Goal: Task Accomplishment & Management: Use online tool/utility

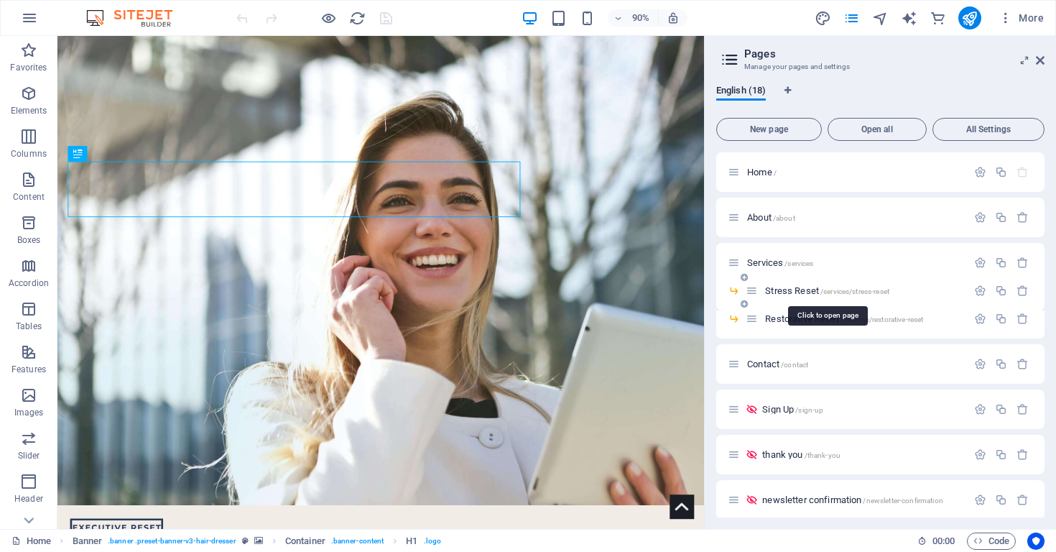
click at [0, 0] on span "Stress Reset /services/stress-reset" at bounding box center [0, 0] width 0 height 0
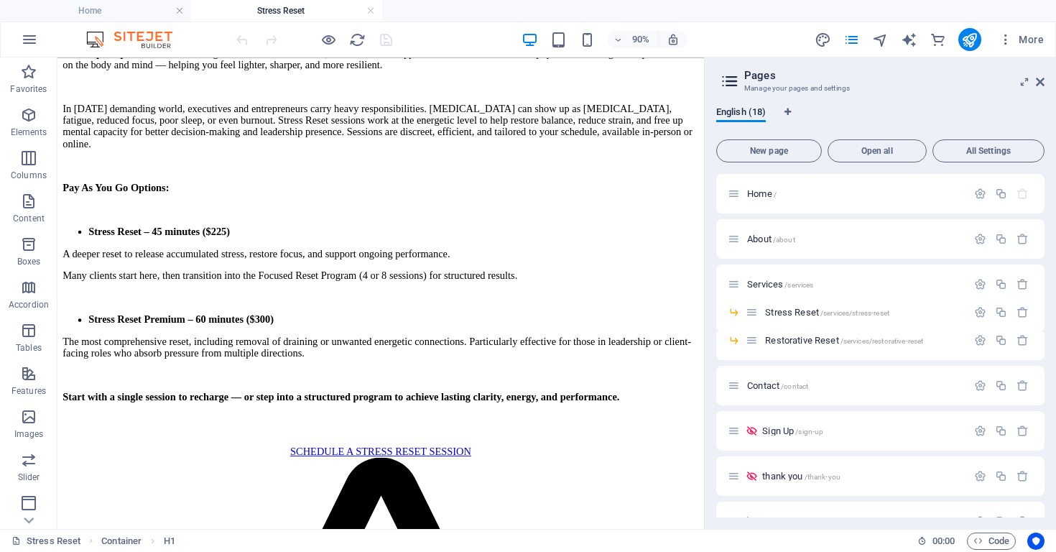
scroll to position [406, 0]
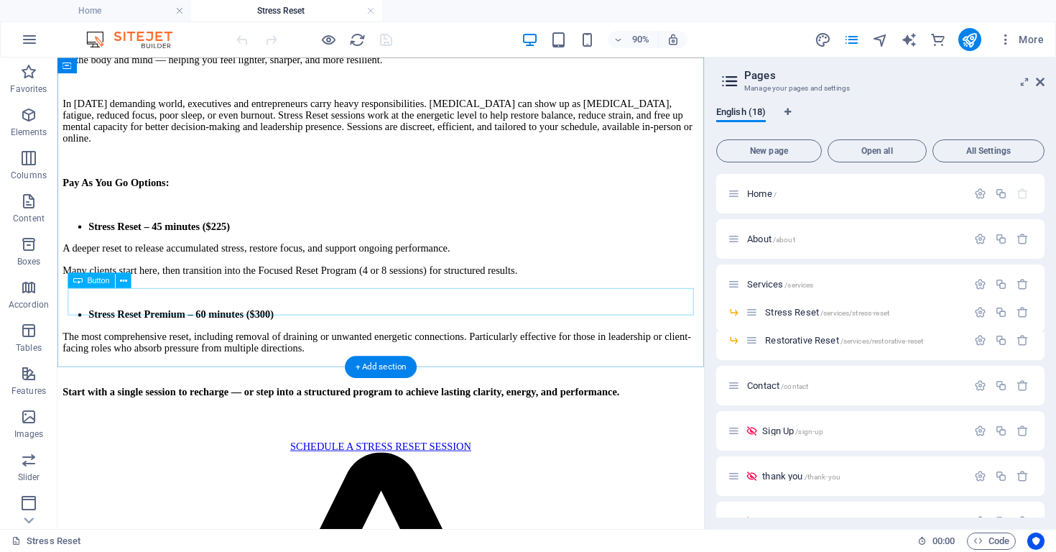
click at [481, 483] on div "SCHEDULE A STRESS RESET SESSION" at bounding box center [416, 489] width 707 height 13
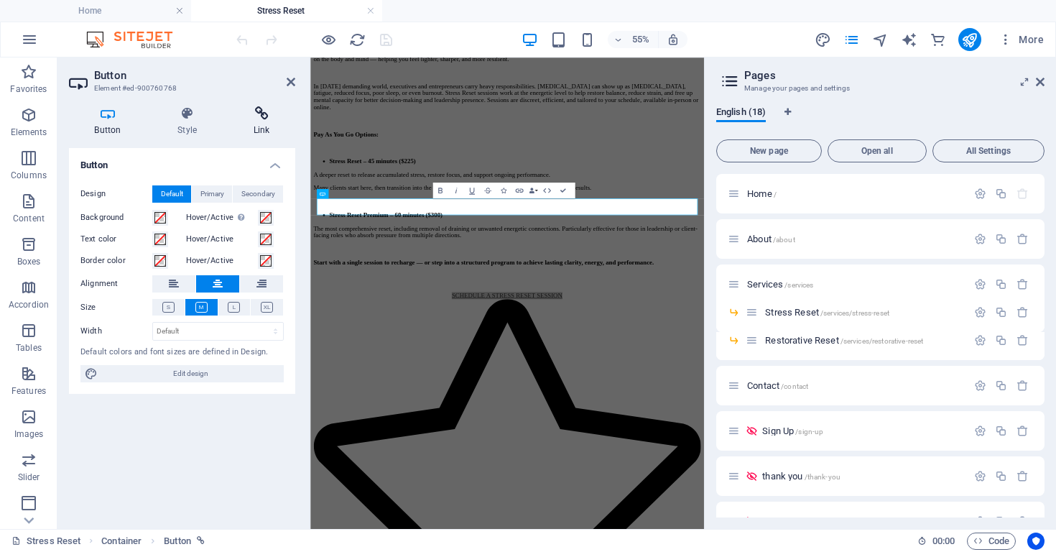
click at [262, 113] on icon at bounding box center [262, 113] width 68 height 14
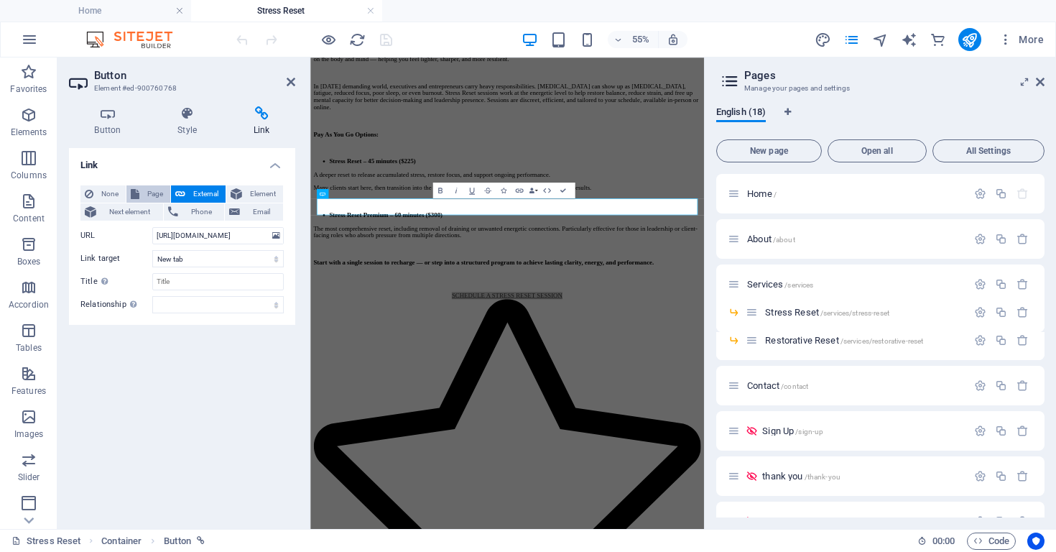
click at [157, 189] on span "Page" at bounding box center [155, 193] width 22 height 17
select select
select select "16"
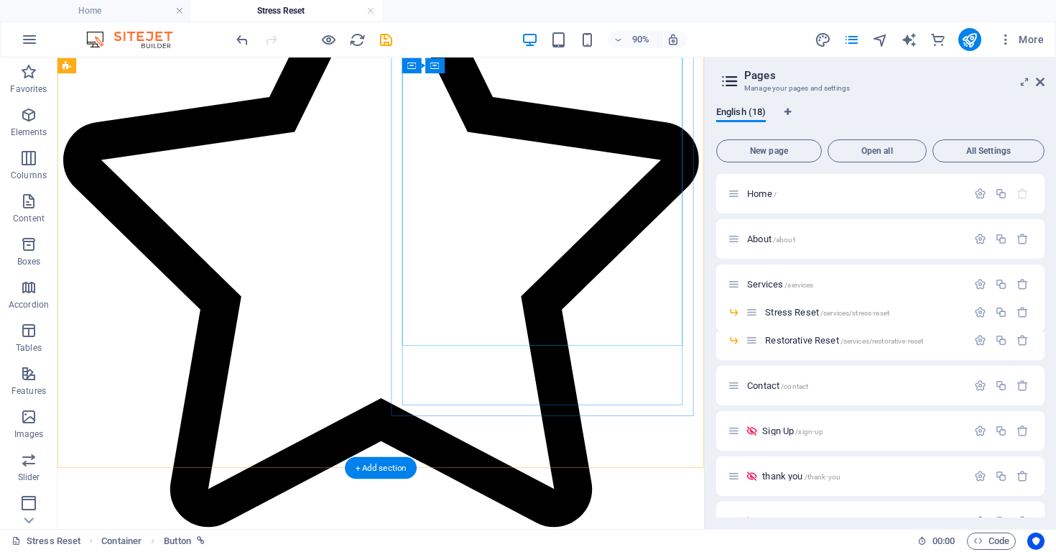
scroll to position [1011, 0]
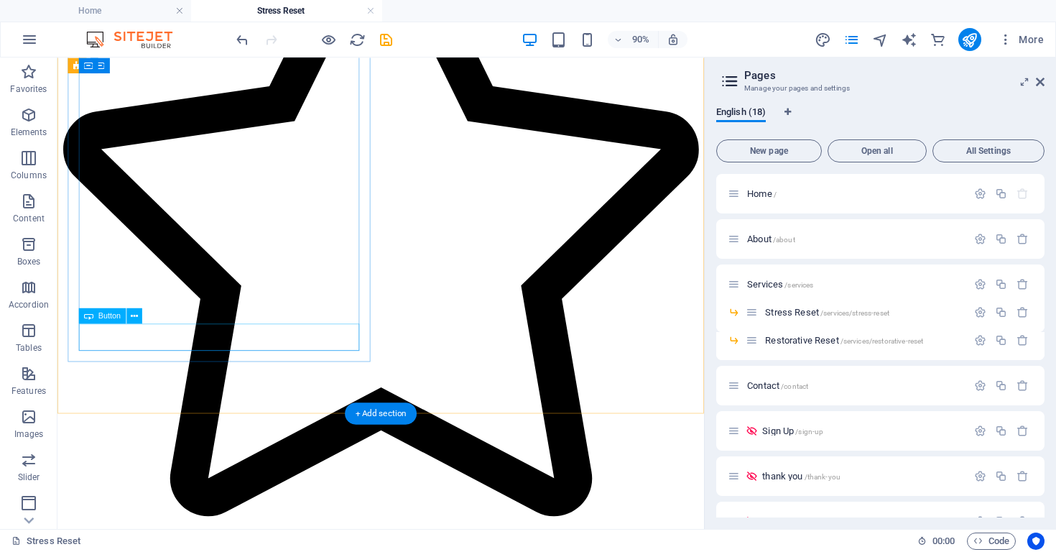
select select "16"
select select
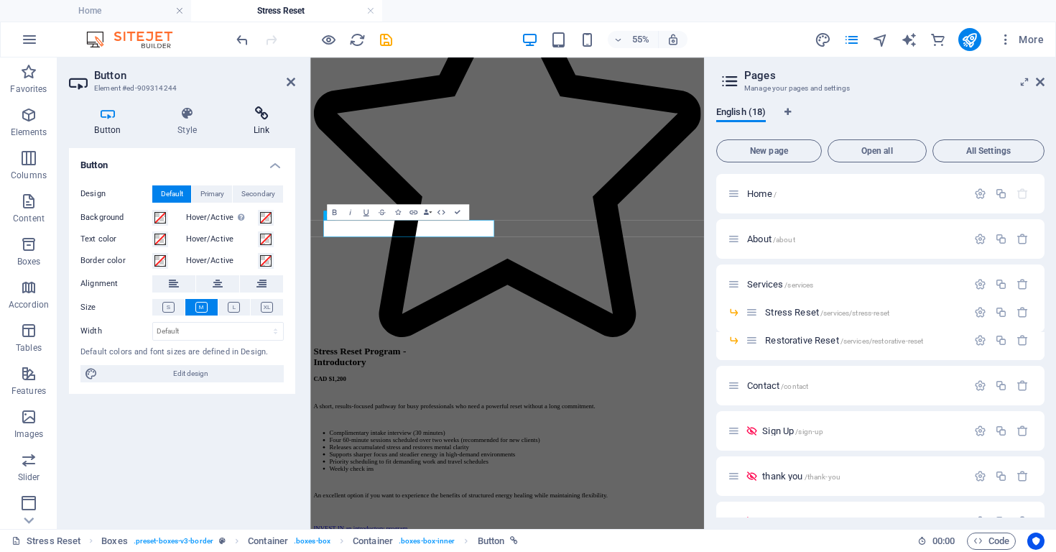
click at [255, 119] on icon at bounding box center [262, 113] width 68 height 14
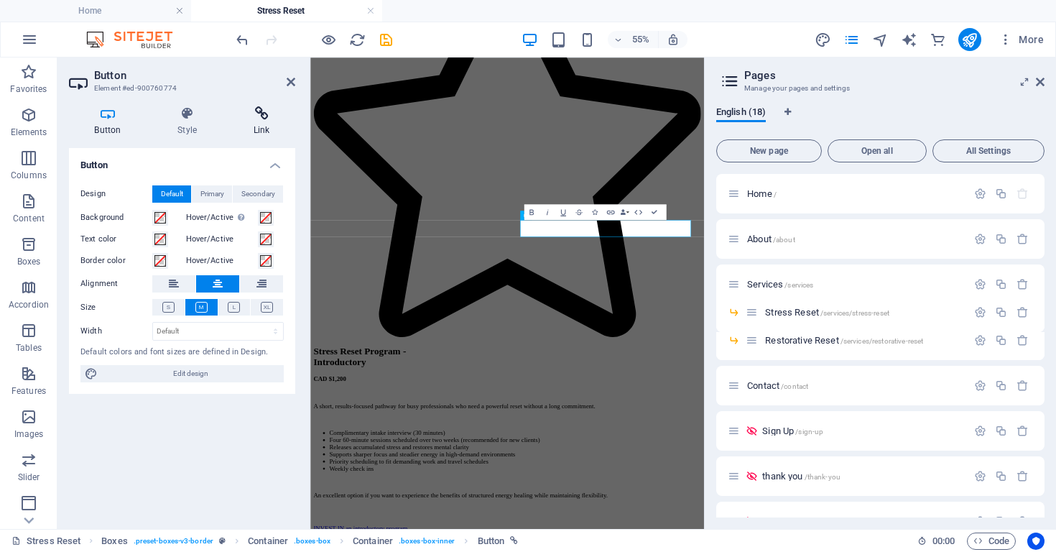
click at [259, 113] on icon at bounding box center [262, 113] width 68 height 14
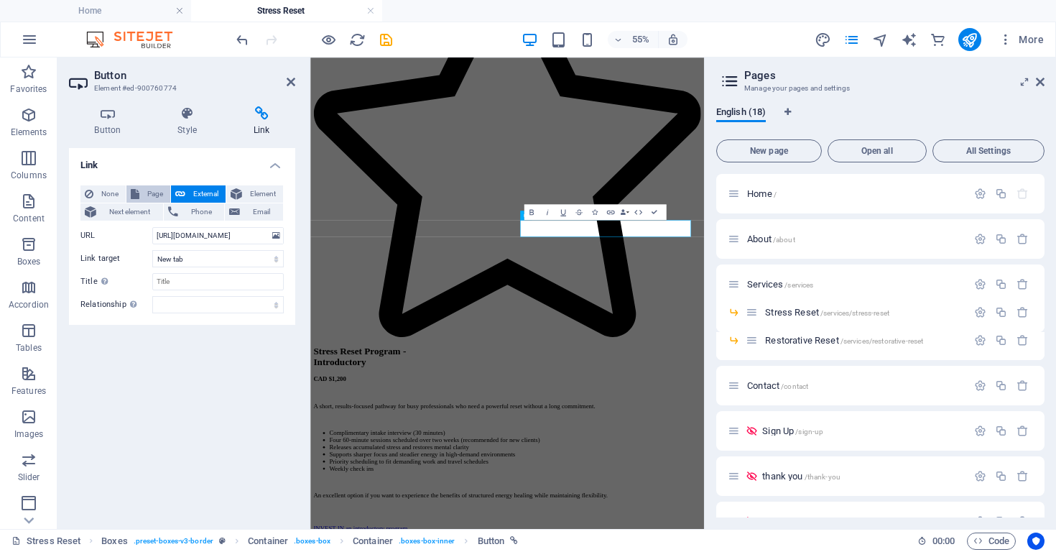
click at [151, 196] on span "Page" at bounding box center [155, 193] width 22 height 17
select select
select select "16"
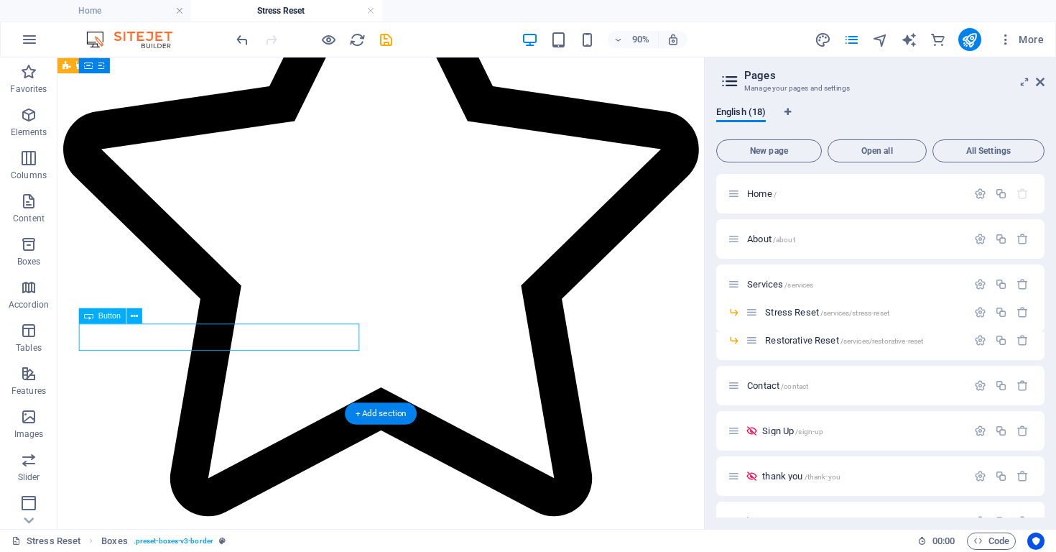
select select "16"
select select
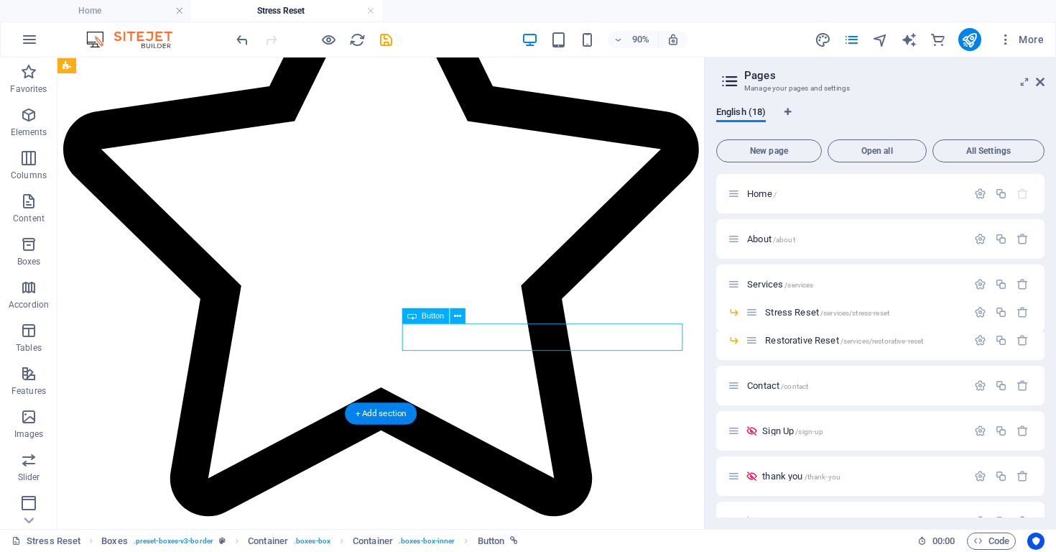
select select "16"
select select
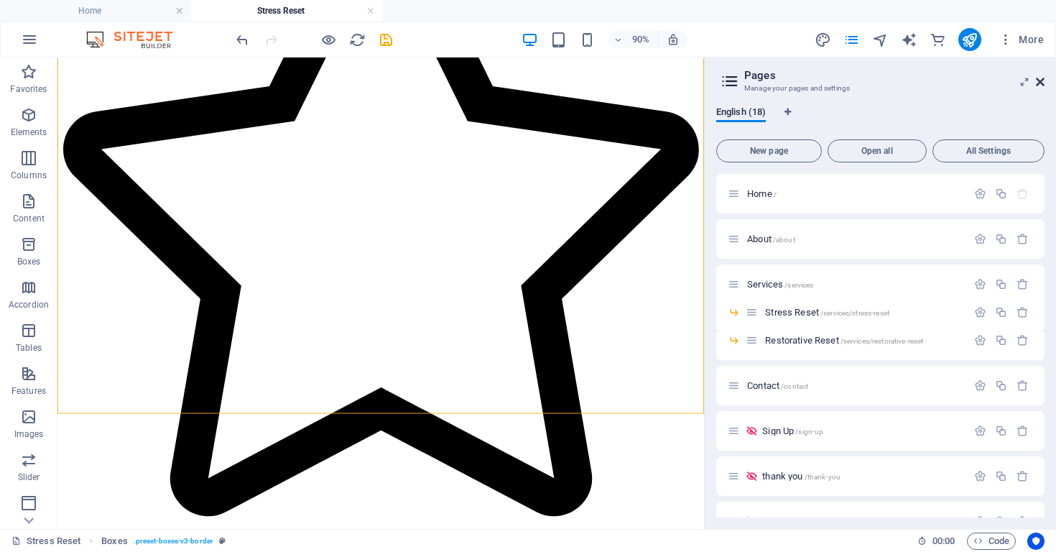
drag, startPoint x: 1044, startPoint y: 80, endPoint x: 752, endPoint y: 213, distance: 320.4
click at [0, 0] on icon at bounding box center [0, 0] width 0 height 0
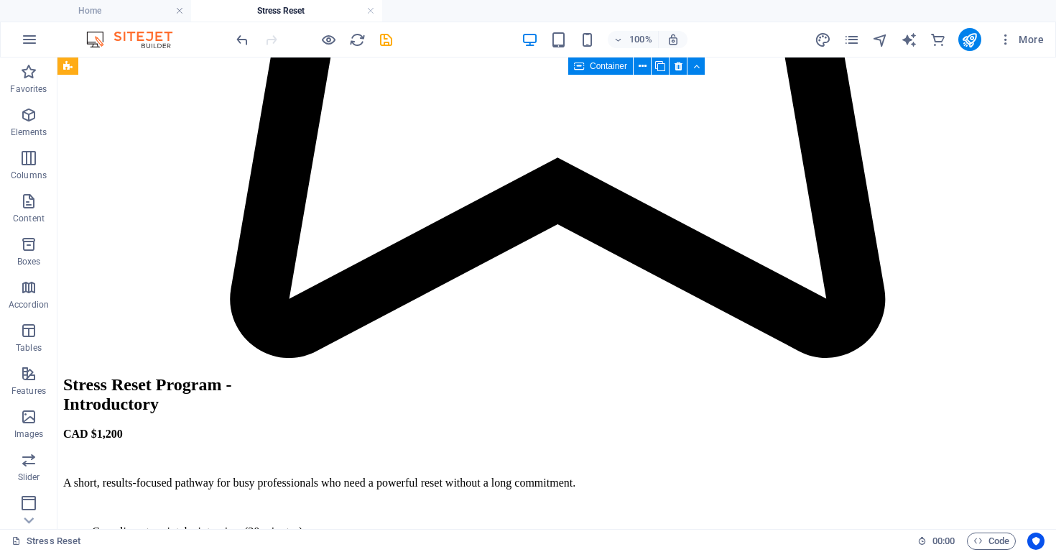
scroll to position [1485, 0]
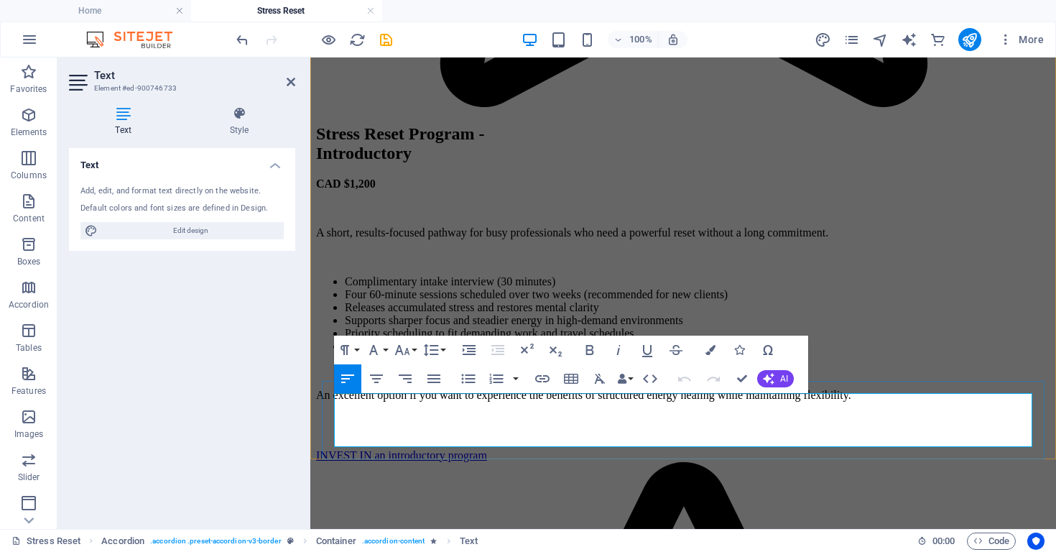
drag, startPoint x: 492, startPoint y: 402, endPoint x: 524, endPoint y: 400, distance: 32.5
drag, startPoint x: 629, startPoint y: 473, endPoint x: 614, endPoint y: 444, distance: 32.1
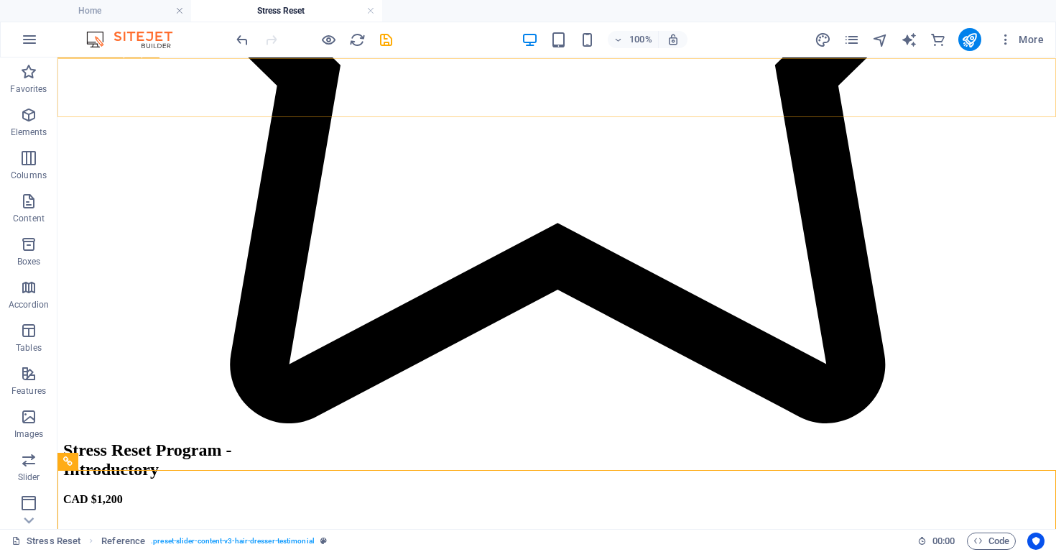
scroll to position [1384, 0]
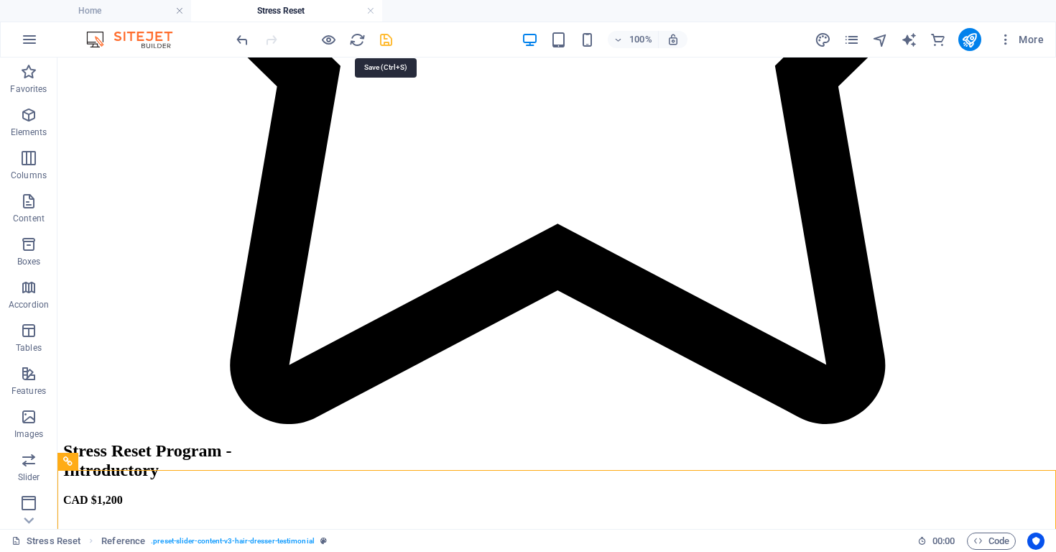
click at [387, 39] on icon "save" at bounding box center [386, 40] width 17 height 17
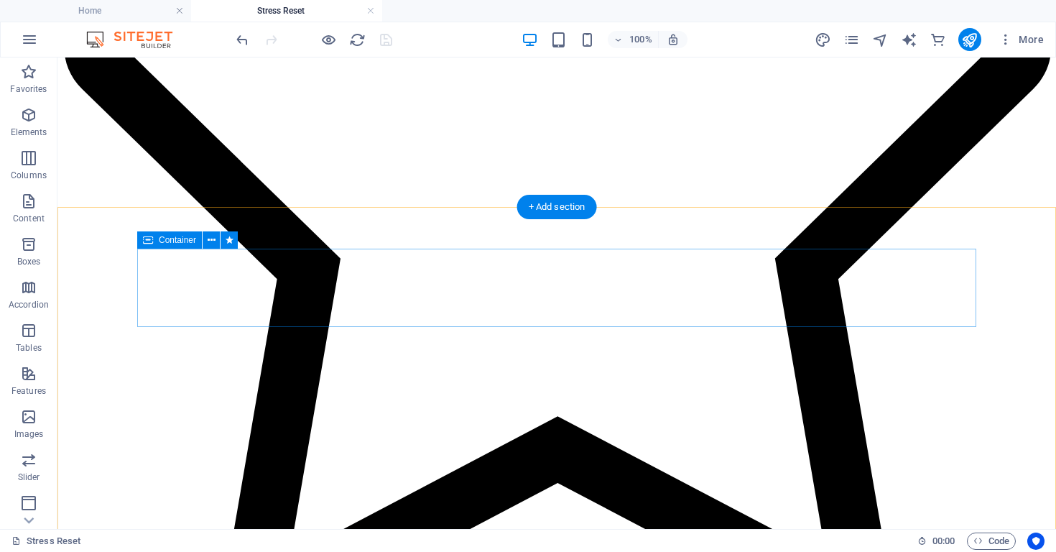
scroll to position [1189, 0]
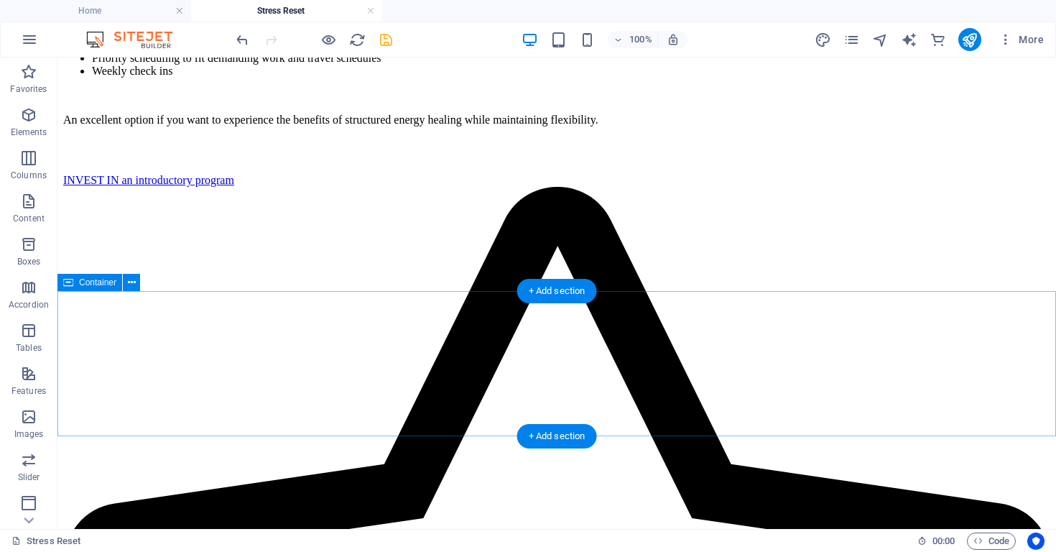
scroll to position [1978, 0]
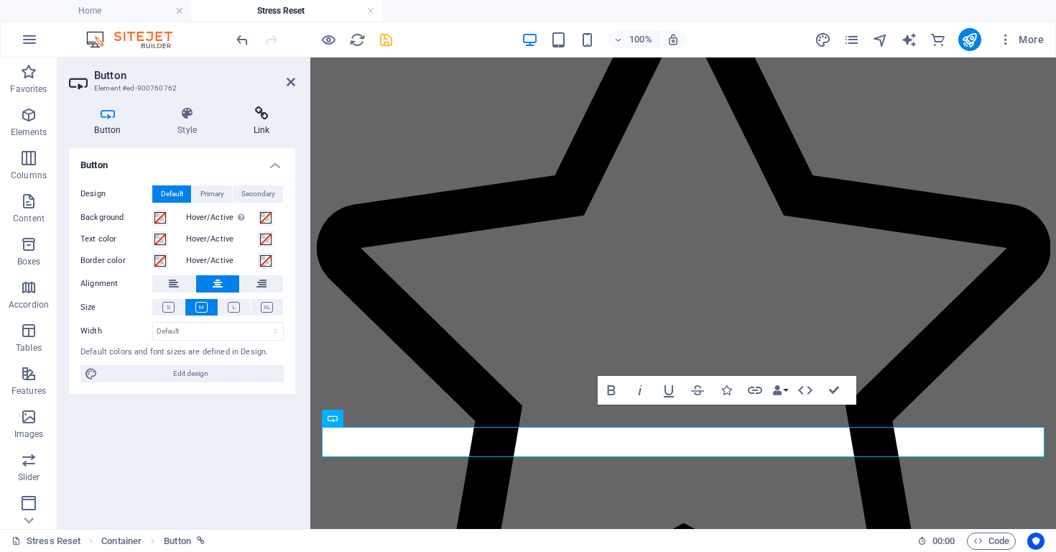
click at [258, 114] on icon at bounding box center [262, 113] width 68 height 14
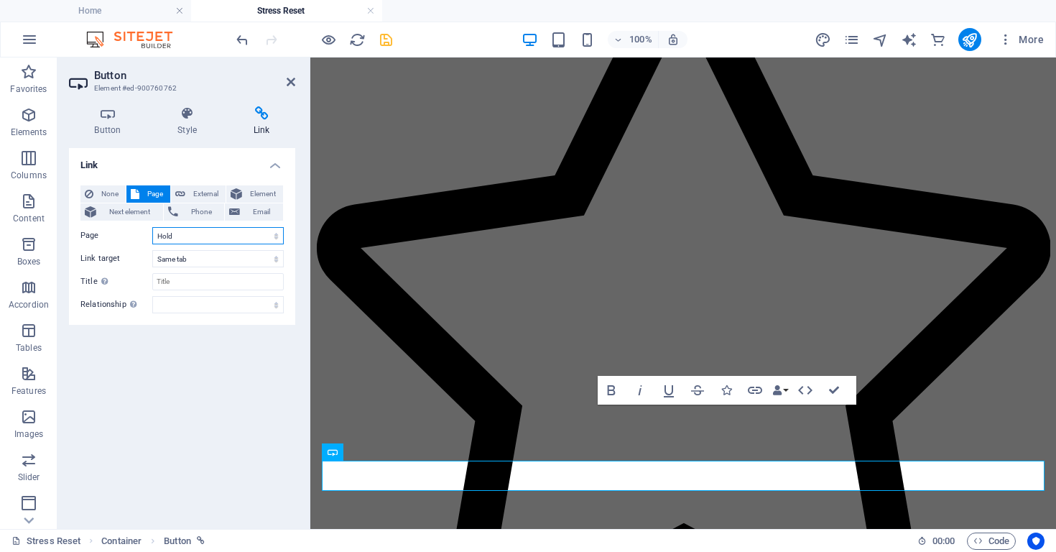
select select "16"
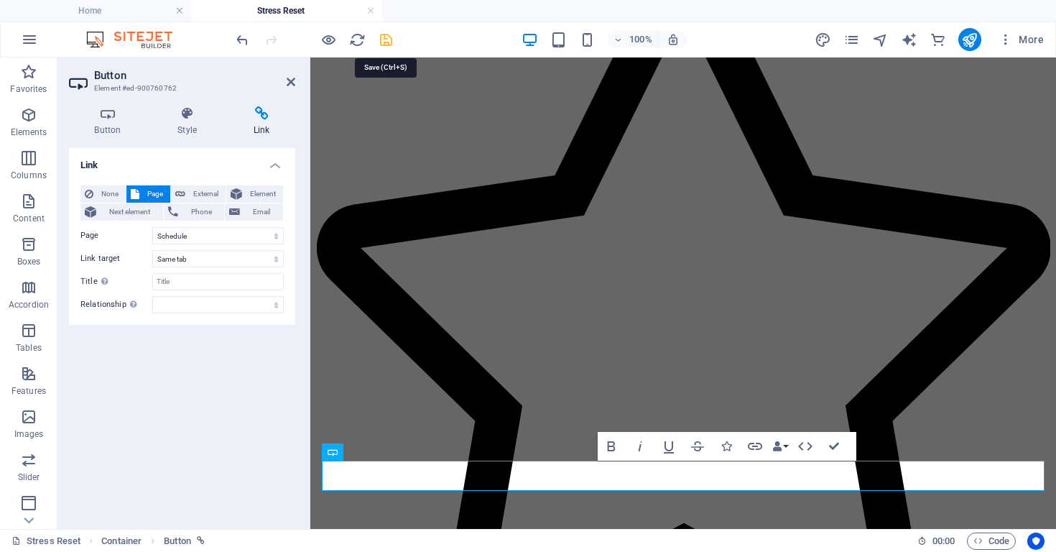
click at [384, 42] on icon "save" at bounding box center [386, 40] width 17 height 17
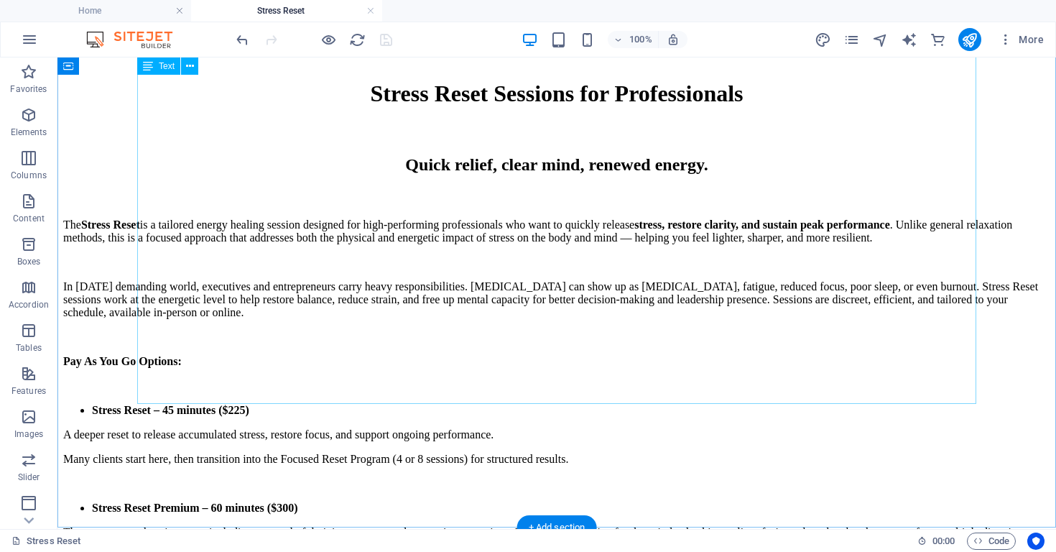
scroll to position [213, 0]
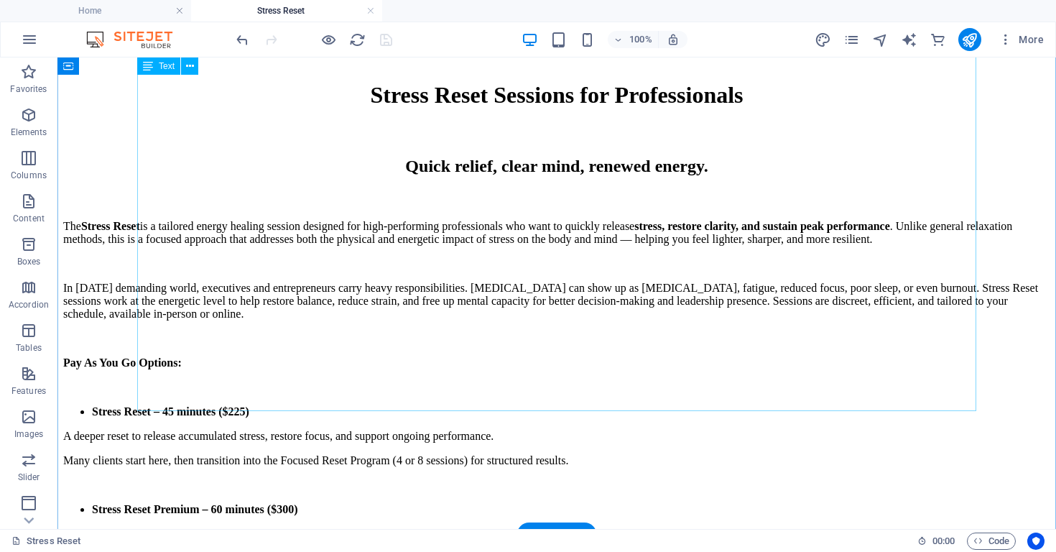
click at [478, 234] on div "The S tress Reset is a tailored energy healing session designed for high-perfor…" at bounding box center [556, 404] width 987 height 369
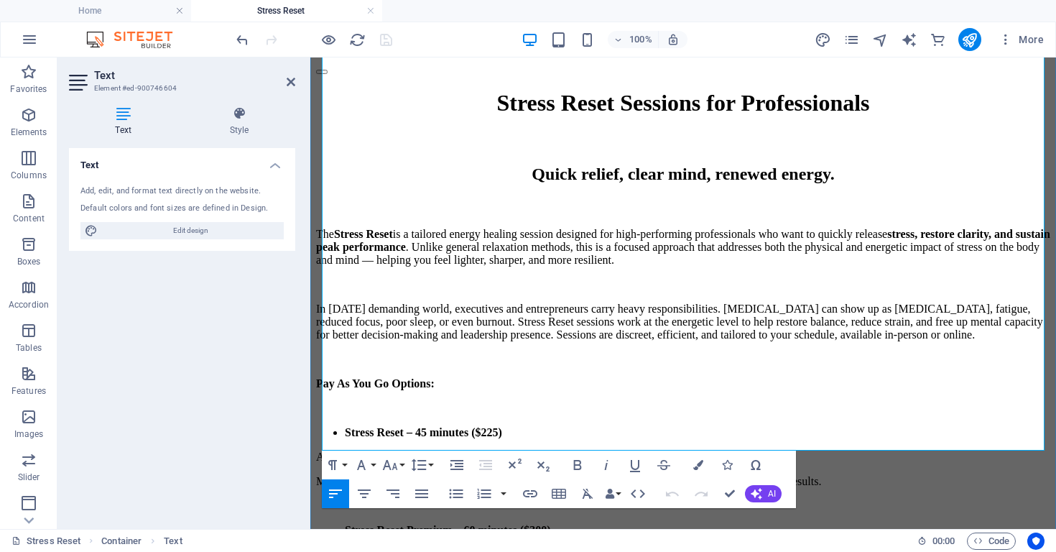
scroll to position [210, 0]
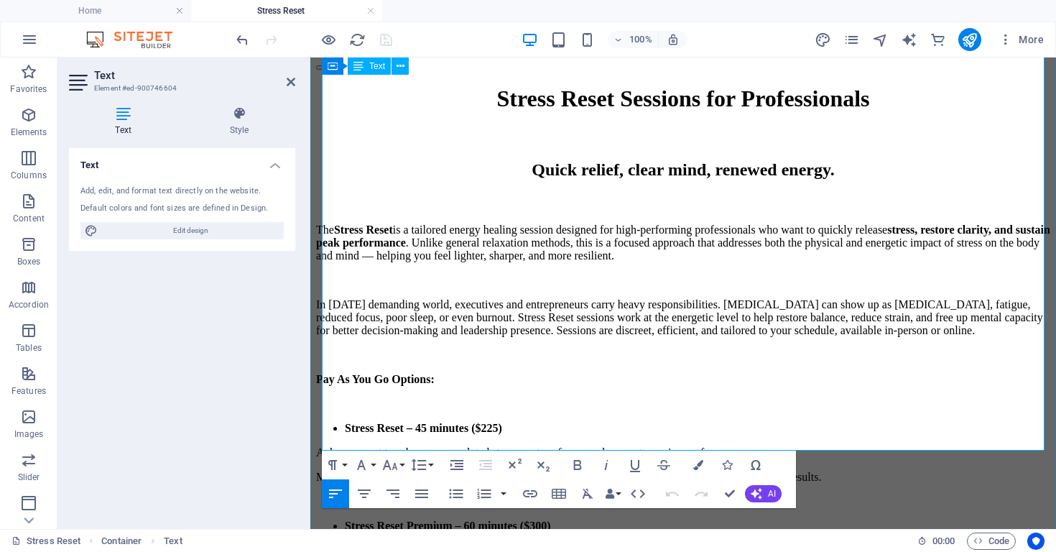
click at [376, 446] on p "A deeper reset to release accumulated stress, restore focus, and support ongoin…" at bounding box center [683, 452] width 735 height 13
click at [689, 422] on li "Stress Reset – 45 minutes ($225)" at bounding box center [698, 428] width 706 height 13
click at [686, 495] on p at bounding box center [683, 501] width 735 height 13
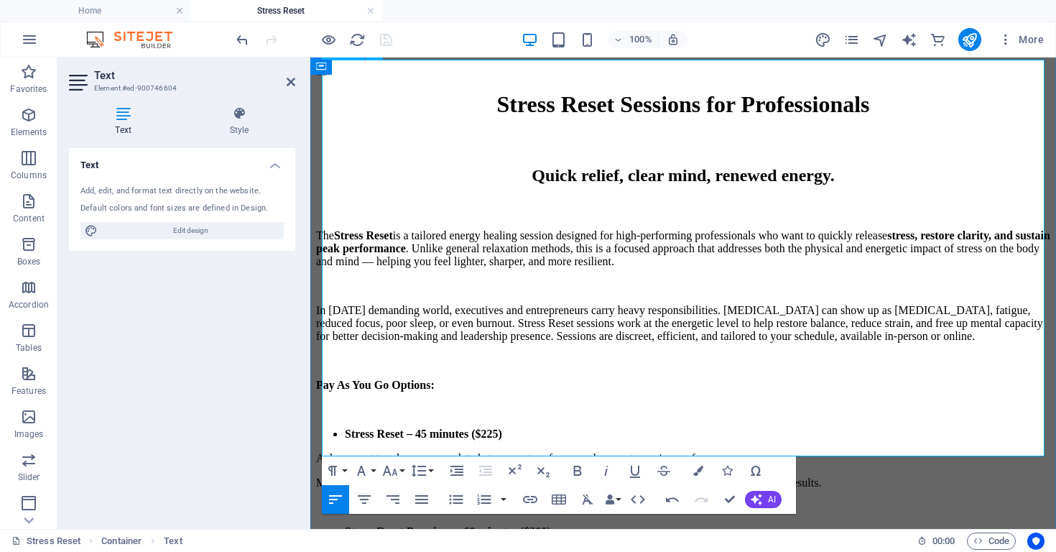
click at [738, 501] on p at bounding box center [683, 507] width 735 height 13
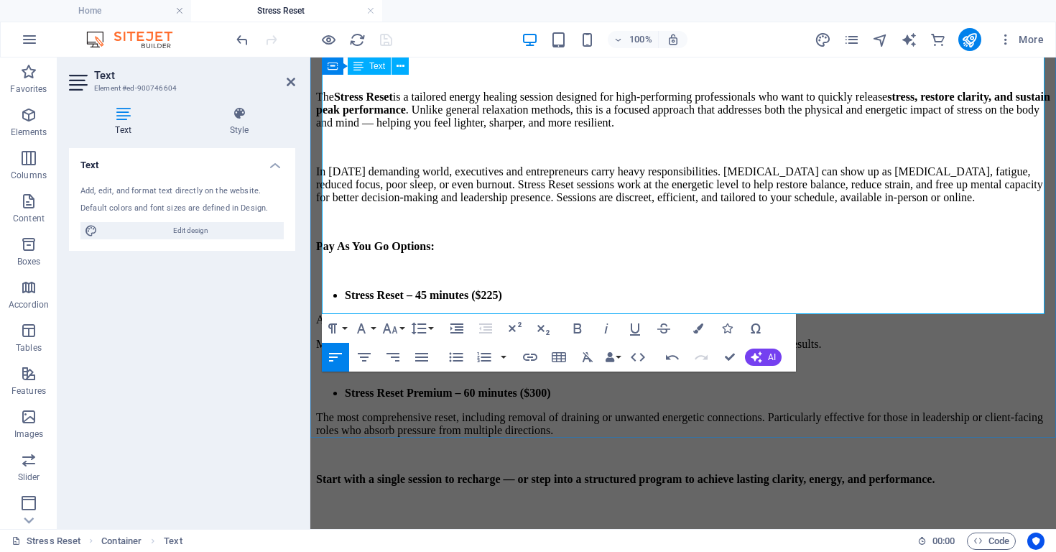
scroll to position [346, 0]
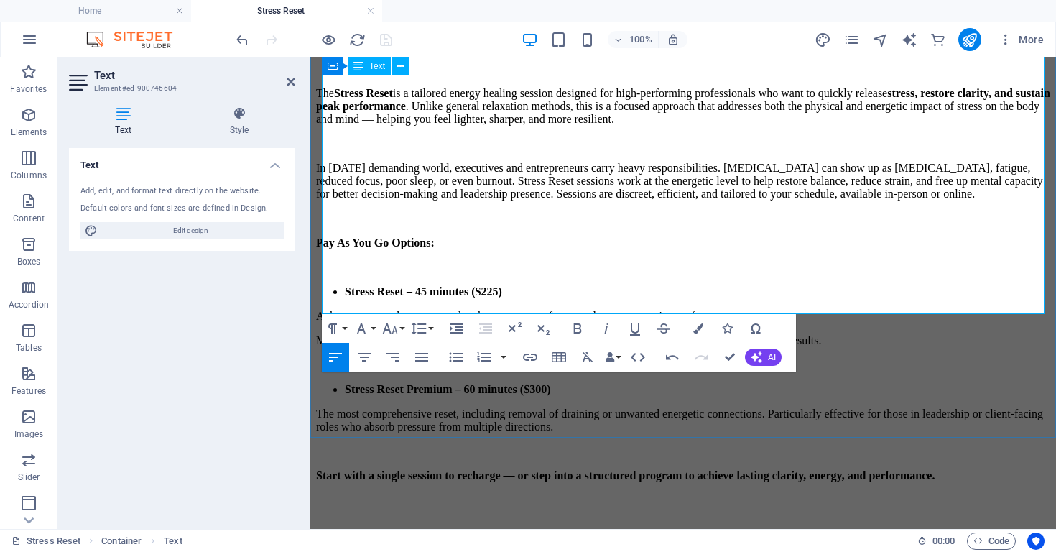
click at [734, 359] on p at bounding box center [683, 365] width 735 height 13
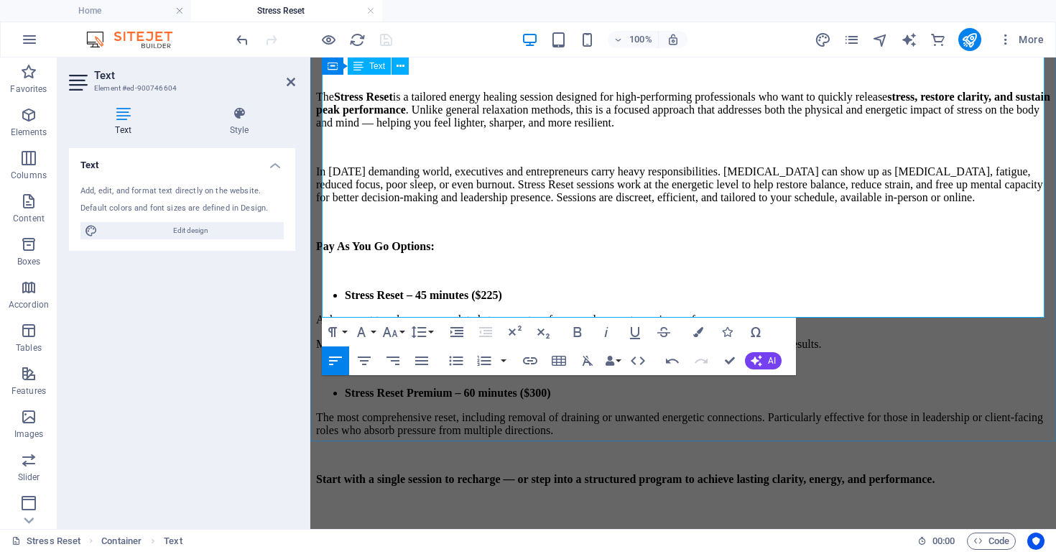
scroll to position [341, 0]
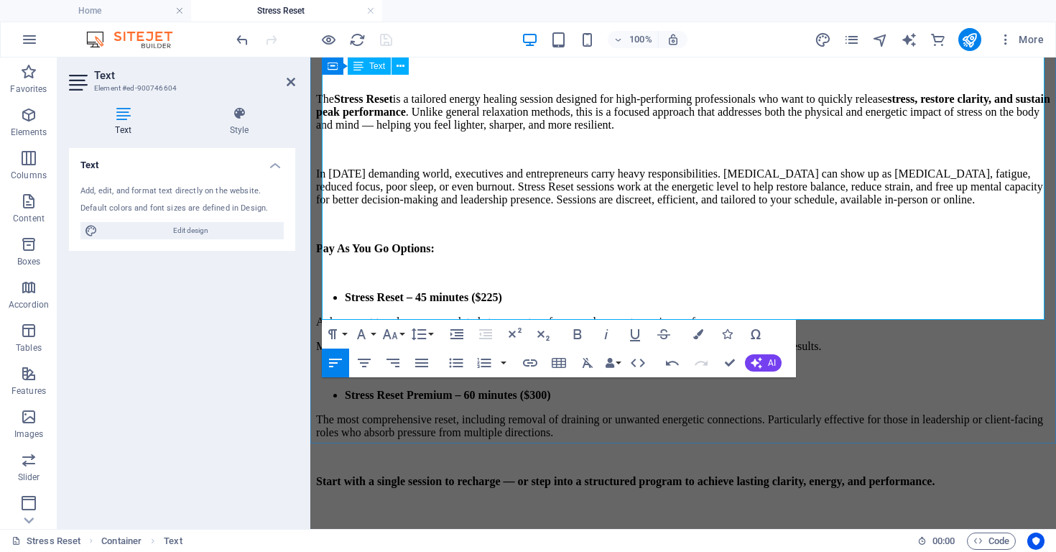
drag, startPoint x: 612, startPoint y: 183, endPoint x: 663, endPoint y: 185, distance: 50.3
click at [663, 340] on p "Many clients start here, then transition into the Focused Reset Program (4 or 8…" at bounding box center [683, 346] width 735 height 13
click at [781, 365] on p at bounding box center [683, 371] width 735 height 13
drag, startPoint x: 745, startPoint y: 185, endPoint x: 841, endPoint y: 181, distance: 95.7
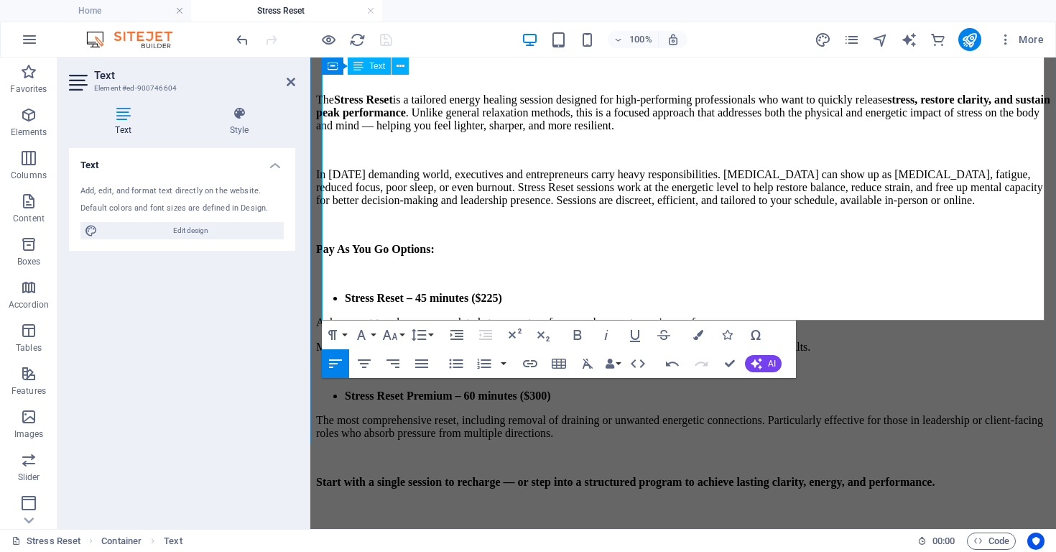
click at [841, 341] on p "Many clients start here, then transition into the Stress Reset Program (4 or 8 …" at bounding box center [683, 347] width 735 height 13
click at [826, 390] on li "Stress Reset Premium – 60 minutes ($300)" at bounding box center [698, 396] width 706 height 13
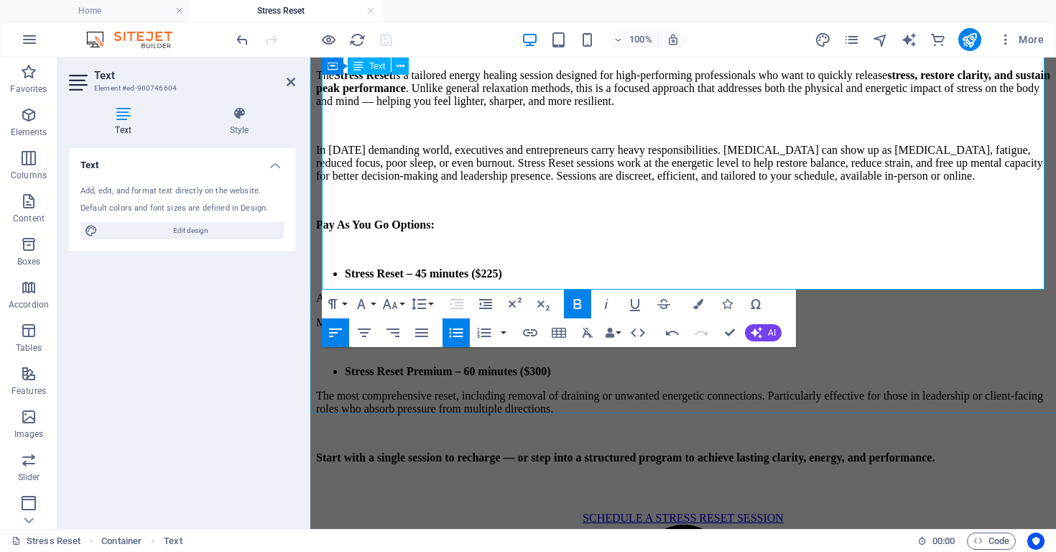
scroll to position [373, 0]
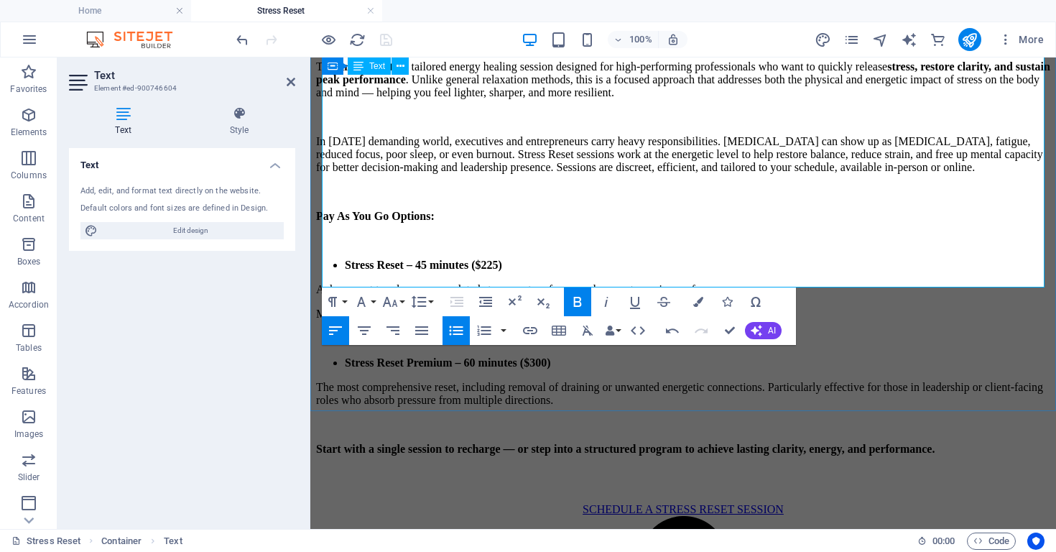
click at [958, 381] on p "The most comprehensive reset, including removal of draining or unwanted energet…" at bounding box center [683, 394] width 735 height 26
click at [878, 443] on p "Start with a single session to recharge — or step into a structured program to …" at bounding box center [683, 449] width 735 height 13
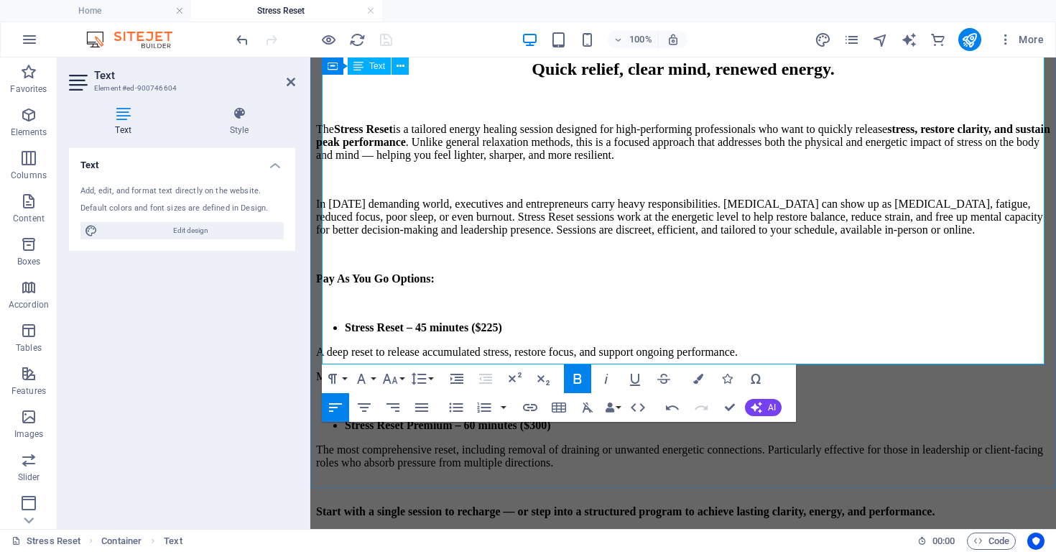
scroll to position [293, 0]
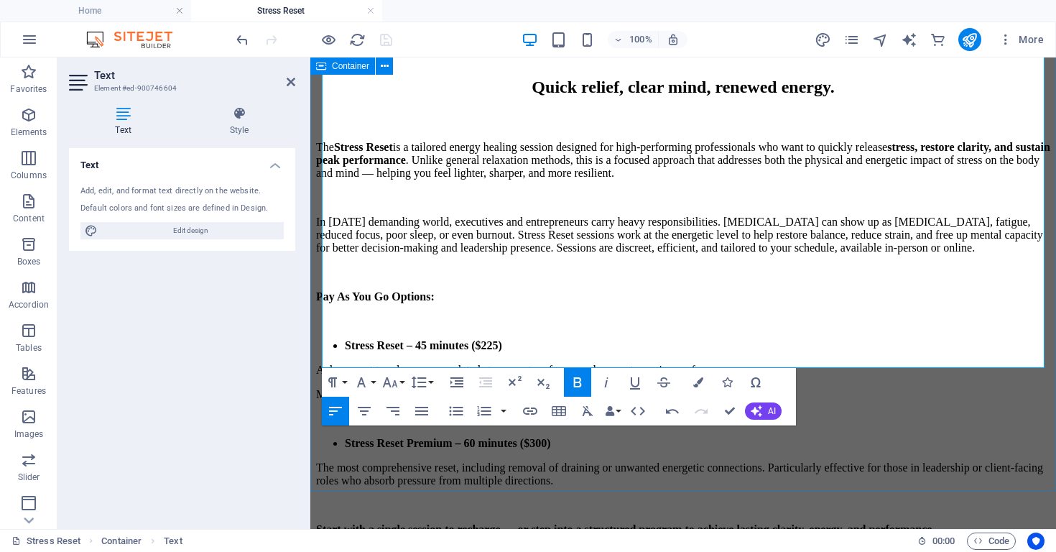
click at [420, 463] on div "Stress Reset Sessions for Professionals Quick relief, clear mind, renewed energ…" at bounding box center [683, 299] width 735 height 593
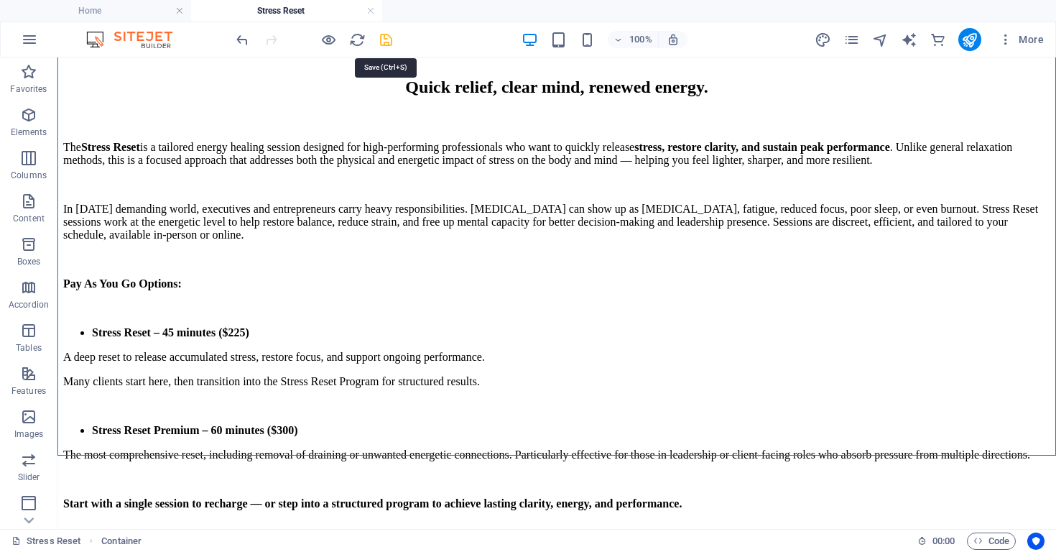
click at [389, 41] on icon "save" at bounding box center [386, 40] width 17 height 17
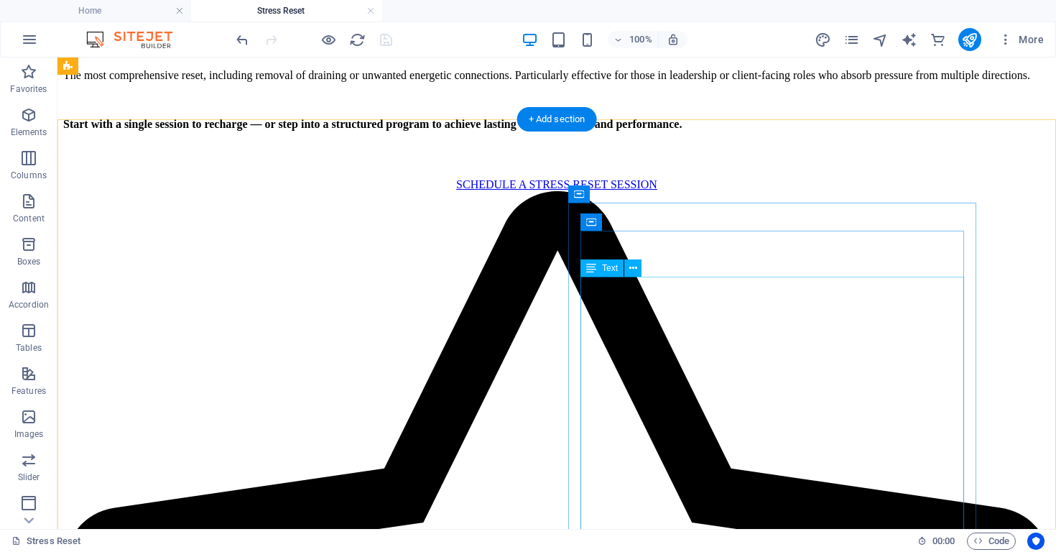
scroll to position [614, 0]
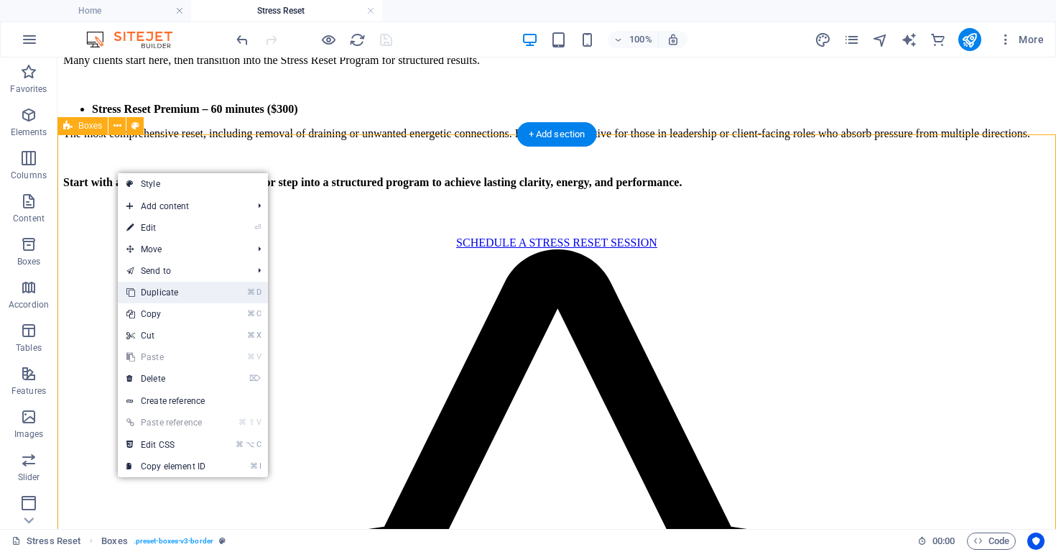
click at [161, 287] on link "⌘ D Duplicate" at bounding box center [166, 293] width 96 height 22
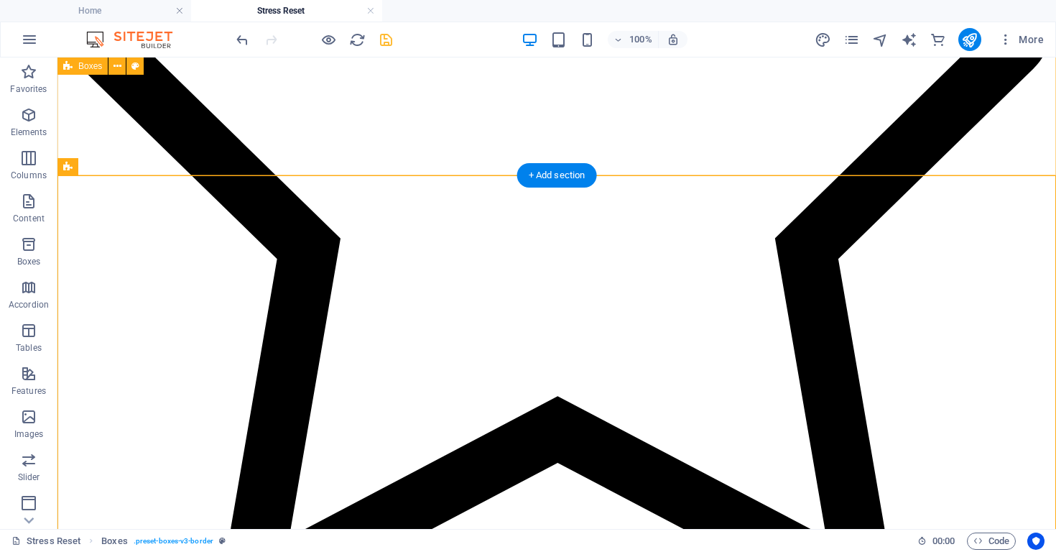
scroll to position [1245, 0]
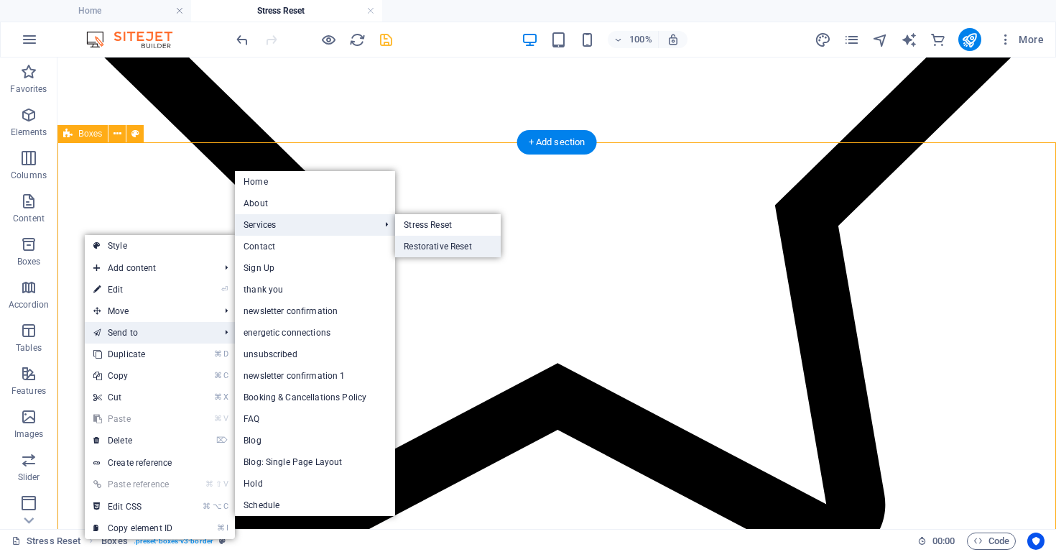
click at [429, 247] on link "Restorative Reset" at bounding box center [447, 247] width 105 height 22
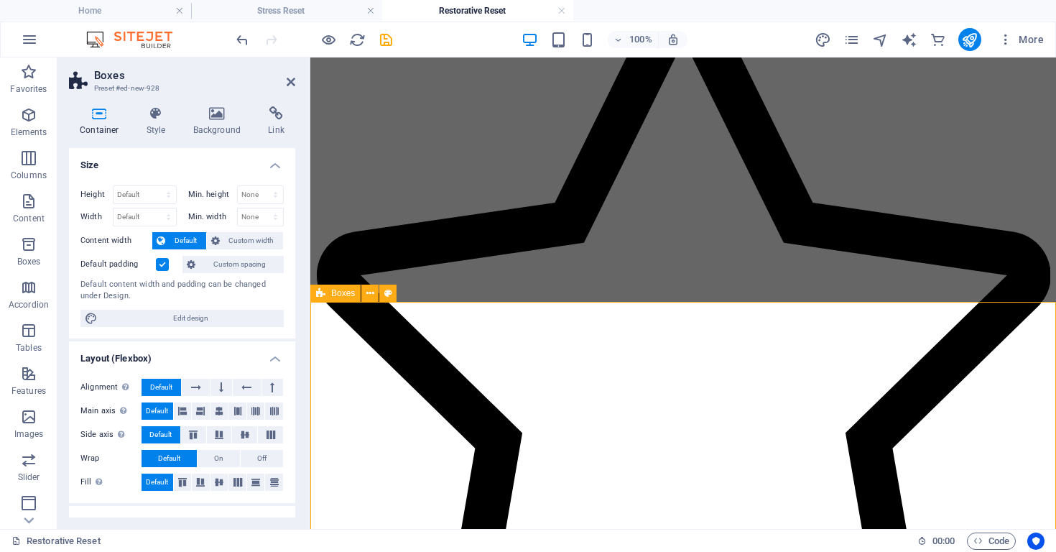
scroll to position [2758, 0]
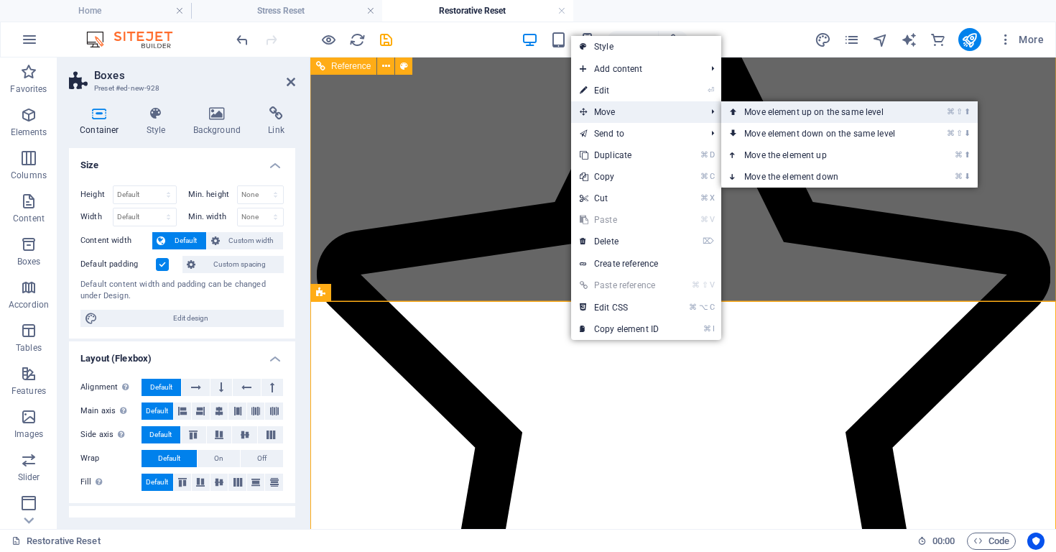
click at [775, 108] on link "⌘ ⇧ ⬆ Move element up on the same level" at bounding box center [823, 112] width 203 height 22
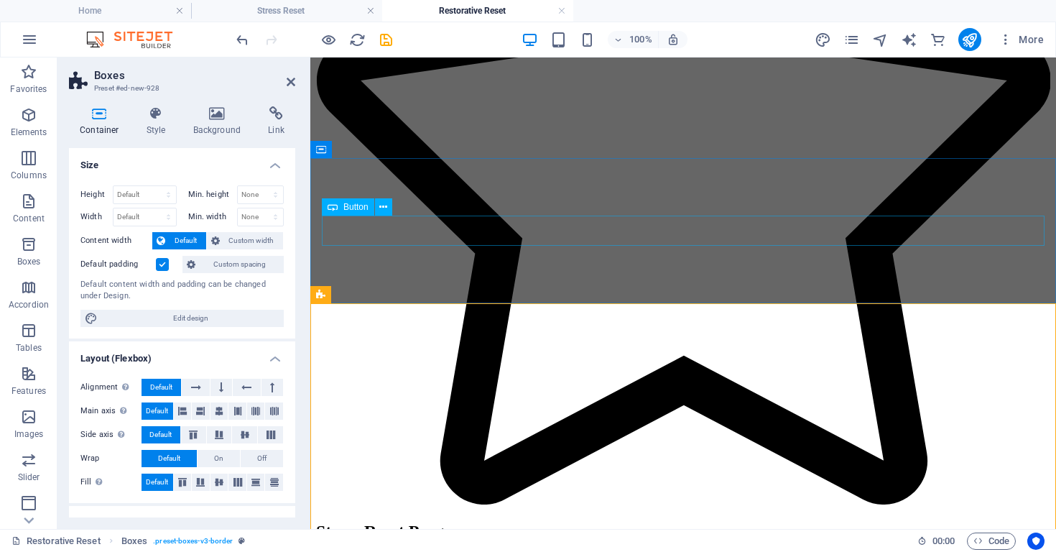
scroll to position [2306, 0]
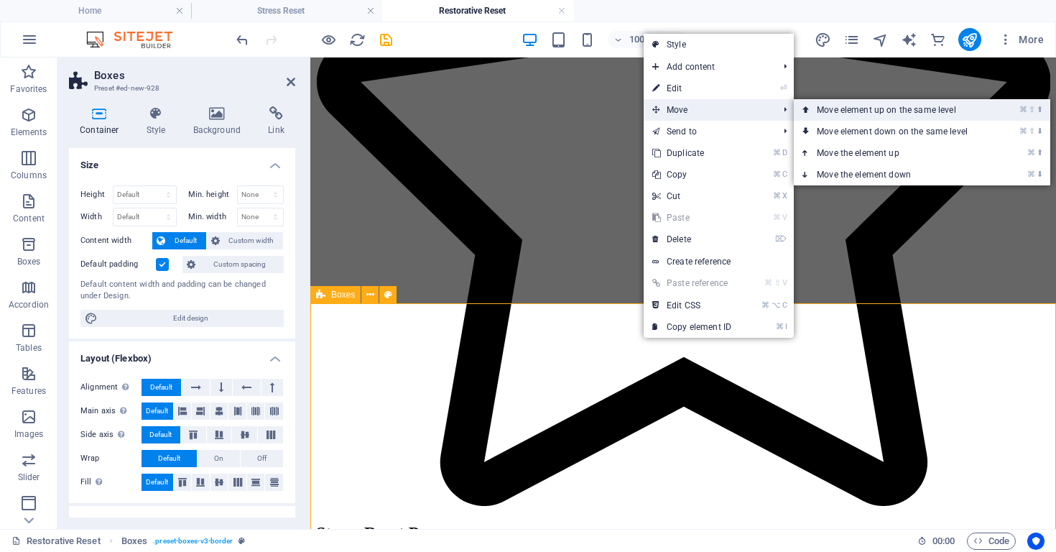
click at [817, 108] on link "⌘ ⇧ ⬆ Move element up on the same level" at bounding box center [895, 110] width 203 height 22
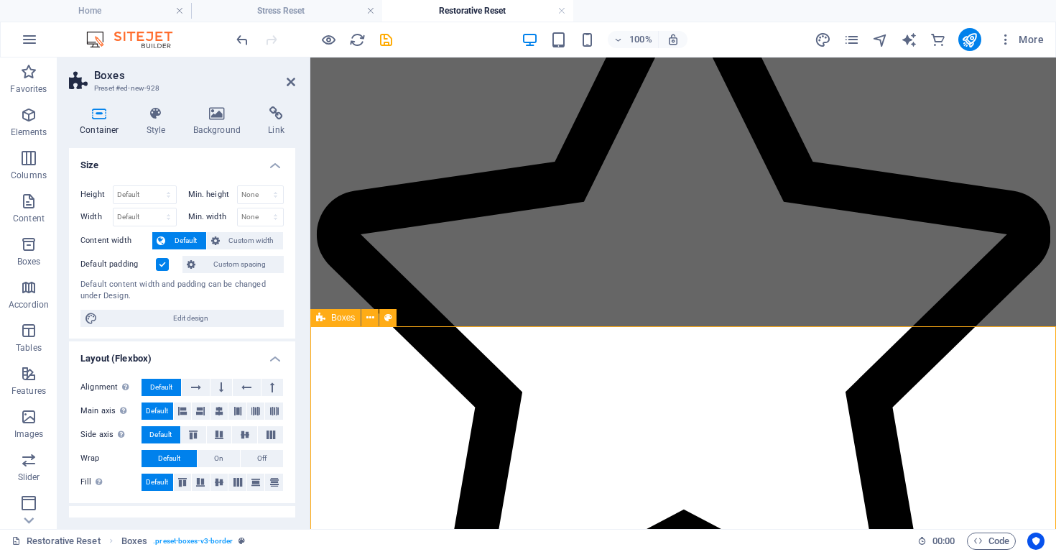
scroll to position [2183, 0]
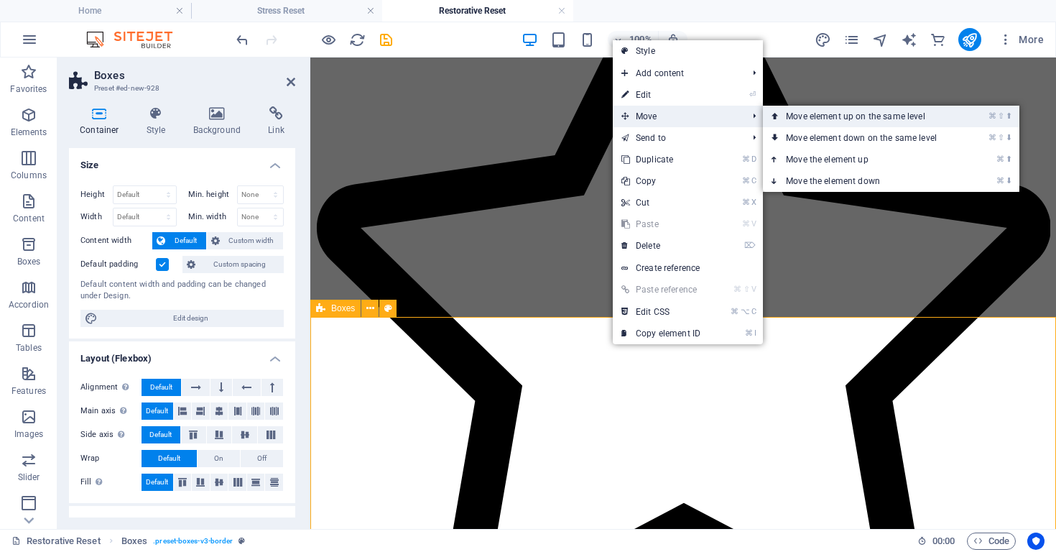
click at [804, 114] on link "⌘ ⇧ ⬆ Move element up on the same level" at bounding box center [864, 117] width 203 height 22
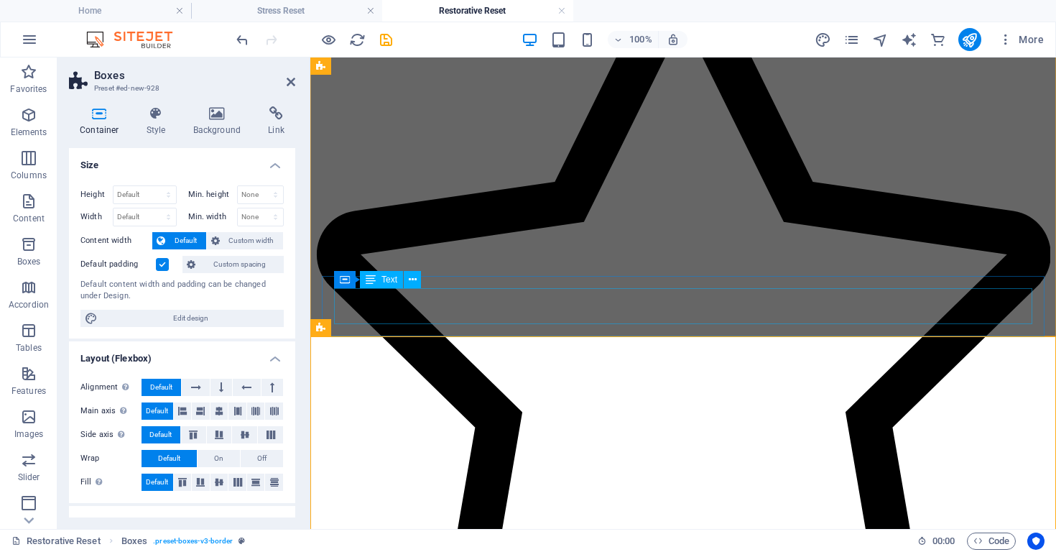
scroll to position [1738, 0]
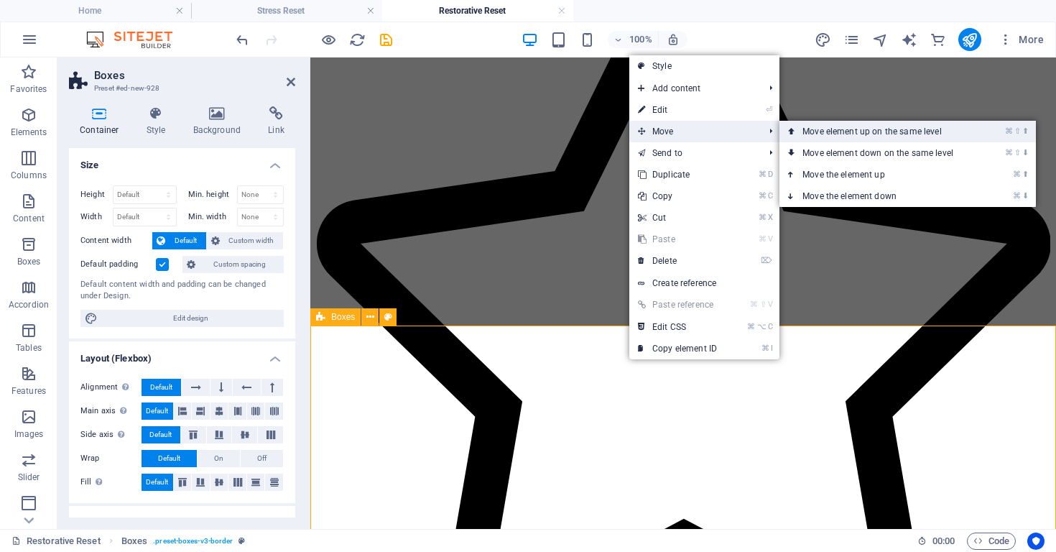
drag, startPoint x: 823, startPoint y: 129, endPoint x: 477, endPoint y: 86, distance: 348.3
click at [823, 129] on link "⌘ ⇧ ⬆ Move element up on the same level" at bounding box center [881, 132] width 203 height 22
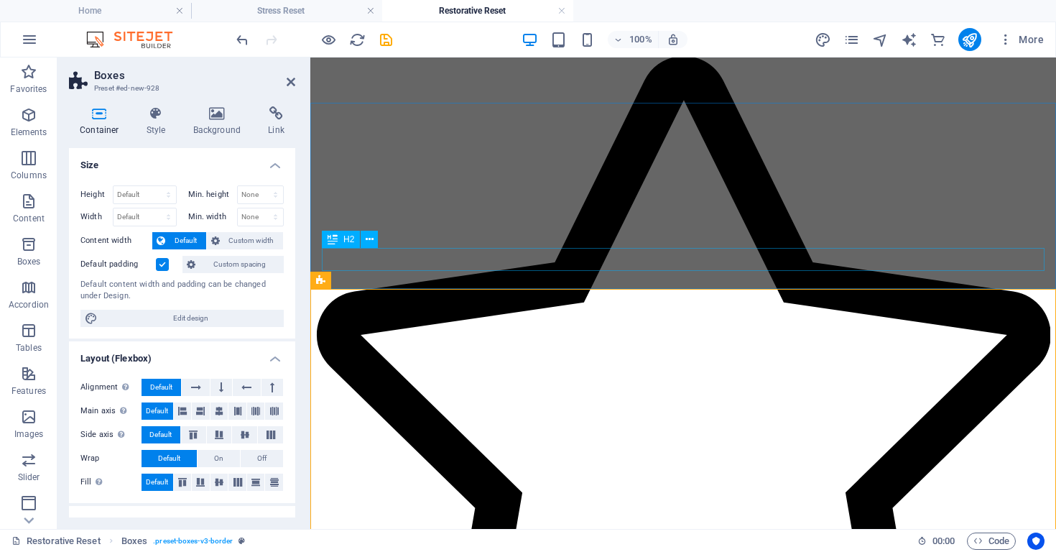
scroll to position [1361, 0]
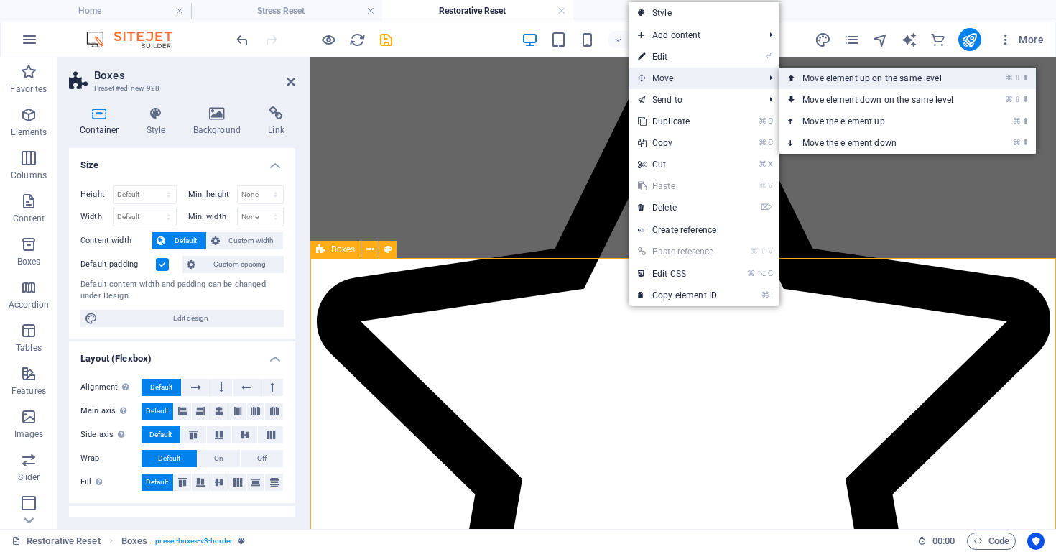
click at [828, 73] on link "⌘ ⇧ ⬆ Move element up on the same level" at bounding box center [881, 79] width 203 height 22
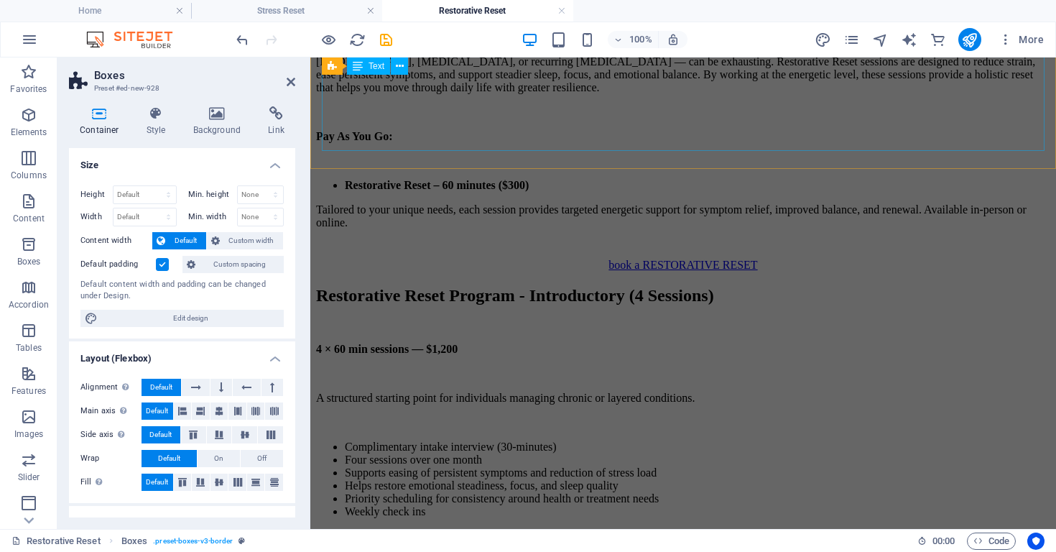
scroll to position [450, 0]
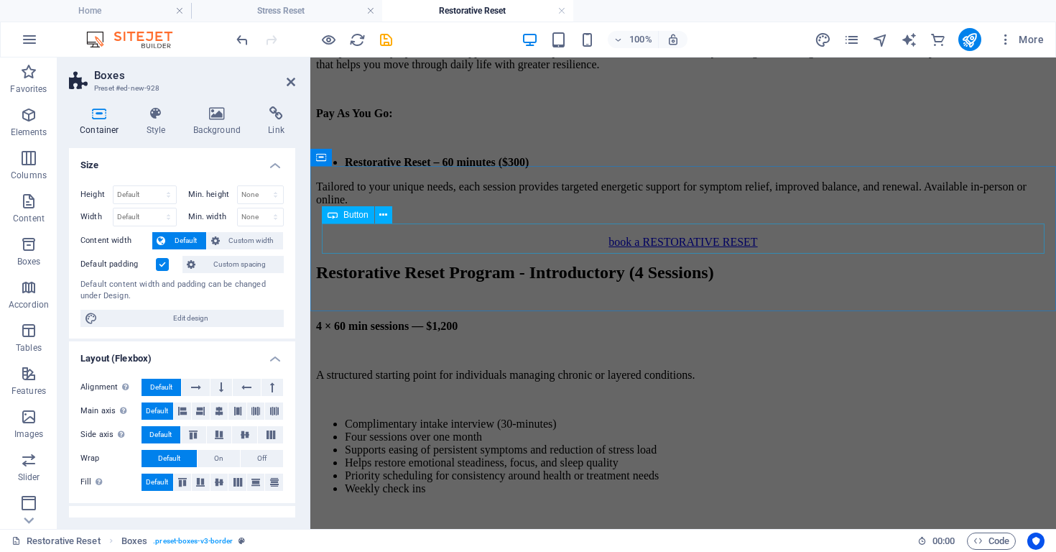
click at [671, 236] on div "book a RESTORATIVE RESET" at bounding box center [683, 242] width 735 height 13
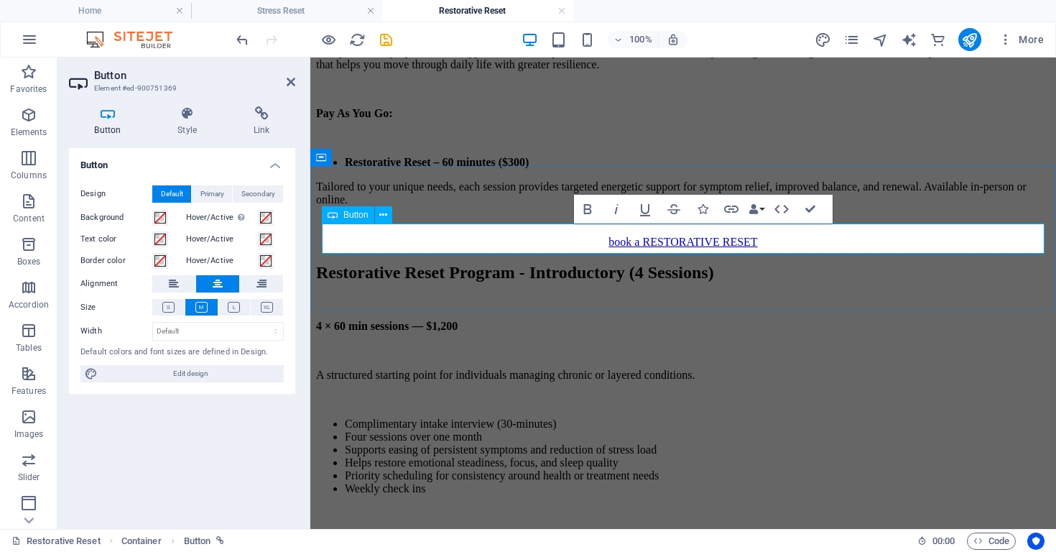
click at [624, 243] on link "book a RESTORATIVE RESET" at bounding box center [683, 242] width 149 height 12
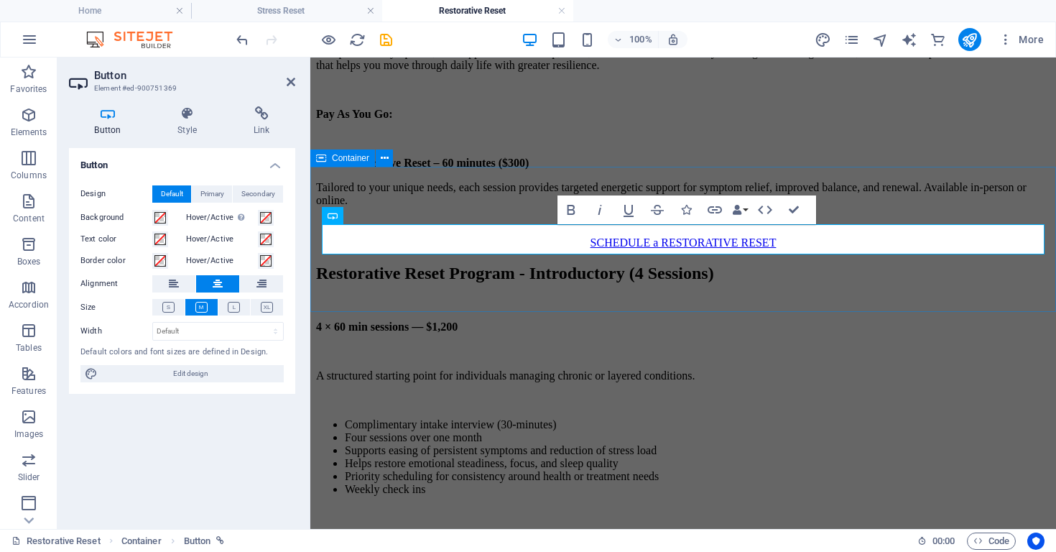
click at [691, 249] on div "SCHEDULE a RESTORATIVE RESET" at bounding box center [683, 242] width 735 height 13
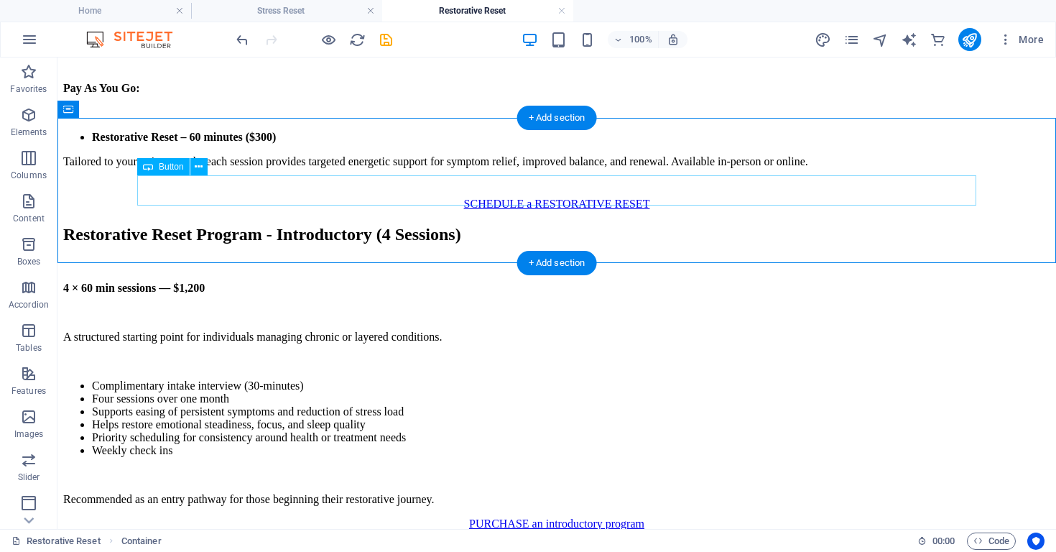
click at [604, 198] on div "SCHEDULE a RESTORATIVE RESET" at bounding box center [556, 204] width 987 height 13
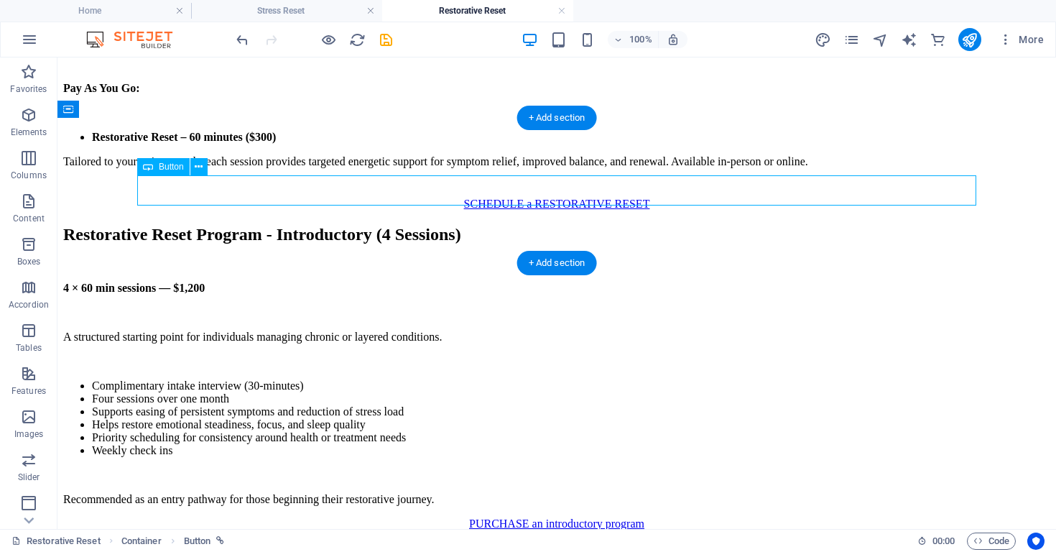
click at [604, 198] on div "SCHEDULE a RESTORATIVE RESET" at bounding box center [556, 204] width 987 height 13
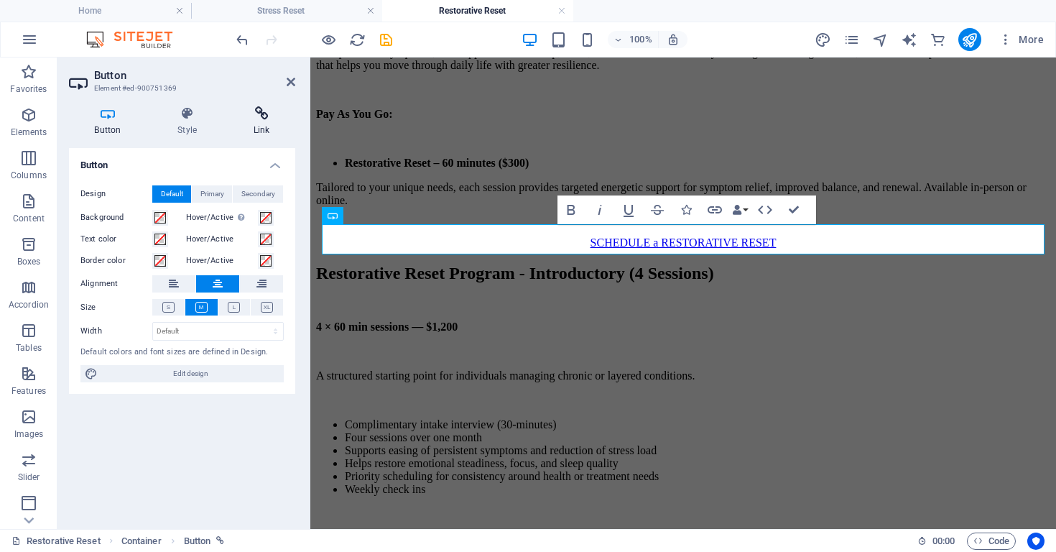
click at [248, 121] on h4 "Link" at bounding box center [262, 121] width 68 height 30
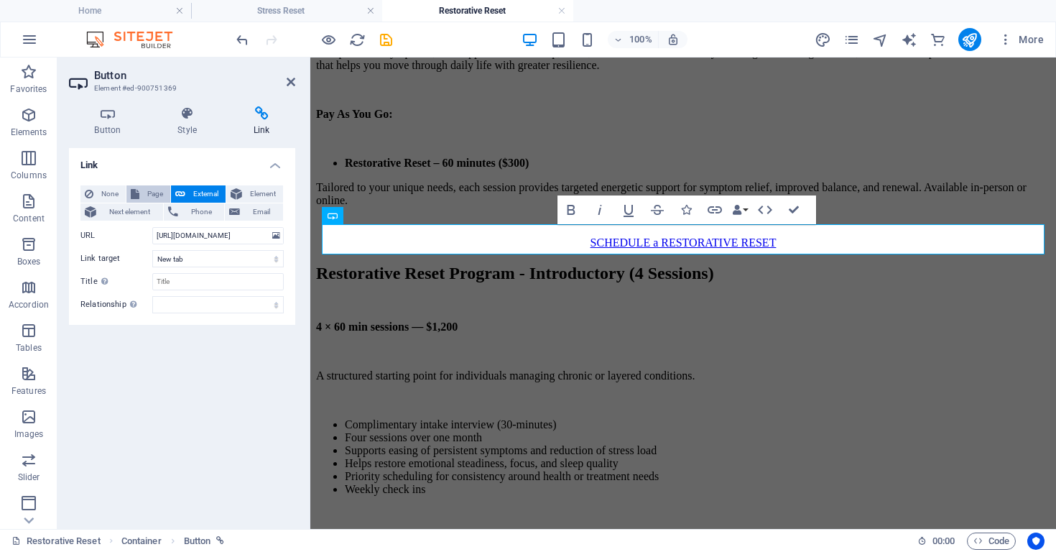
click at [157, 189] on span "Page" at bounding box center [155, 193] width 22 height 17
select select
select select "16"
click at [866, 249] on div "SCHEDULE a RESTORATIVE RESET" at bounding box center [683, 242] width 735 height 13
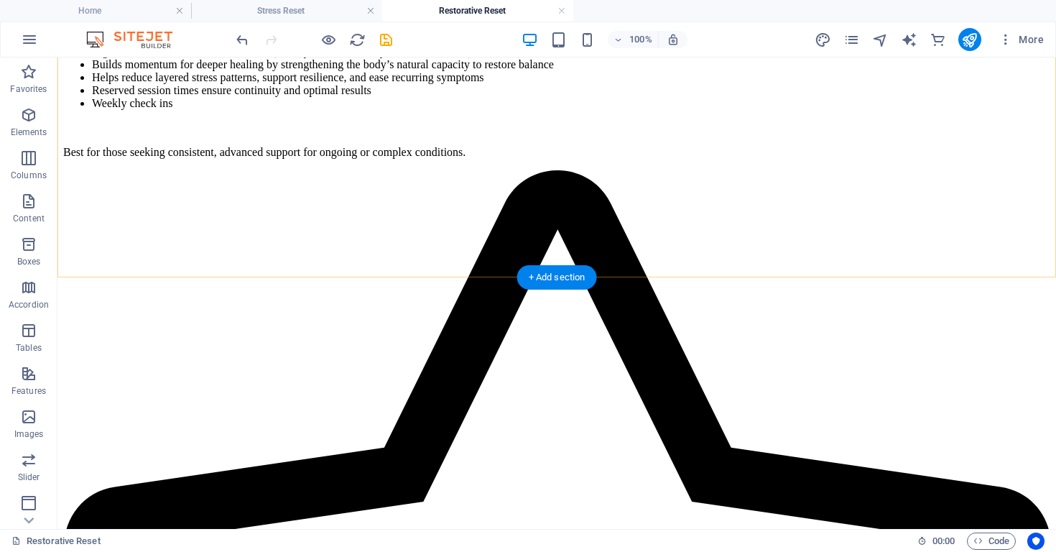
scroll to position [1158, 0]
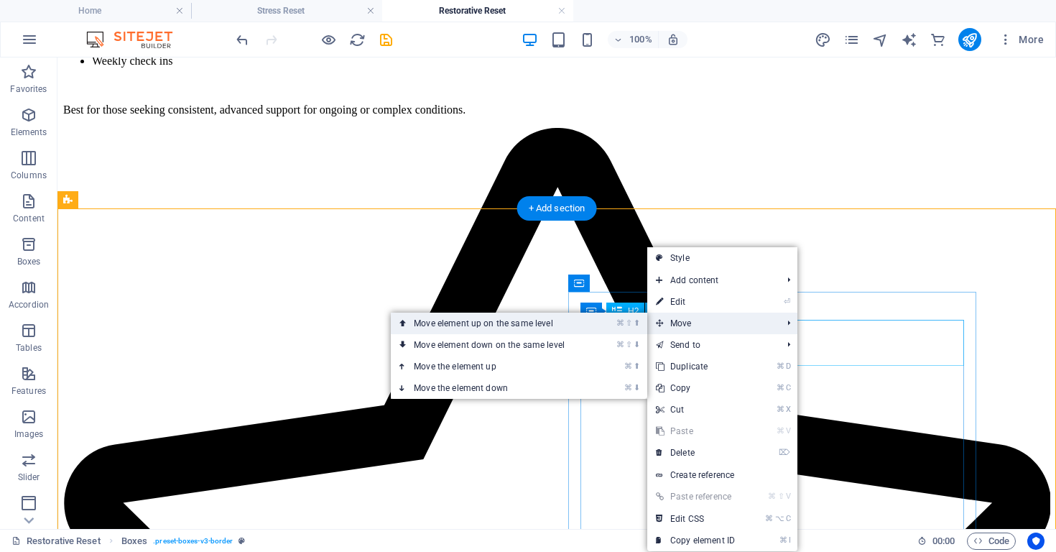
click at [545, 327] on link "⌘ ⇧ ⬆ Move element up on the same level" at bounding box center [492, 324] width 203 height 22
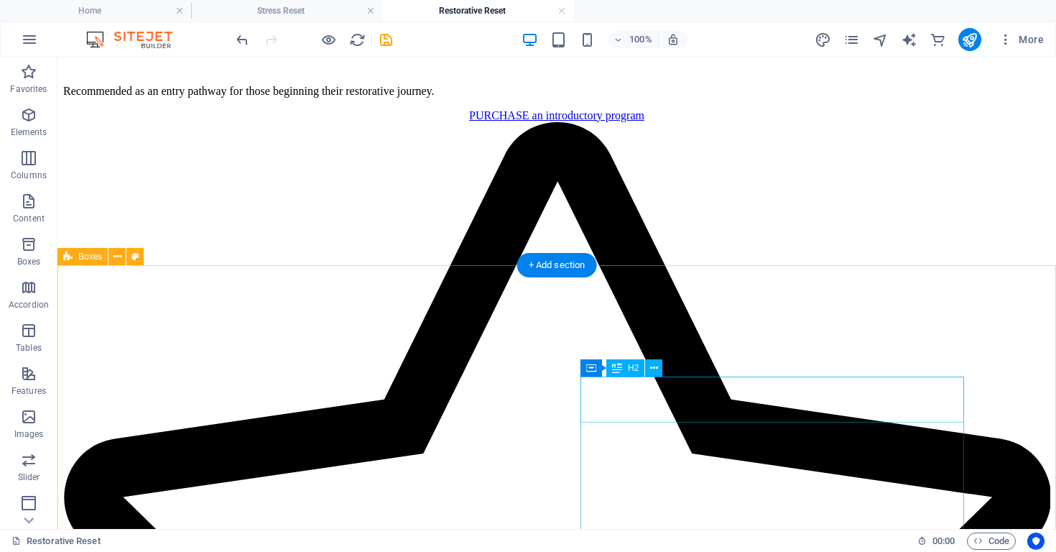
scroll to position [859, 0]
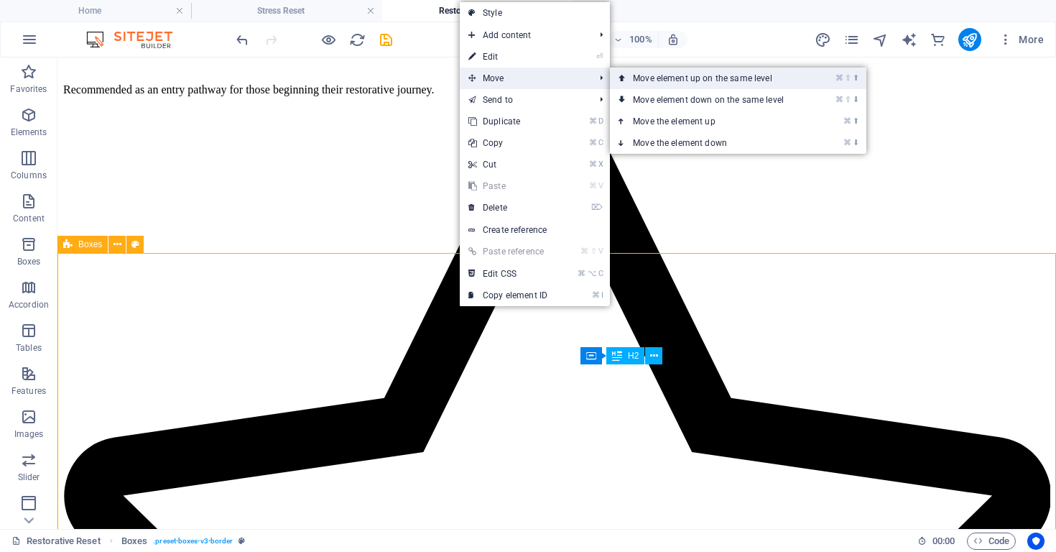
drag, startPoint x: 673, startPoint y: 73, endPoint x: 615, endPoint y: 16, distance: 81.3
click at [673, 73] on link "⌘ ⇧ ⬆ Move element up on the same level" at bounding box center [711, 79] width 203 height 22
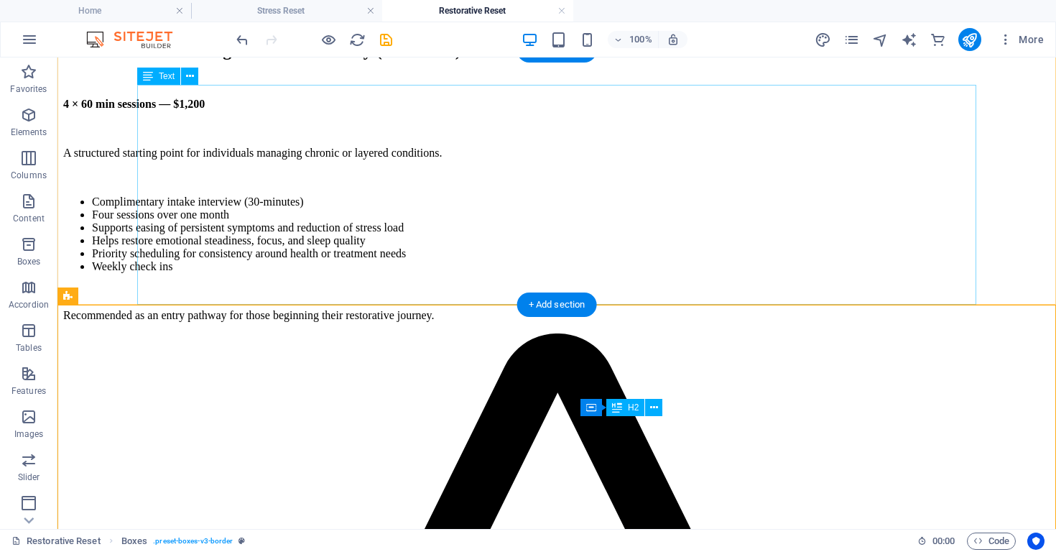
scroll to position [673, 0]
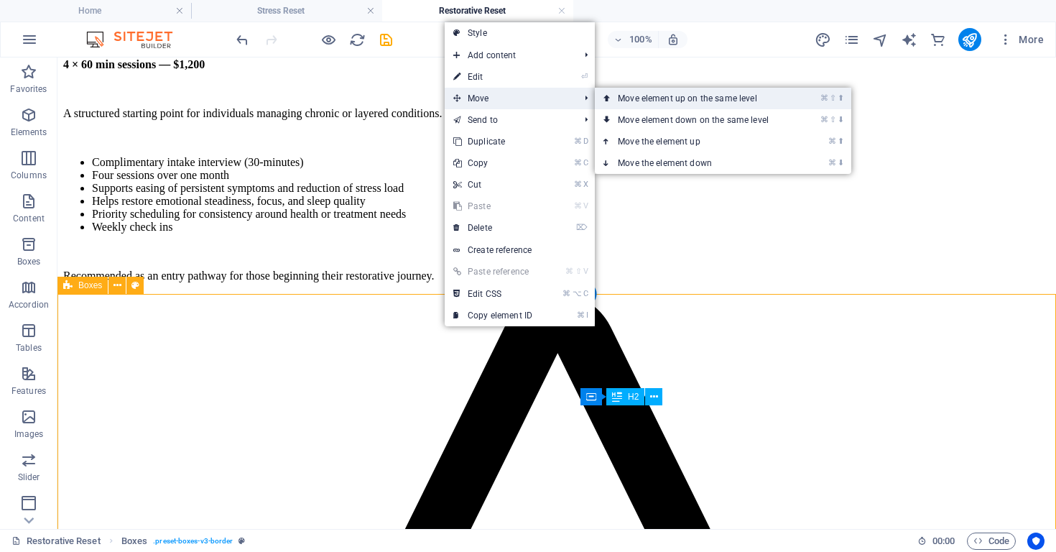
drag, startPoint x: 566, startPoint y: 41, endPoint x: 623, endPoint y: 98, distance: 81.3
click at [623, 98] on link "⌘ ⇧ ⬆ Move element up on the same level" at bounding box center [696, 99] width 203 height 22
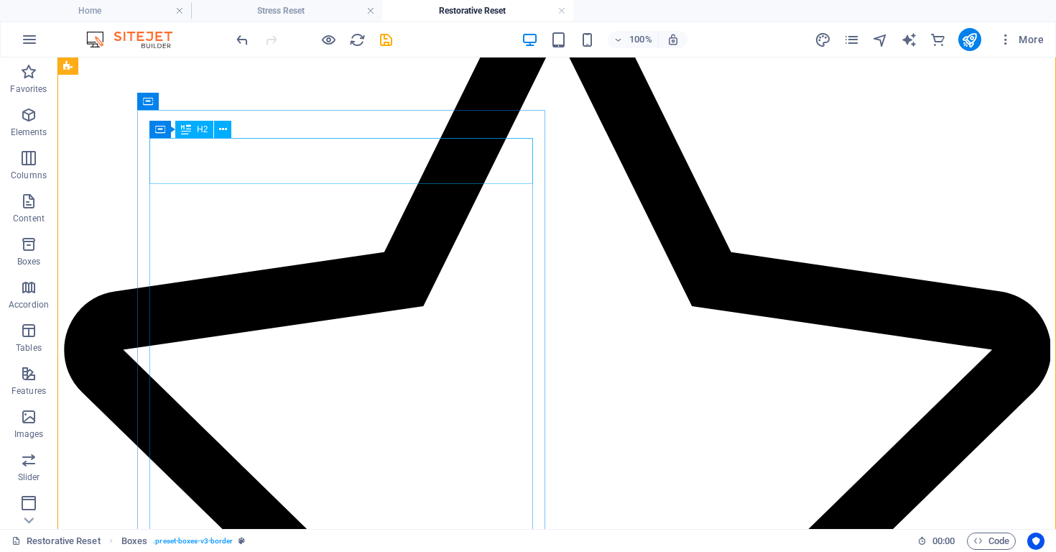
scroll to position [687, 0]
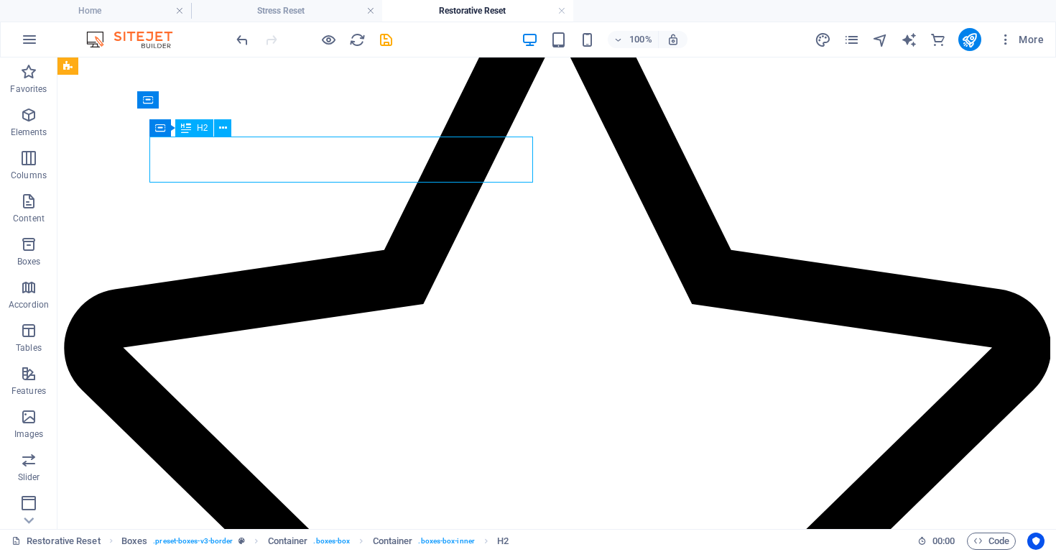
drag, startPoint x: 366, startPoint y: 147, endPoint x: 112, endPoint y: 149, distance: 253.7
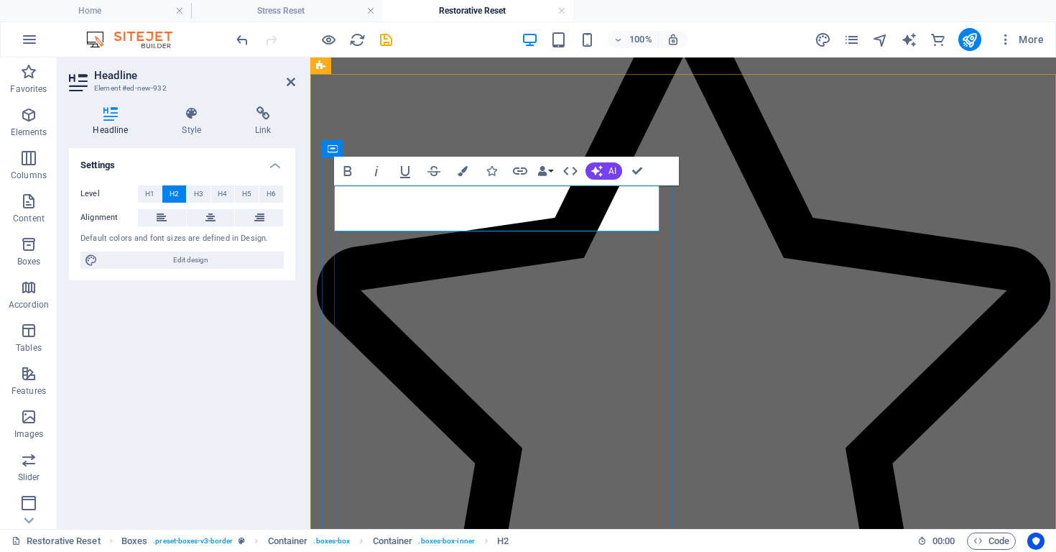
drag, startPoint x: 466, startPoint y: 188, endPoint x: 489, endPoint y: 194, distance: 23.2
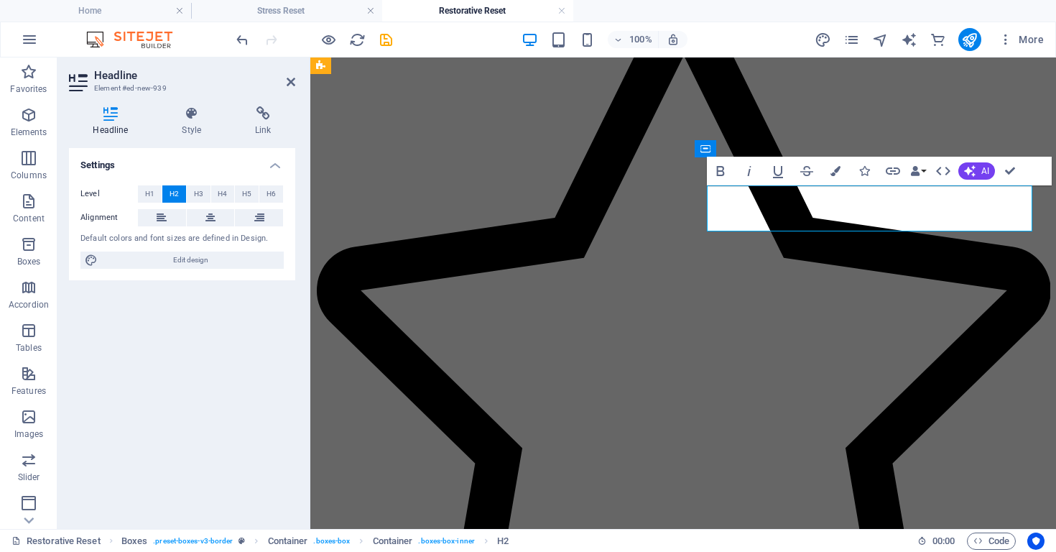
drag, startPoint x: 766, startPoint y: 199, endPoint x: 824, endPoint y: 197, distance: 58.3
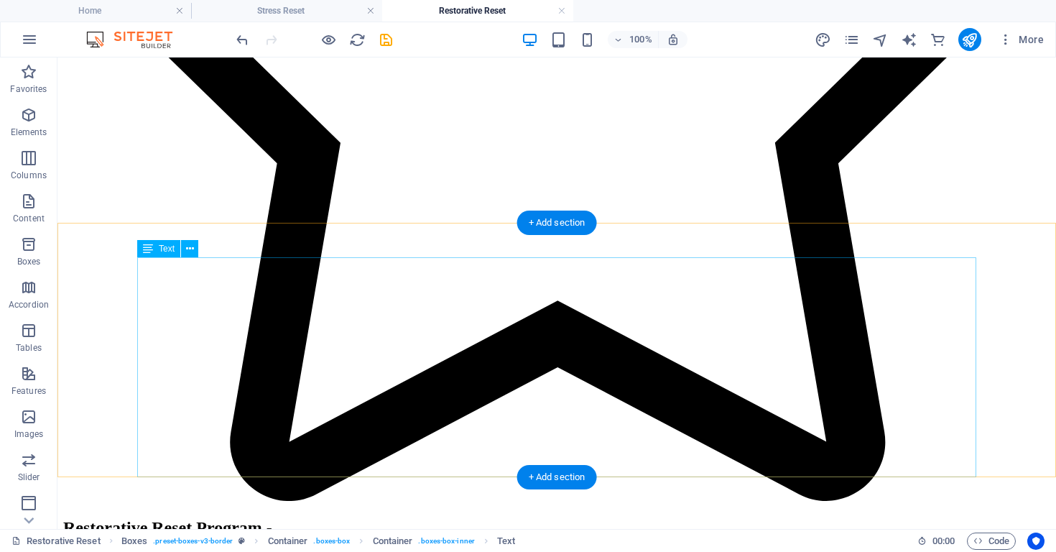
scroll to position [1153, 0]
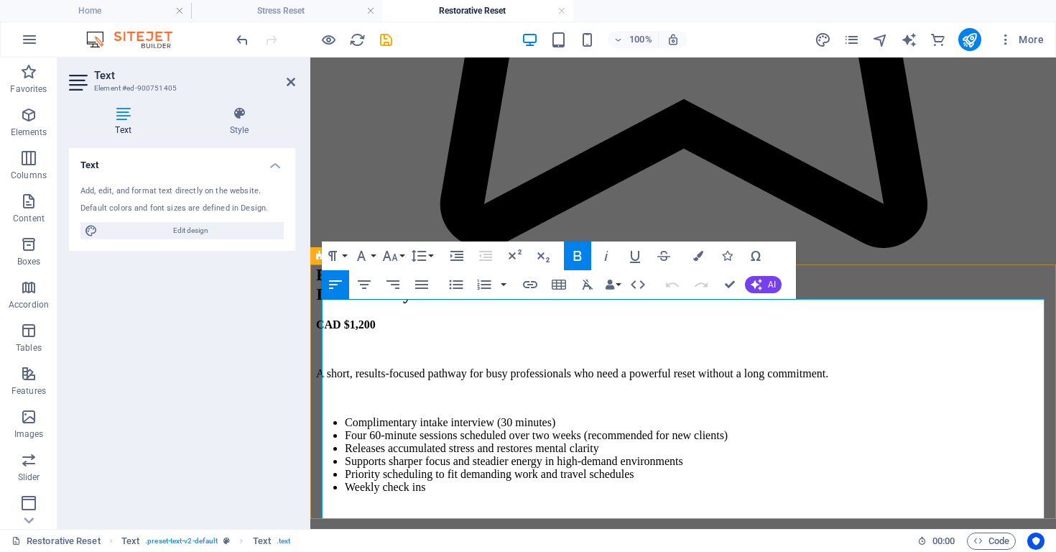
drag, startPoint x: 828, startPoint y: 509, endPoint x: 315, endPoint y: 346, distance: 538.5
copy div "A structured starting point for individuals managing chronic or layered conditi…"
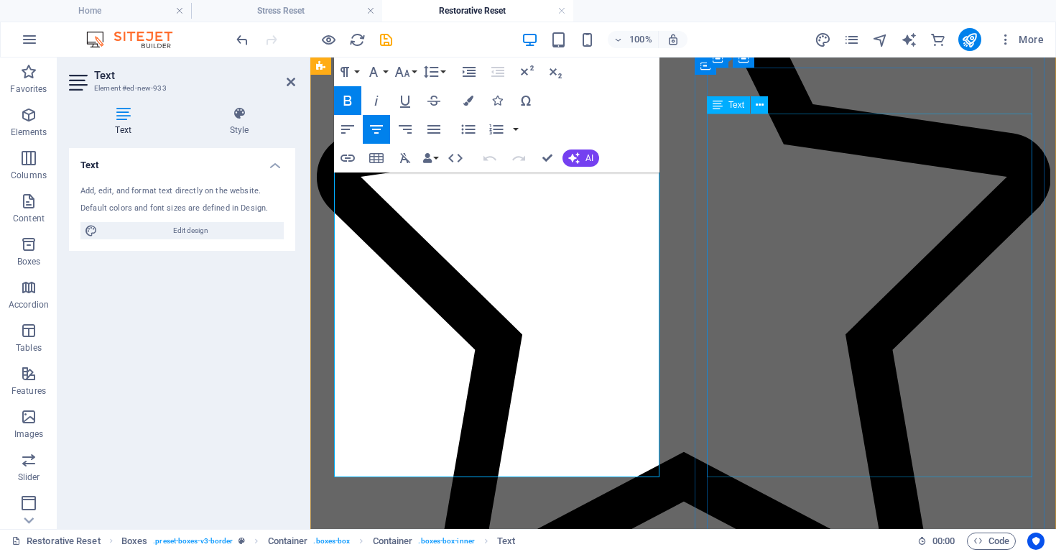
scroll to position [796, 0]
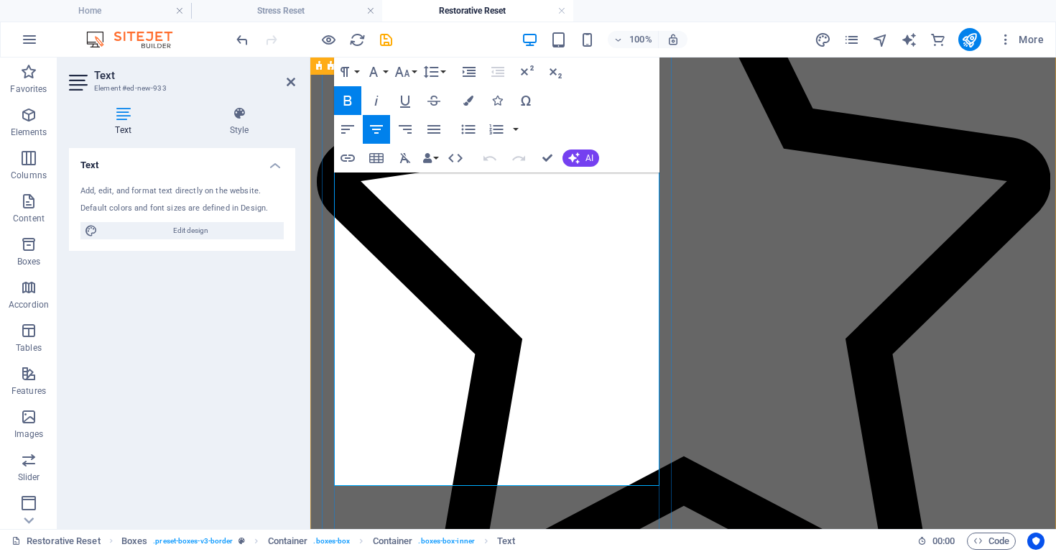
drag, startPoint x: 346, startPoint y: 238, endPoint x: 526, endPoint y: 400, distance: 242.3
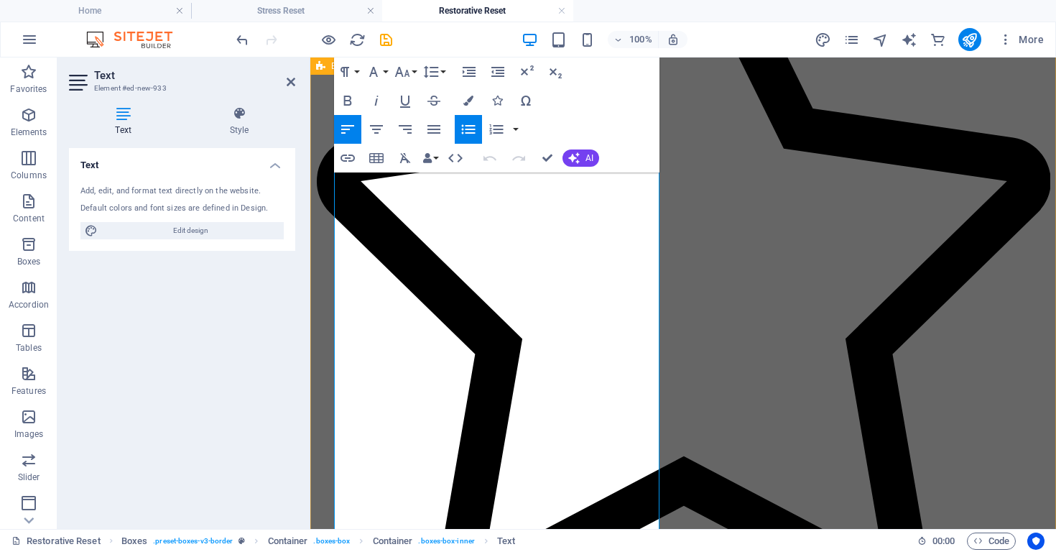
scroll to position [6008, 1]
drag, startPoint x: 382, startPoint y: 242, endPoint x: 626, endPoint y: 494, distance: 350.2
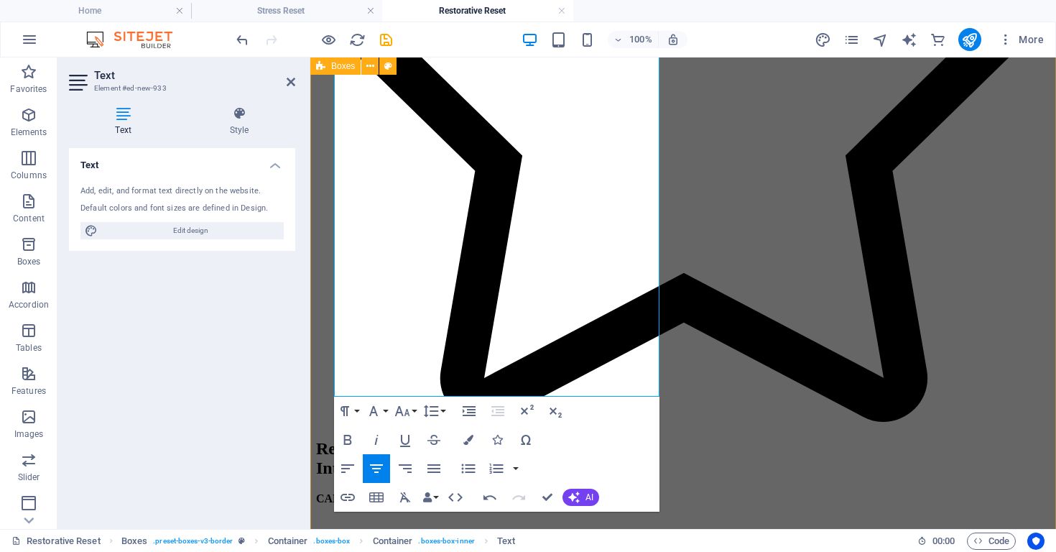
scroll to position [959, 0]
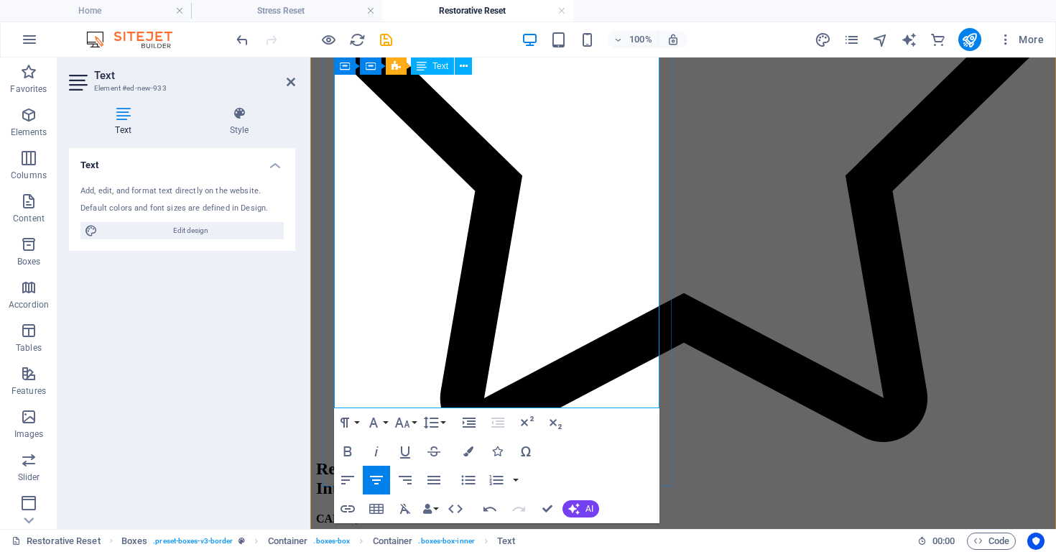
drag, startPoint x: 578, startPoint y: 397, endPoint x: 339, endPoint y: 367, distance: 240.6
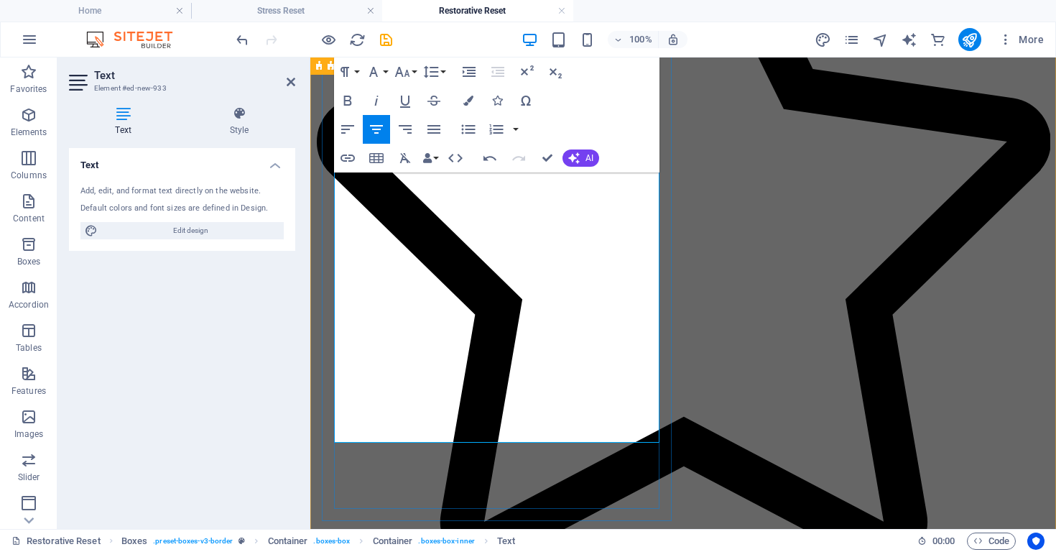
scroll to position [853, 0]
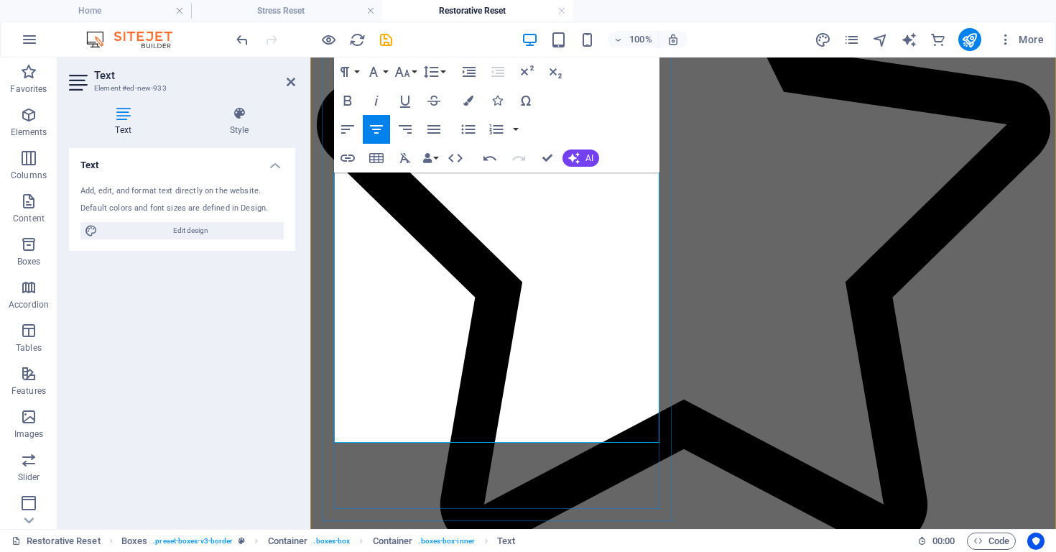
drag, startPoint x: 362, startPoint y: 236, endPoint x: 607, endPoint y: 331, distance: 262.4
click at [469, 133] on icon "button" at bounding box center [469, 129] width 14 height 9
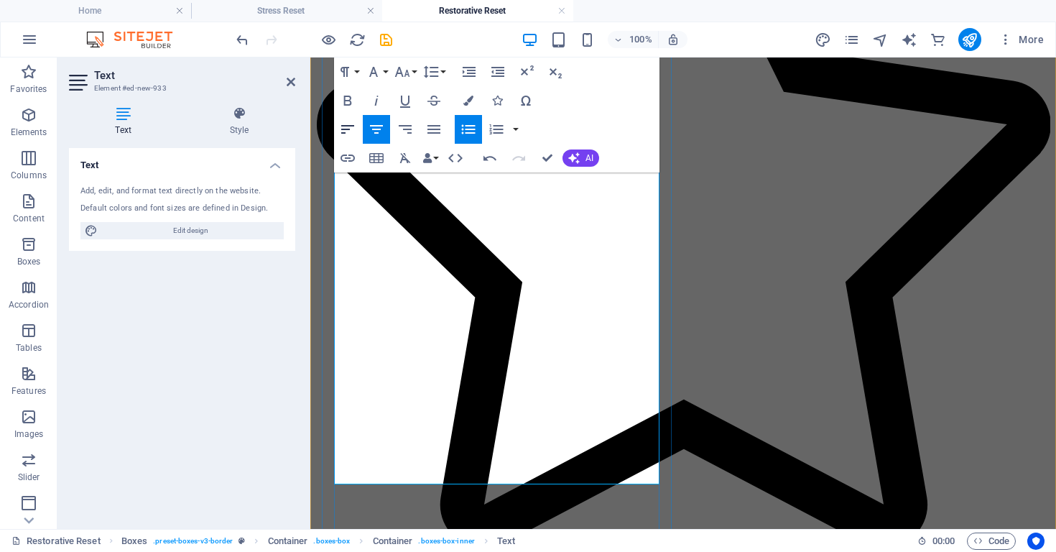
click at [347, 126] on icon "button" at bounding box center [347, 129] width 13 height 9
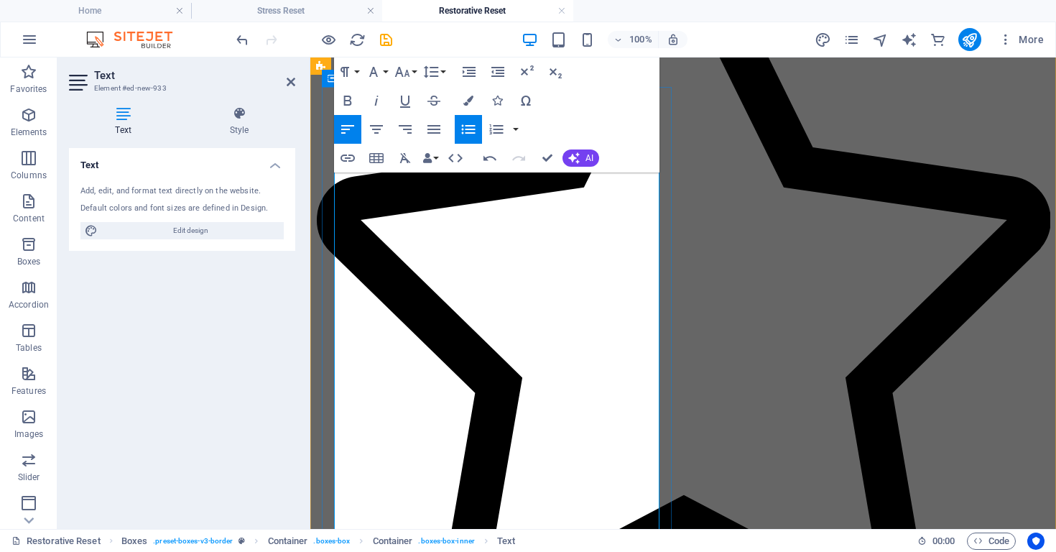
scroll to position [770, 0]
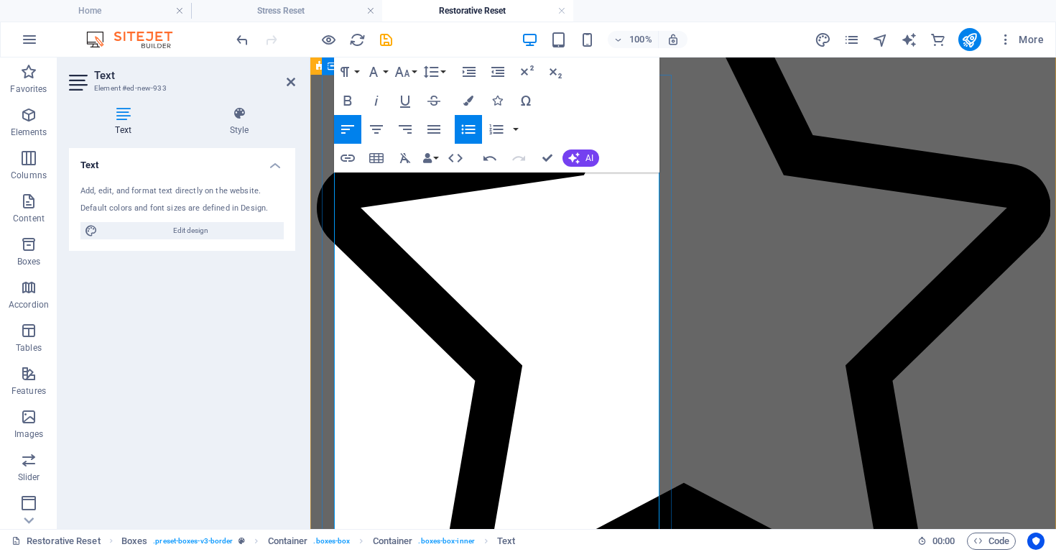
drag, startPoint x: 540, startPoint y: 357, endPoint x: 607, endPoint y: 358, distance: 66.8
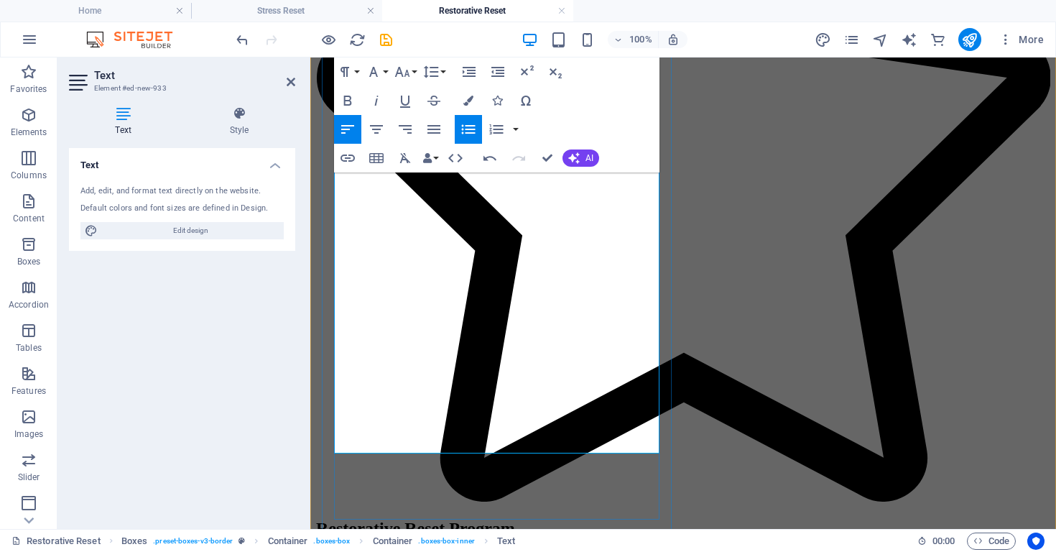
scroll to position [902, 0]
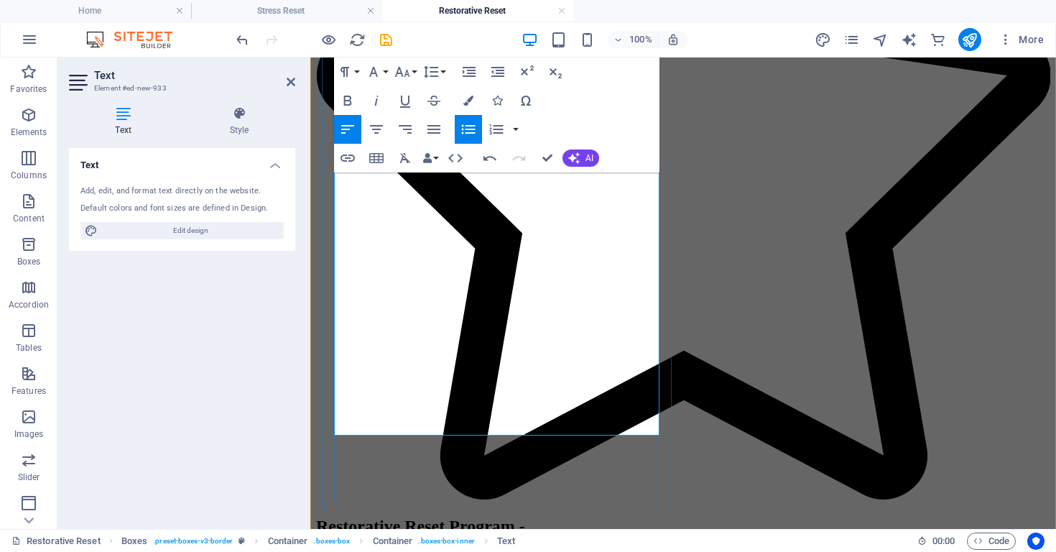
click at [464, 132] on icon "button" at bounding box center [468, 129] width 17 height 17
click at [474, 132] on icon "button" at bounding box center [469, 129] width 14 height 9
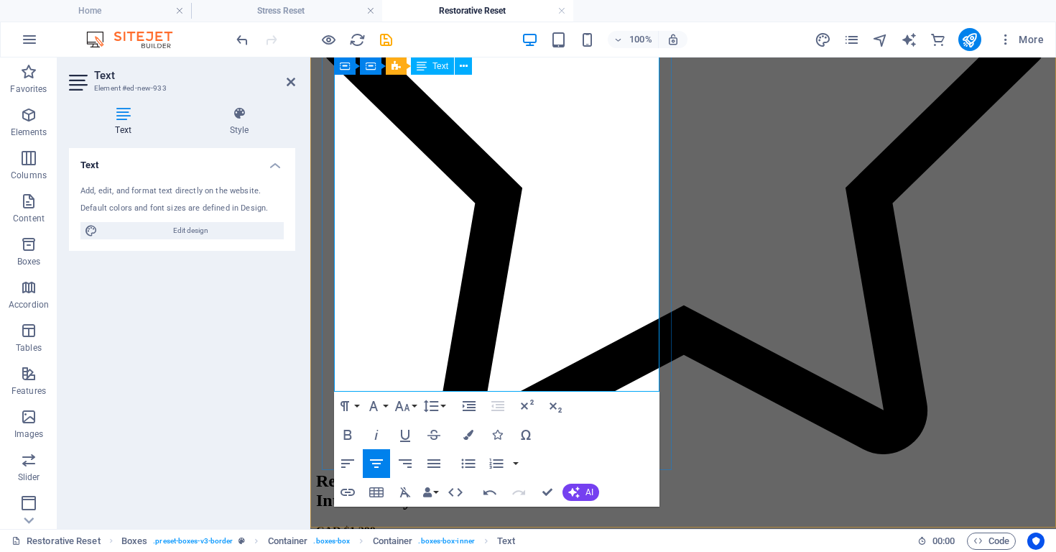
scroll to position [966, 0]
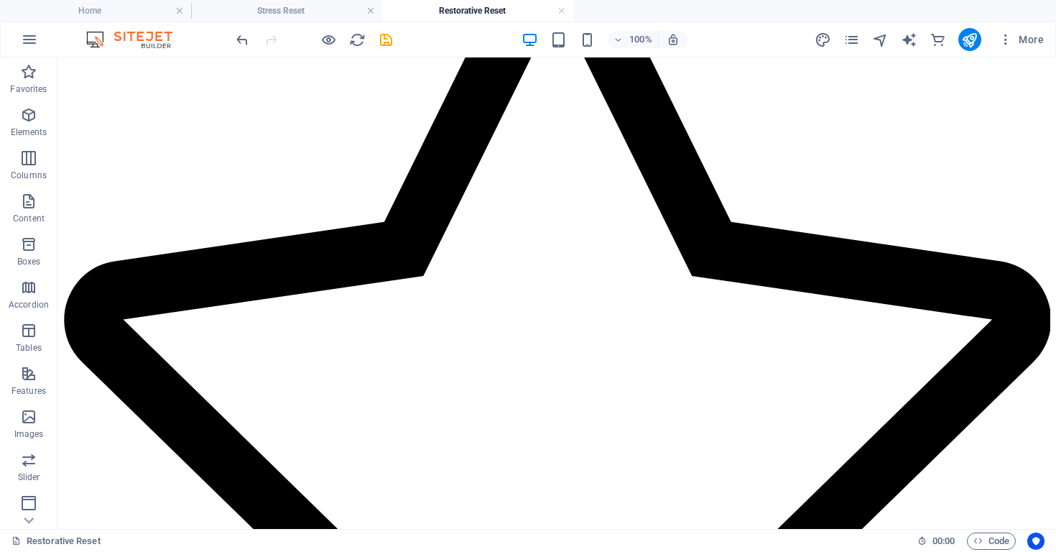
scroll to position [714, 0]
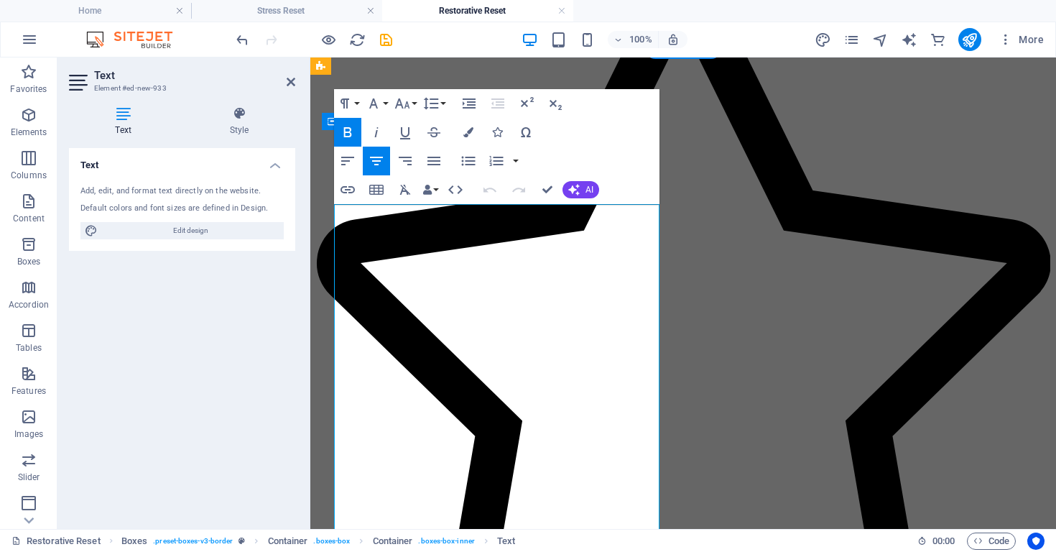
click at [471, 164] on icon "button" at bounding box center [469, 161] width 14 height 9
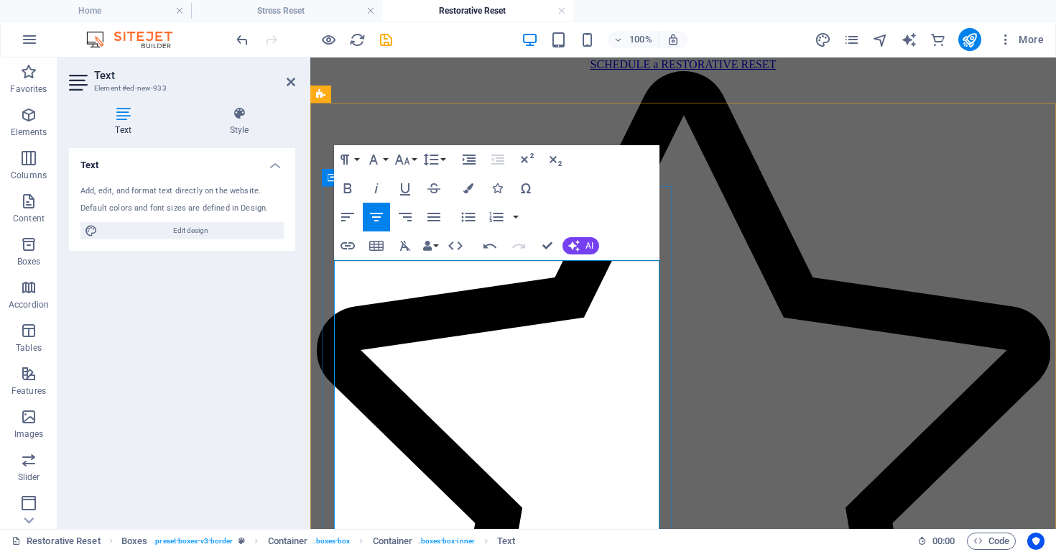
scroll to position [612, 0]
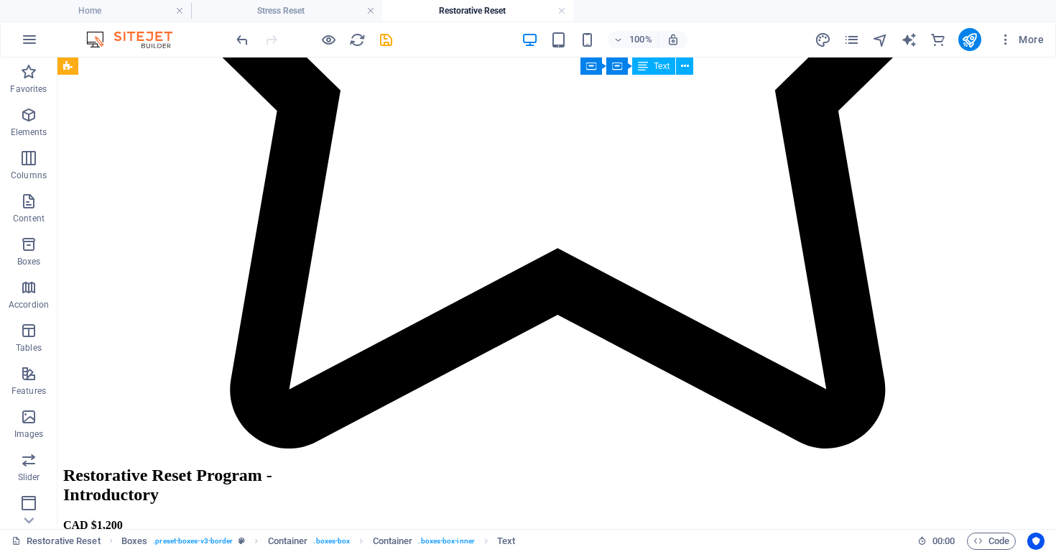
scroll to position [1208, 0]
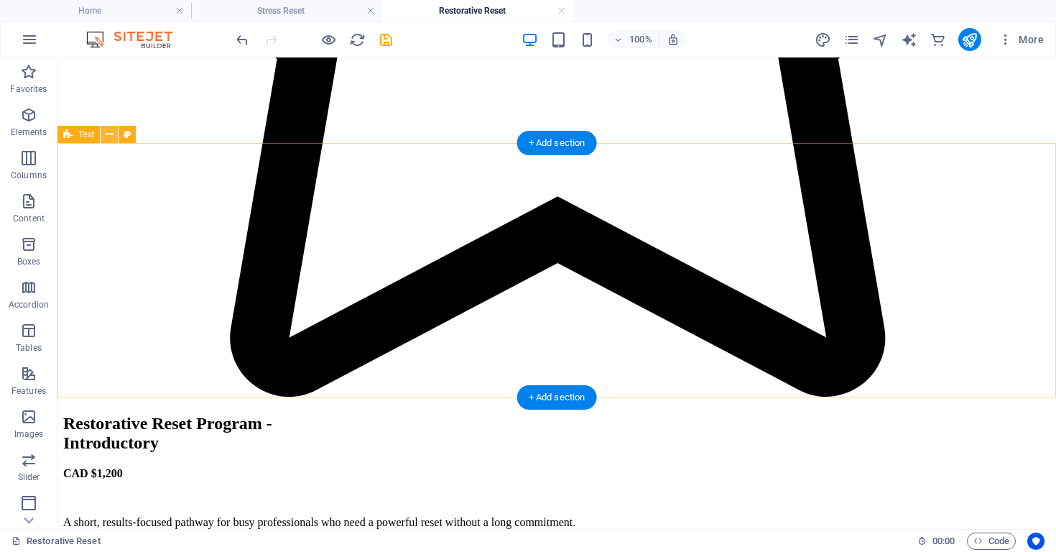
click at [111, 136] on icon at bounding box center [110, 134] width 8 height 15
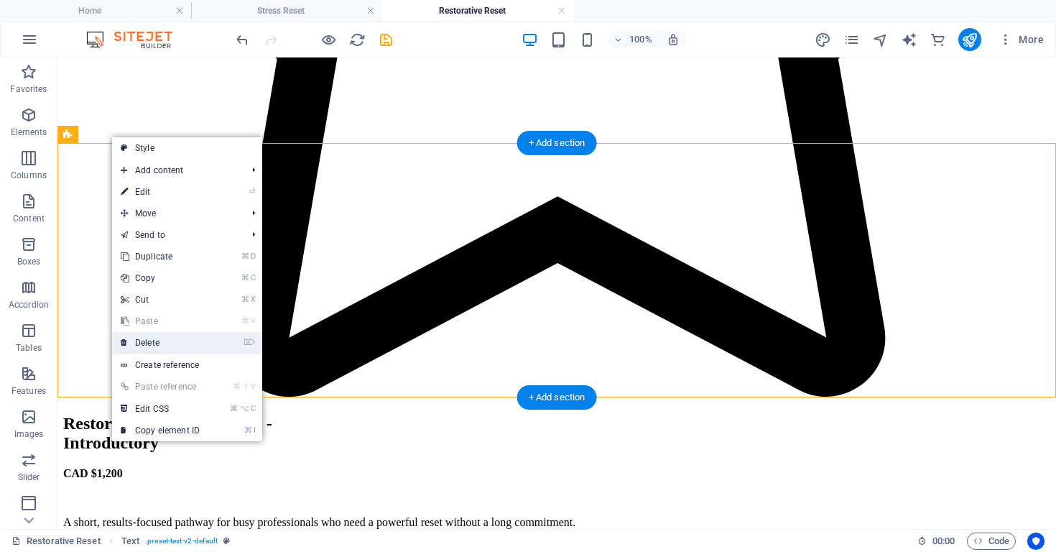
click at [167, 338] on link "⌦ Delete" at bounding box center [160, 343] width 96 height 22
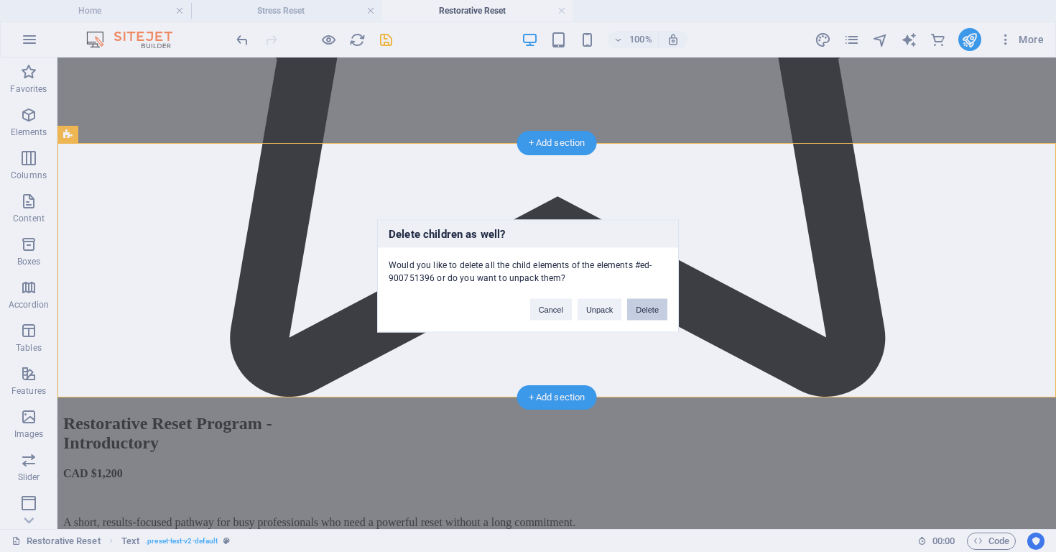
click at [653, 313] on button "Delete" at bounding box center [647, 310] width 40 height 22
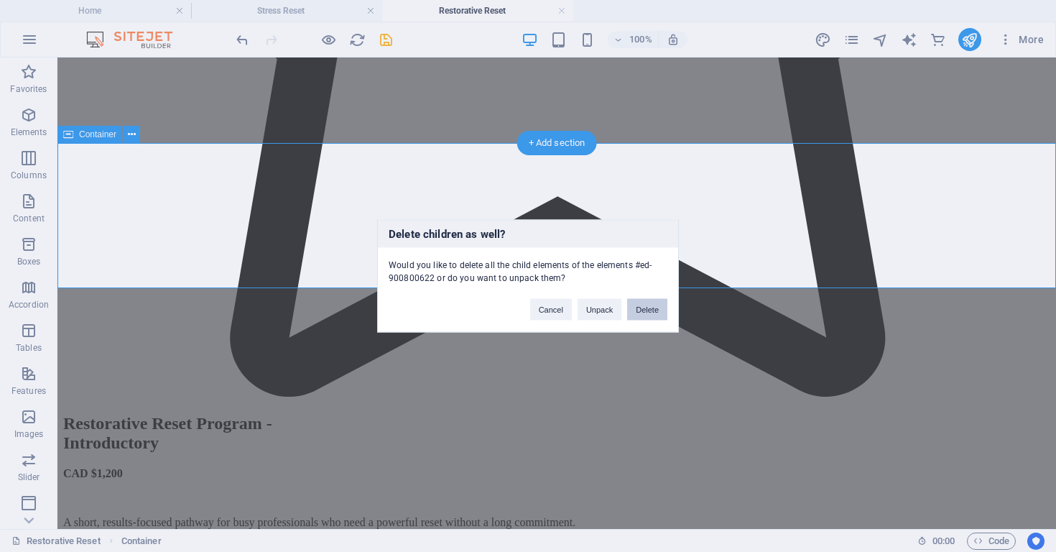
click at [653, 308] on button "Delete" at bounding box center [647, 310] width 40 height 22
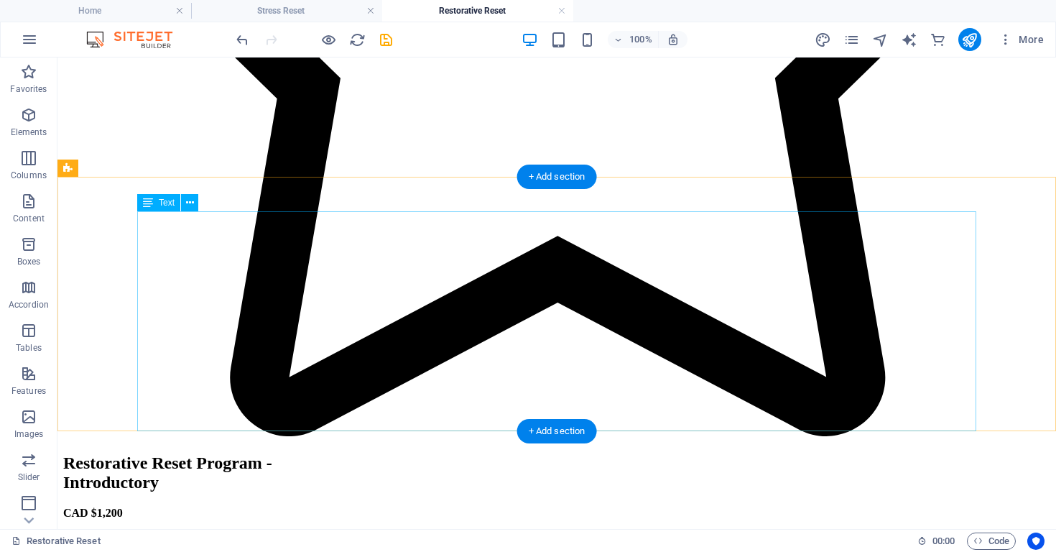
scroll to position [1166, 0]
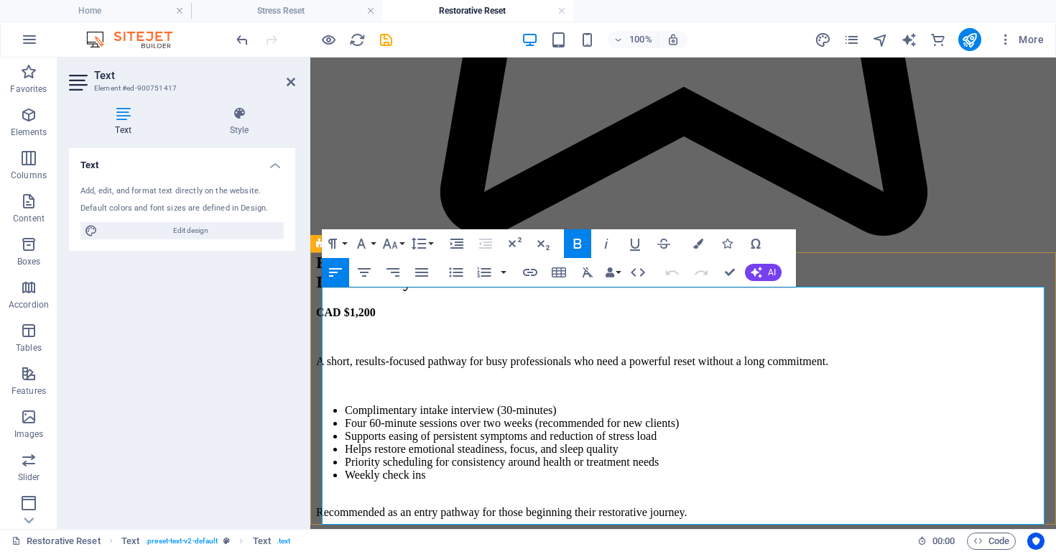
drag, startPoint x: 397, startPoint y: 346, endPoint x: 843, endPoint y: 494, distance: 469.8
copy div "A comprehensive two-month program for individuals with chronic or long-standing…"
drag, startPoint x: 957, startPoint y: 249, endPoint x: 948, endPoint y: 251, distance: 8.7
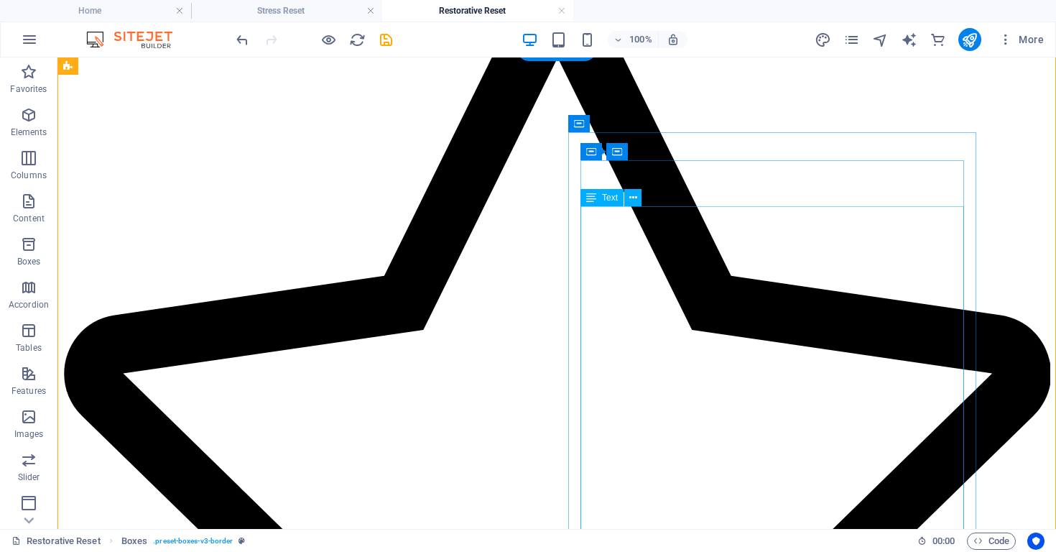
scroll to position [659, 0]
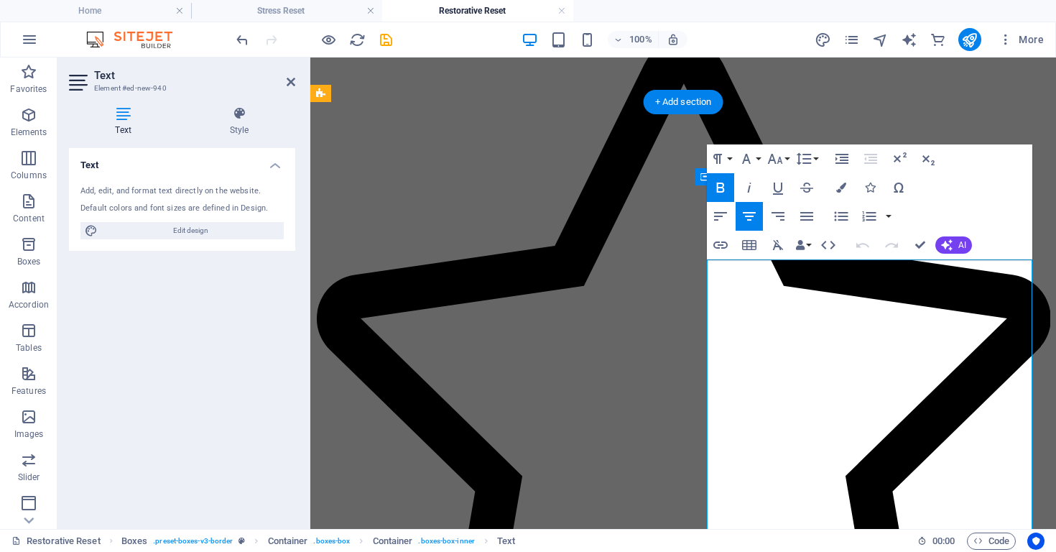
drag, startPoint x: 820, startPoint y: 301, endPoint x: 762, endPoint y: 308, distance: 58.7
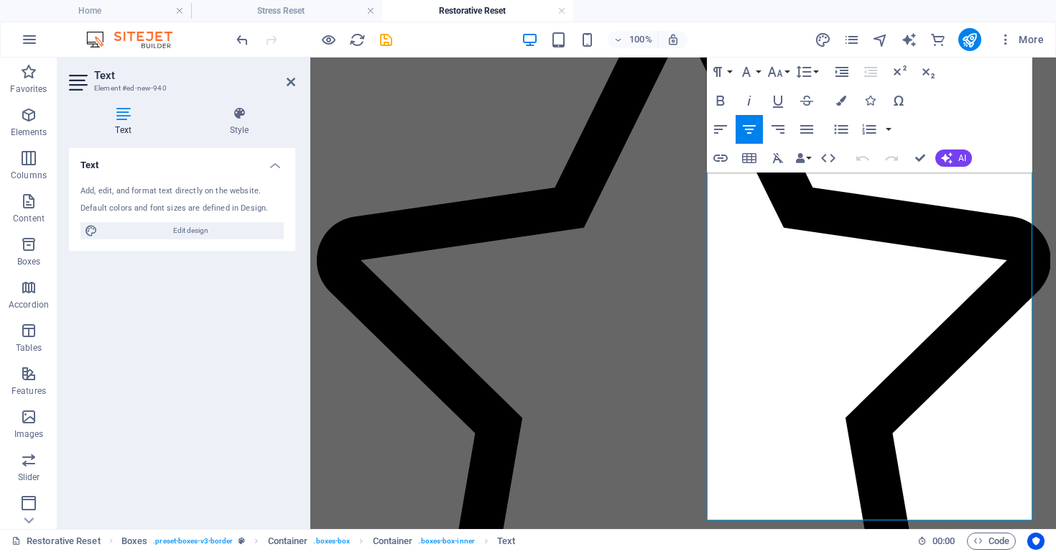
scroll to position [808, 0]
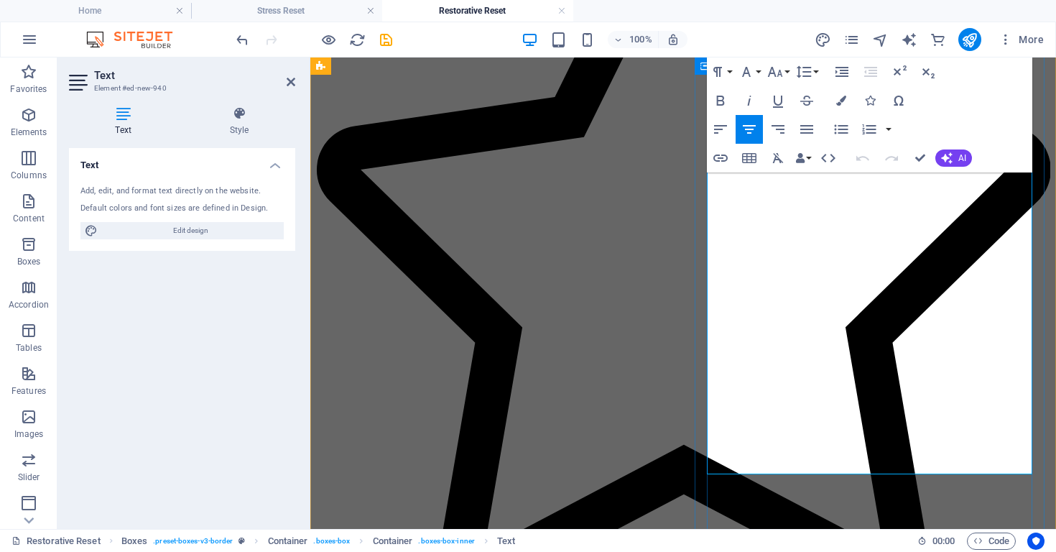
drag, startPoint x: 743, startPoint y: 305, endPoint x: 982, endPoint y: 459, distance: 284.5
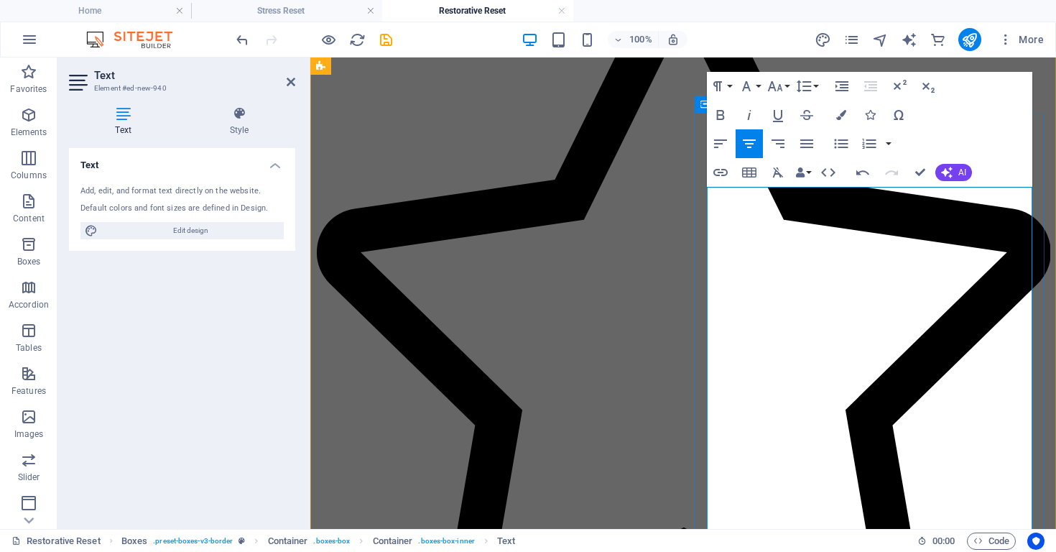
scroll to position [727, 0]
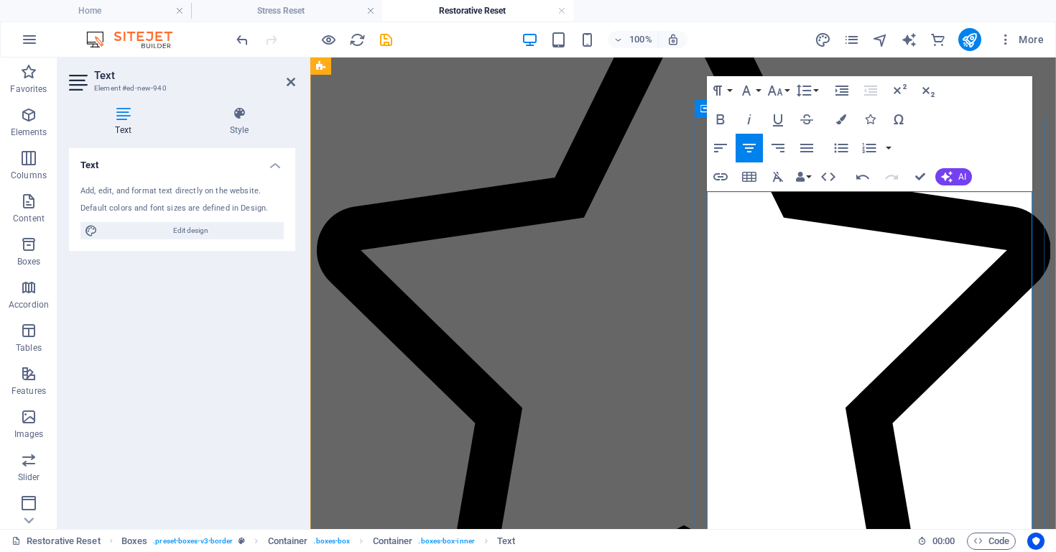
drag, startPoint x: 732, startPoint y: 308, endPoint x: 979, endPoint y: 479, distance: 300.2
click at [836, 149] on icon "button" at bounding box center [841, 147] width 17 height 17
click at [724, 147] on icon "button" at bounding box center [720, 147] width 17 height 17
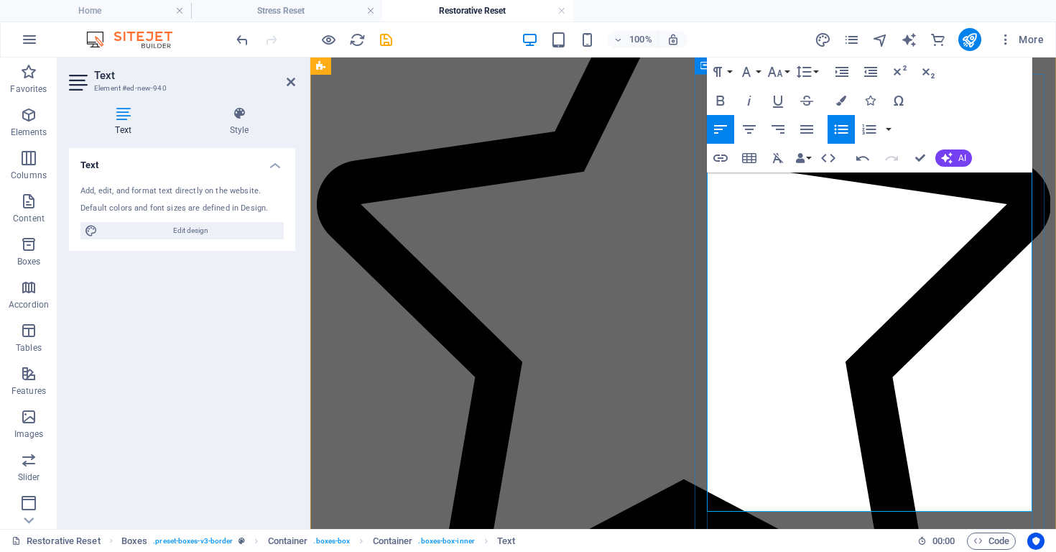
scroll to position [750, 0]
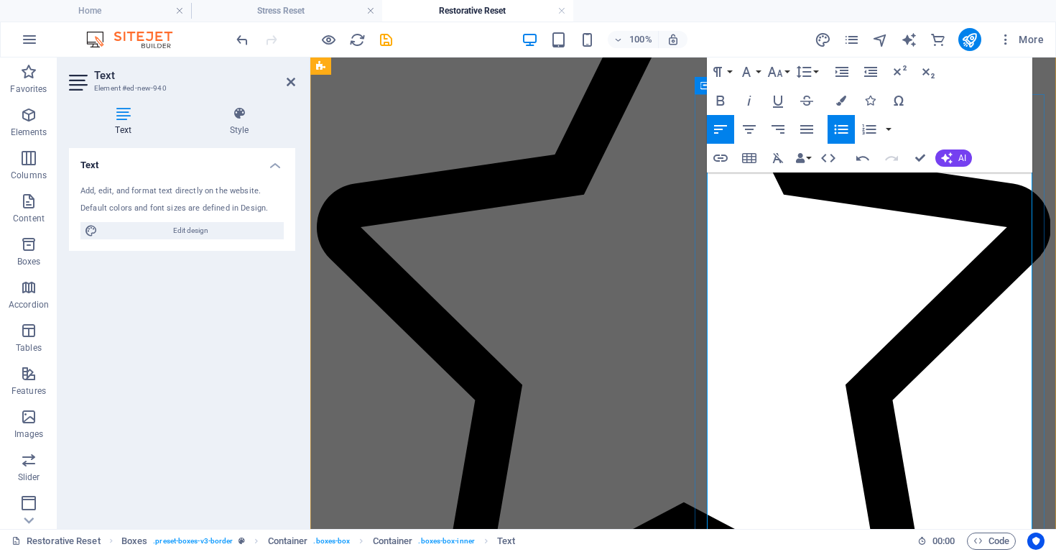
drag, startPoint x: 850, startPoint y: 212, endPoint x: 874, endPoint y: 212, distance: 23.7
drag, startPoint x: 754, startPoint y: 306, endPoint x: 760, endPoint y: 303, distance: 7.4
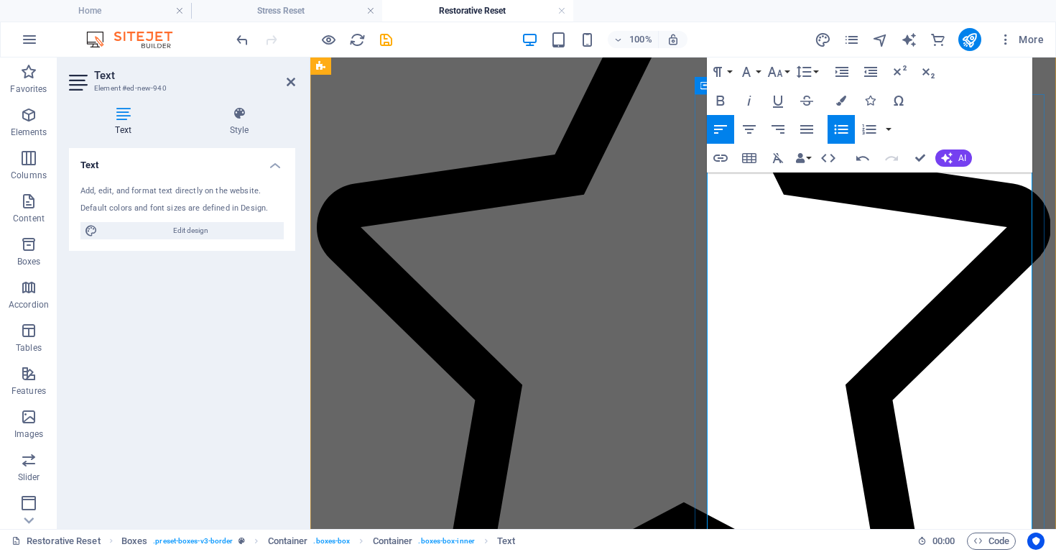
drag, startPoint x: 908, startPoint y: 307, endPoint x: 921, endPoint y: 305, distance: 13.0
drag, startPoint x: 935, startPoint y: 306, endPoint x: 975, endPoint y: 302, distance: 39.8
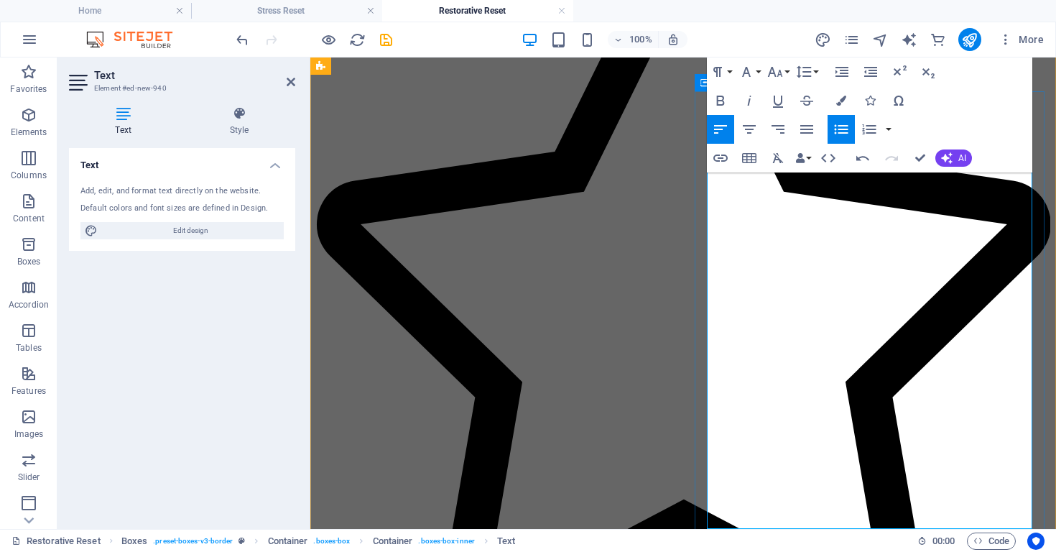
drag, startPoint x: 978, startPoint y: 303, endPoint x: 957, endPoint y: 324, distance: 29.5
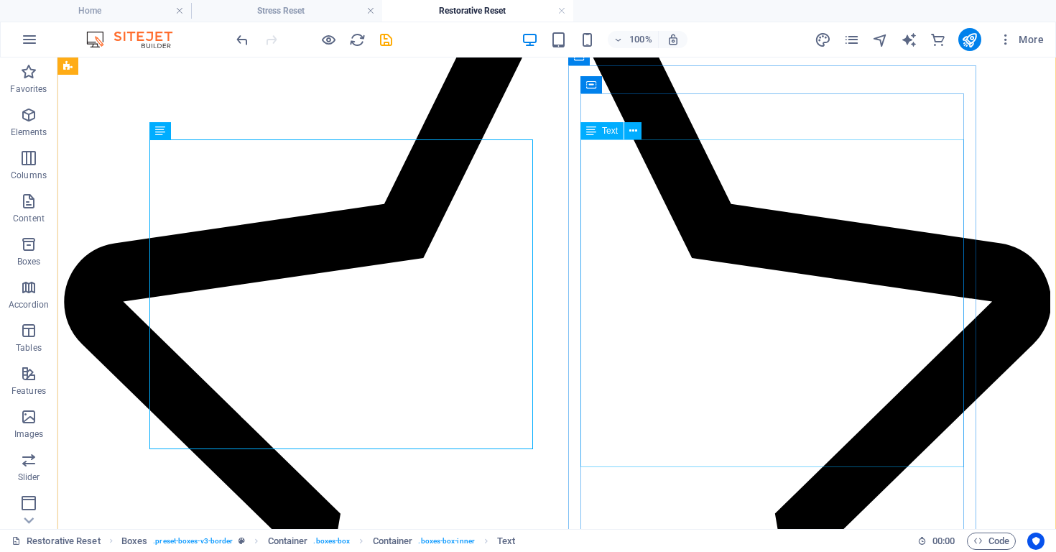
scroll to position [735, 0]
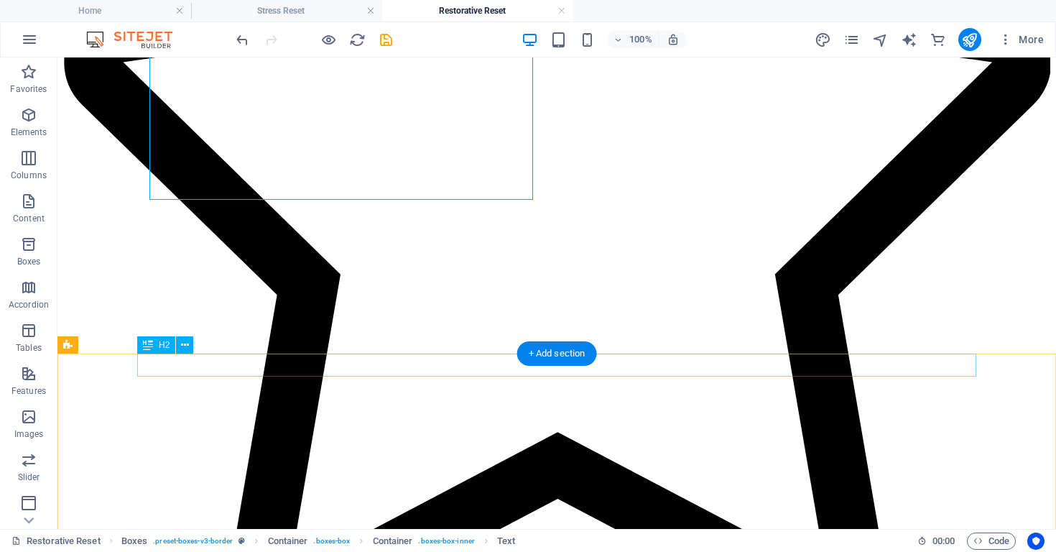
scroll to position [1011, 0]
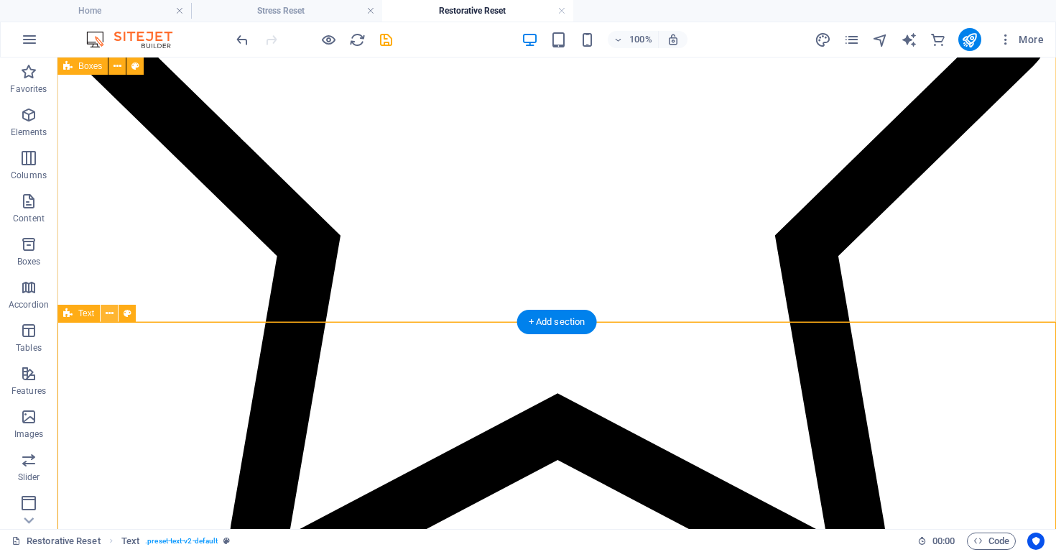
click at [114, 312] on button at bounding box center [109, 313] width 17 height 17
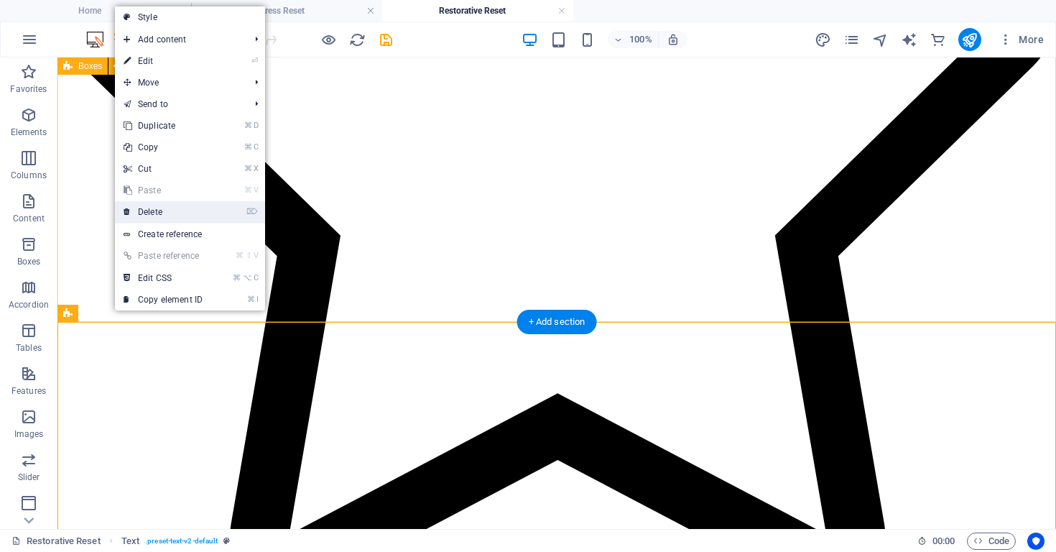
click at [185, 206] on link "⌦ Delete" at bounding box center [163, 212] width 96 height 22
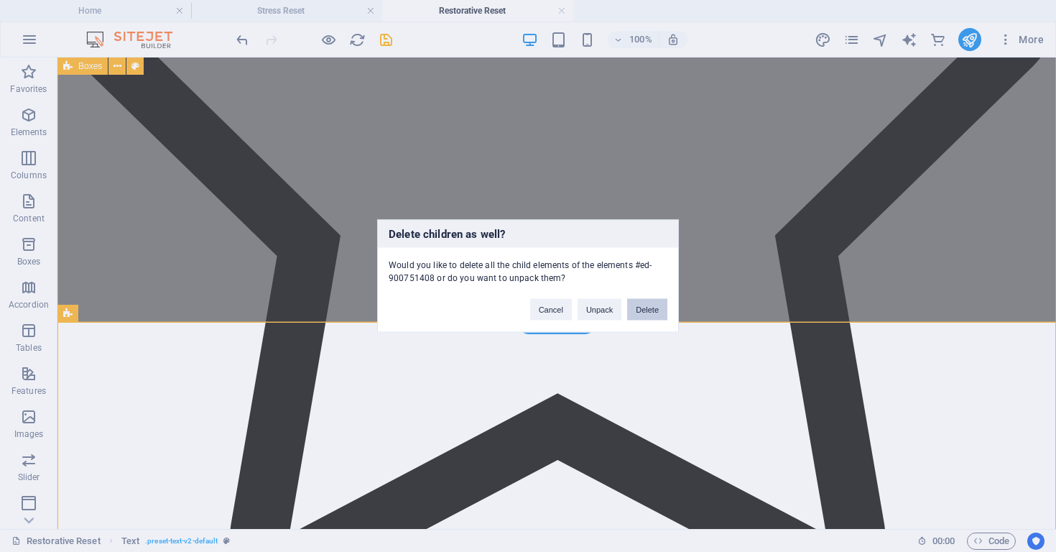
click at [660, 310] on button "Delete" at bounding box center [647, 310] width 40 height 22
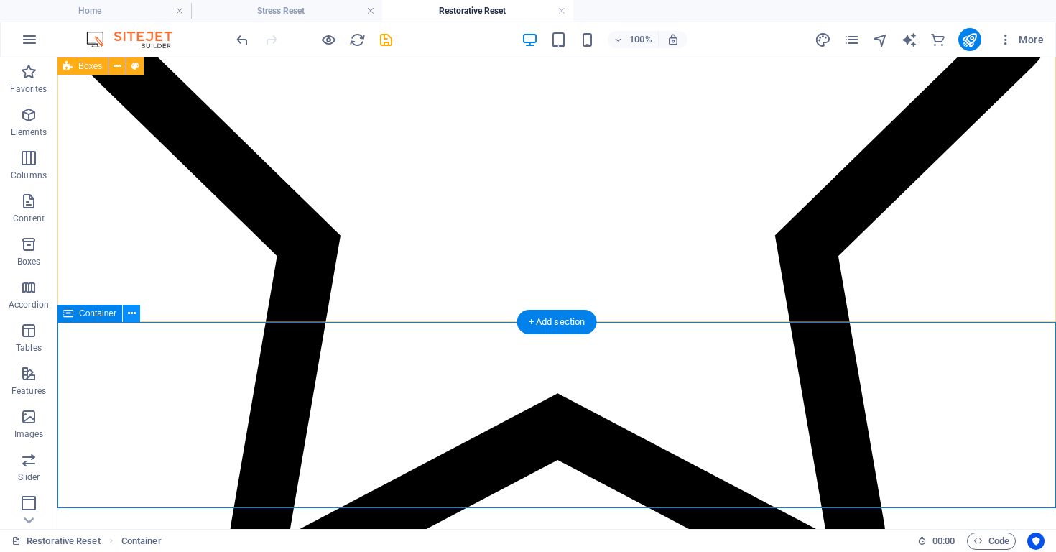
click at [133, 318] on icon at bounding box center [132, 313] width 8 height 15
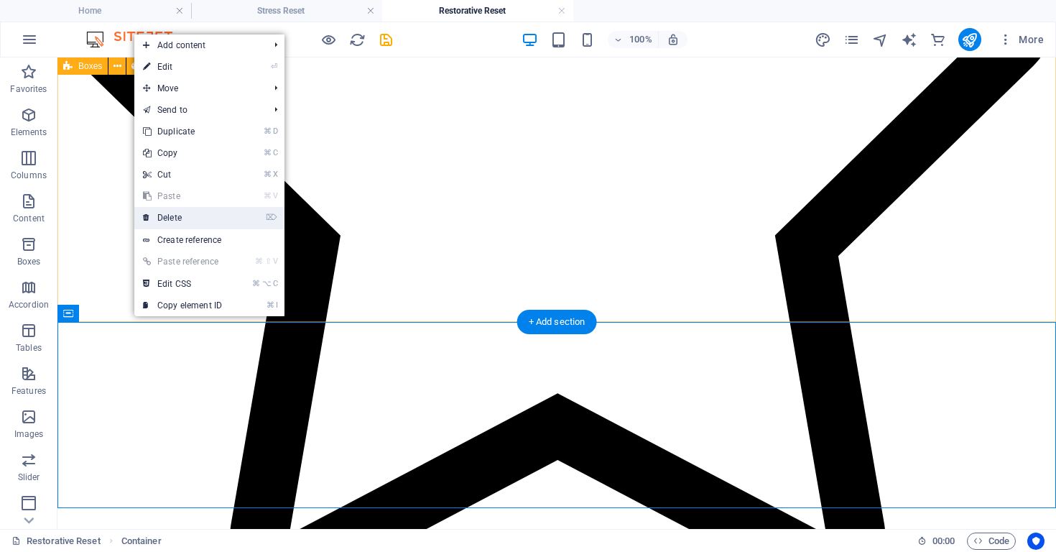
click at [195, 221] on link "⌦ Delete" at bounding box center [182, 218] width 96 height 22
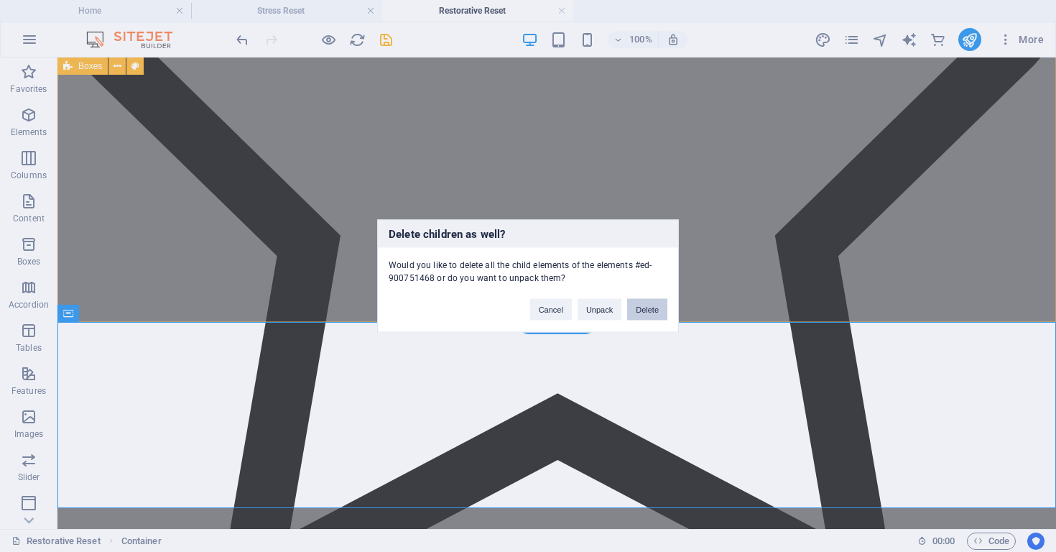
drag, startPoint x: 645, startPoint y: 308, endPoint x: 750, endPoint y: 289, distance: 106.6
click at [645, 308] on button "Delete" at bounding box center [647, 310] width 40 height 22
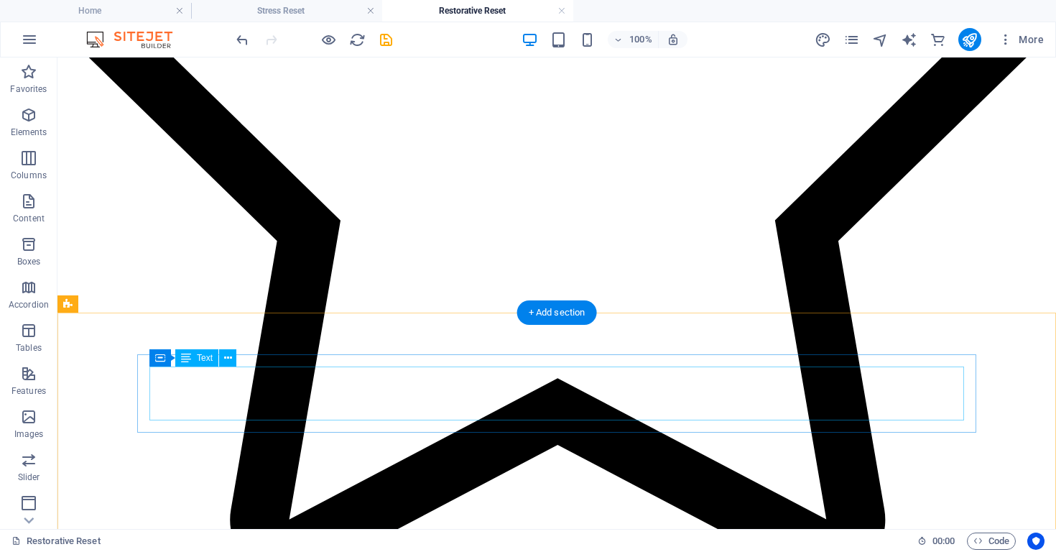
scroll to position [1016, 0]
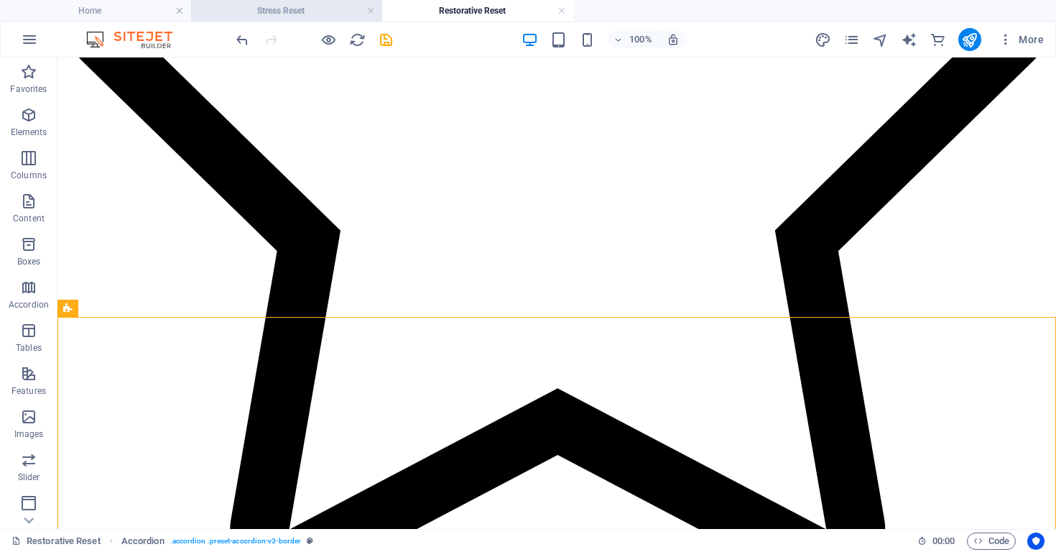
click at [331, 21] on li "Stress Reset" at bounding box center [286, 11] width 191 height 22
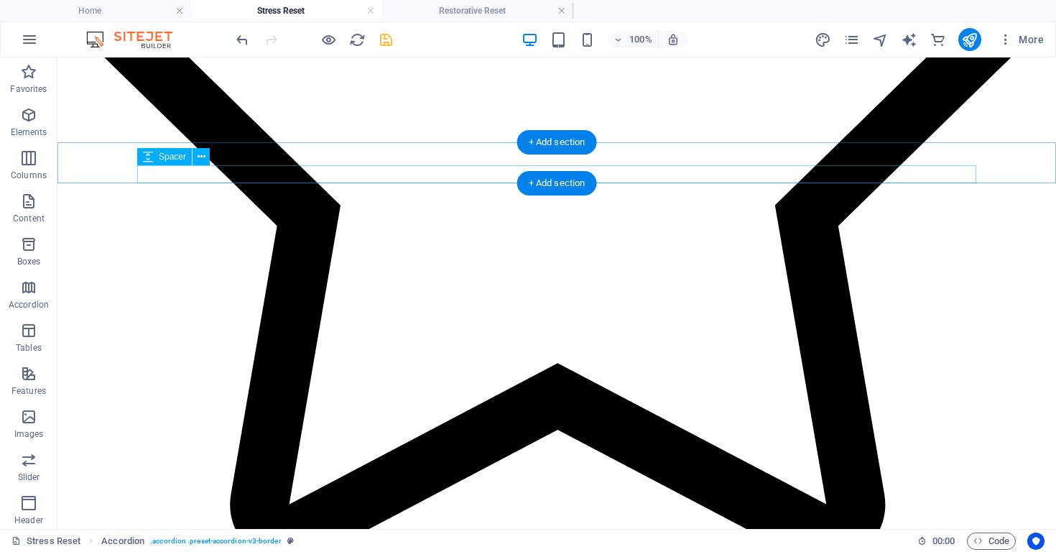
click at [216, 157] on div "Spacer" at bounding box center [178, 157] width 82 height 18
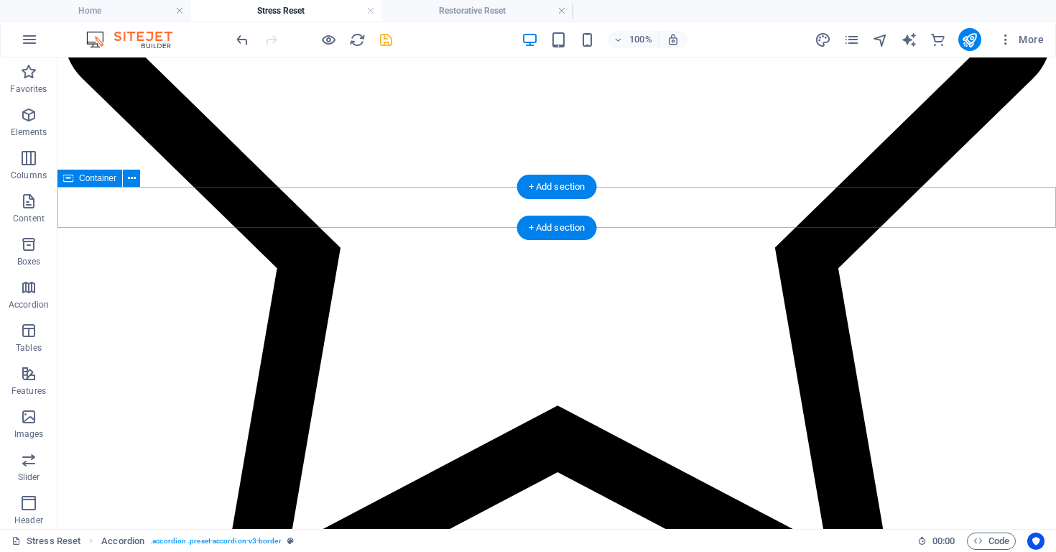
scroll to position [1192, 0]
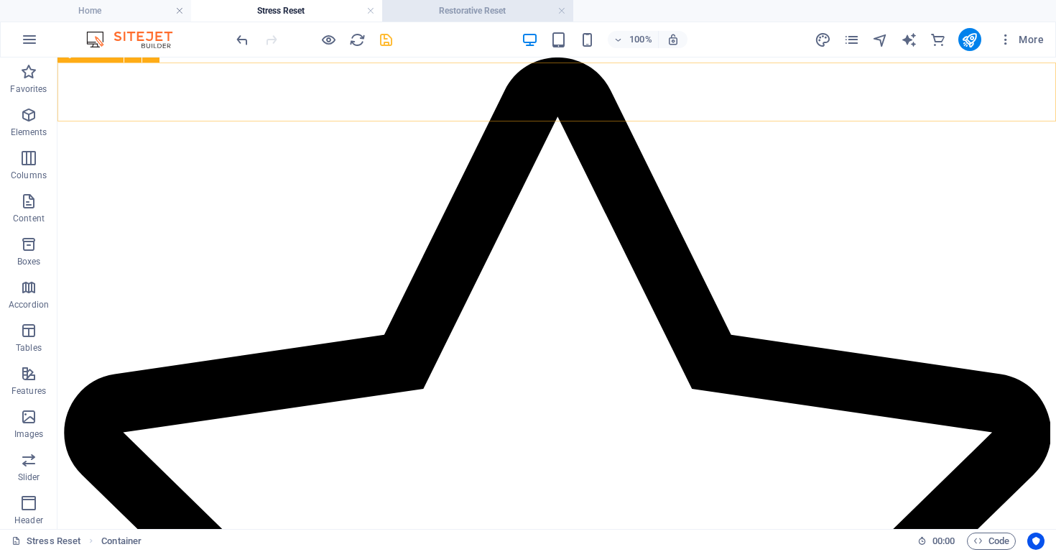
scroll to position [801, 0]
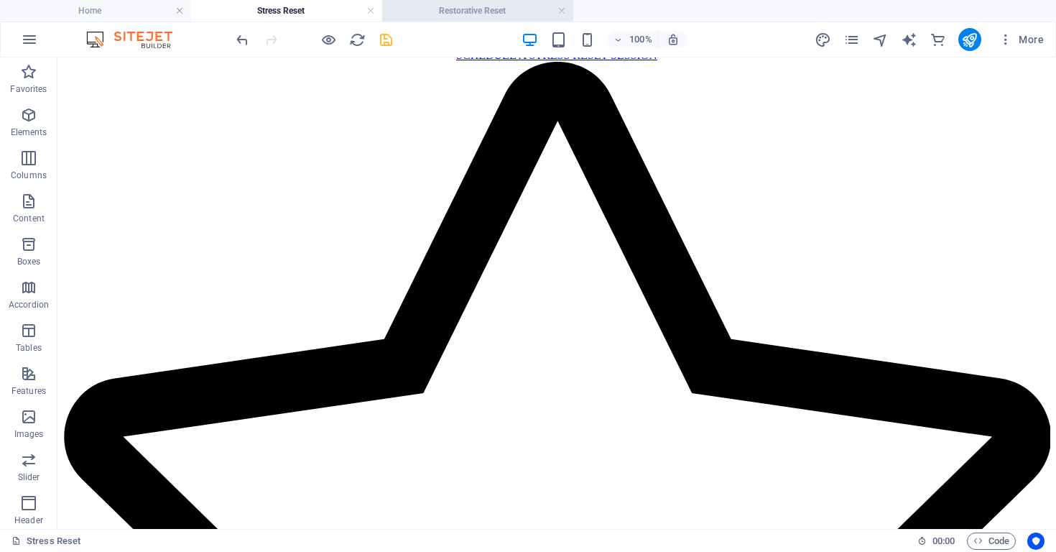
click at [459, 9] on h4 "Restorative Reset" at bounding box center [477, 11] width 191 height 16
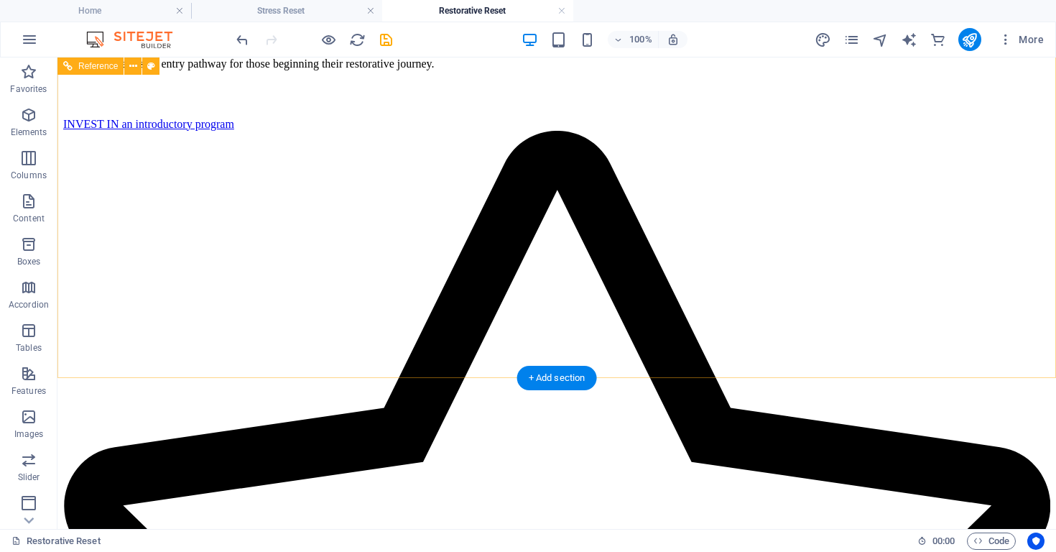
scroll to position [1843, 0]
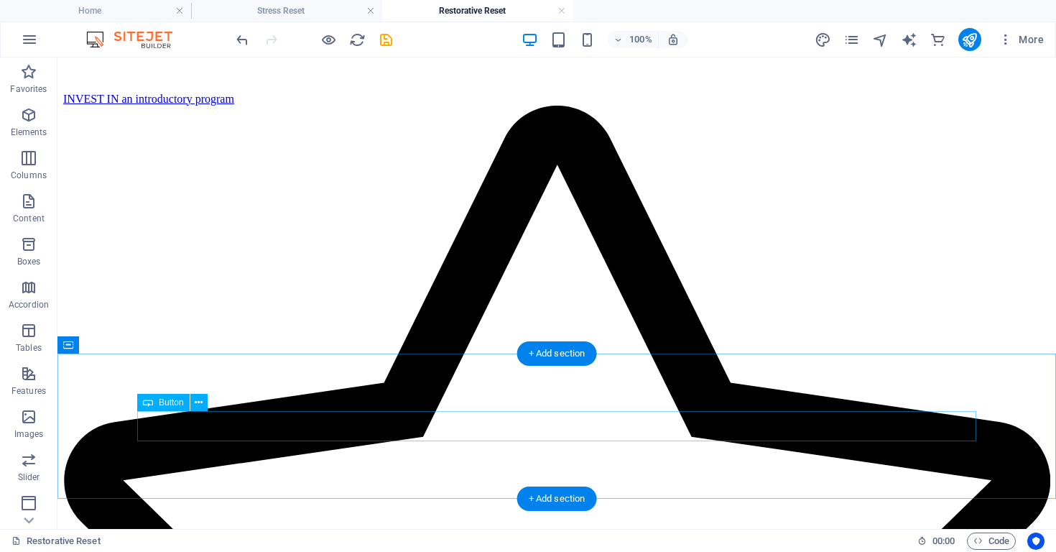
drag, startPoint x: 479, startPoint y: 429, endPoint x: 232, endPoint y: 433, distance: 246.5
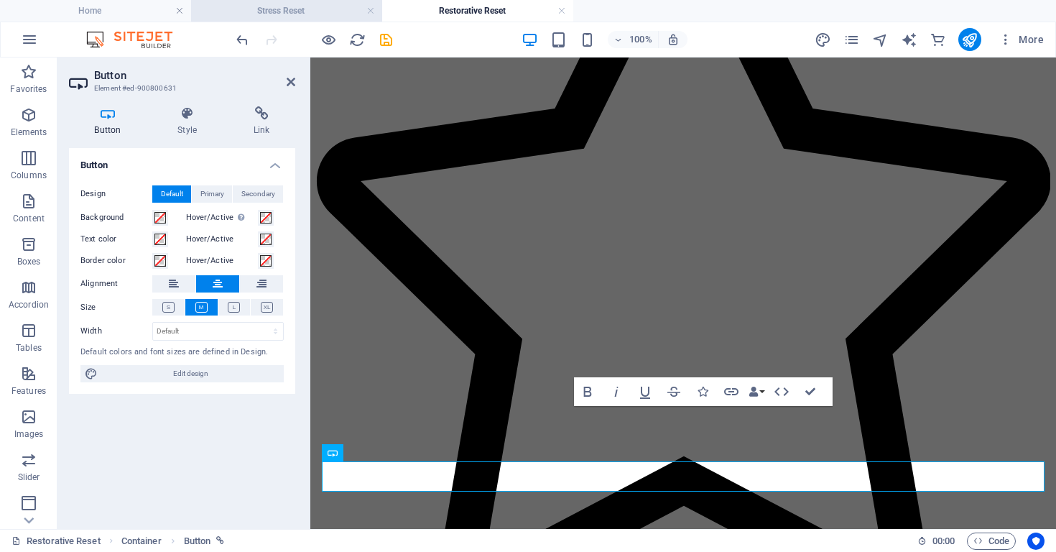
click at [301, 8] on h4 "Stress Reset" at bounding box center [286, 11] width 191 height 16
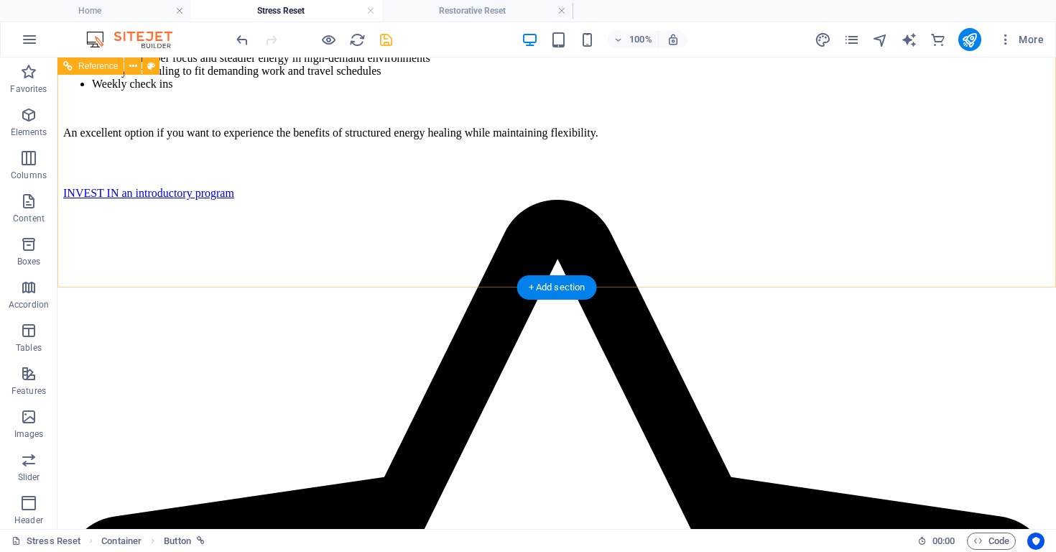
scroll to position [1941, 0]
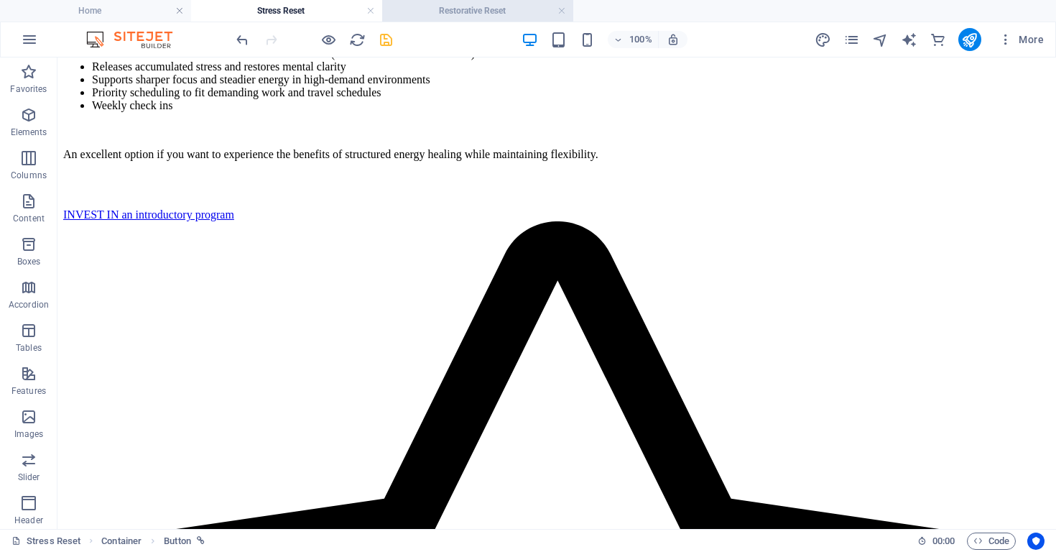
click at [474, 16] on h4 "Restorative Reset" at bounding box center [477, 11] width 191 height 16
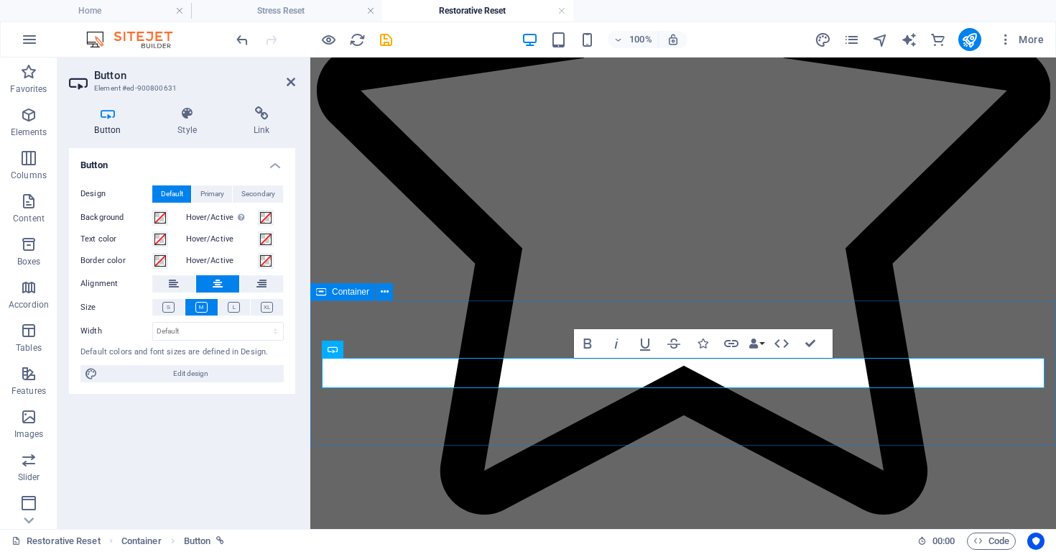
scroll to position [1956, 0]
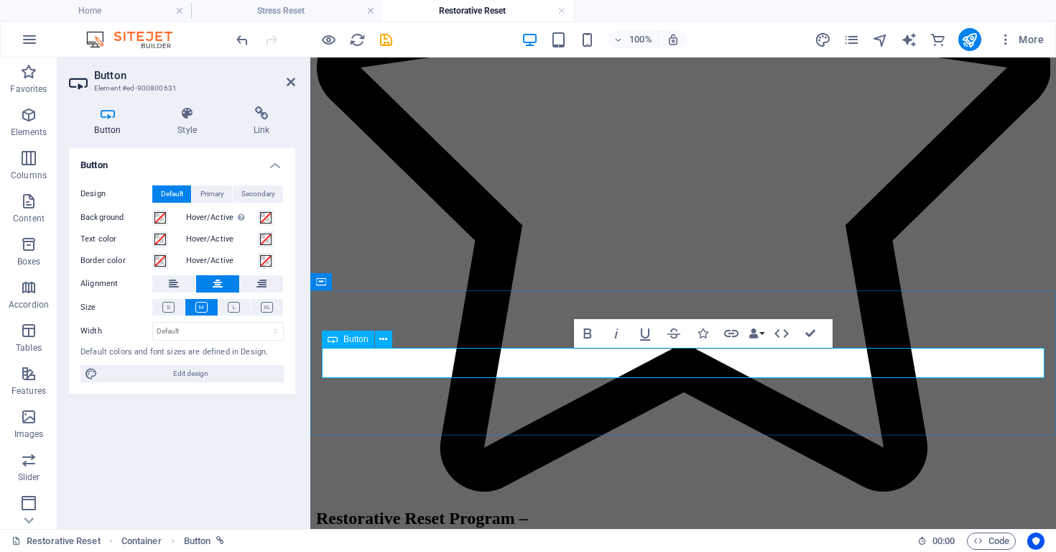
drag, startPoint x: 589, startPoint y: 365, endPoint x: 598, endPoint y: 363, distance: 8.9
drag, startPoint x: 756, startPoint y: 364, endPoint x: 777, endPoint y: 359, distance: 21.6
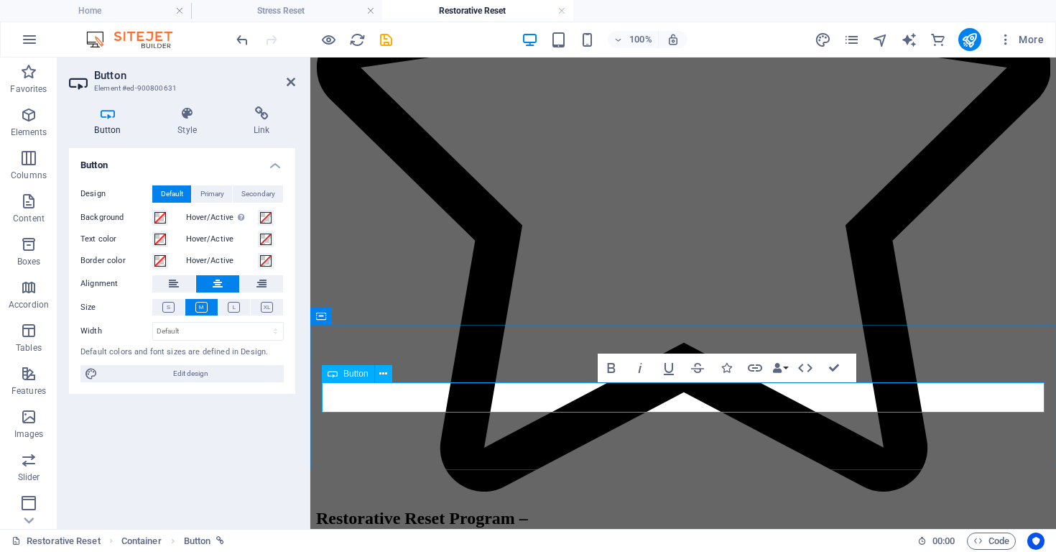
drag, startPoint x: 763, startPoint y: 396, endPoint x: 763, endPoint y: 388, distance: 7.9
click at [762, 367] on icon "button" at bounding box center [755, 367] width 14 height 7
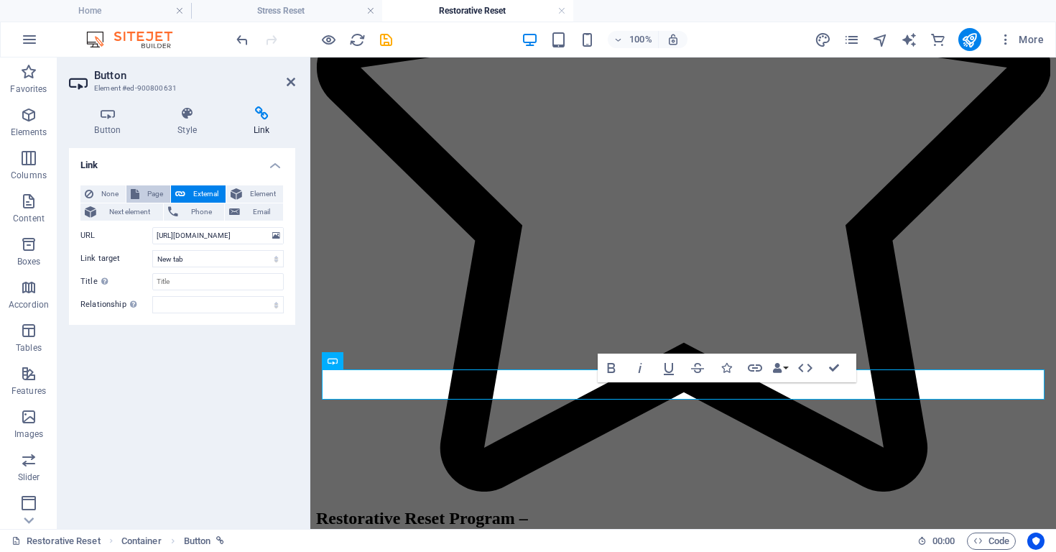
click at [145, 191] on span "Page" at bounding box center [155, 193] width 22 height 17
select select
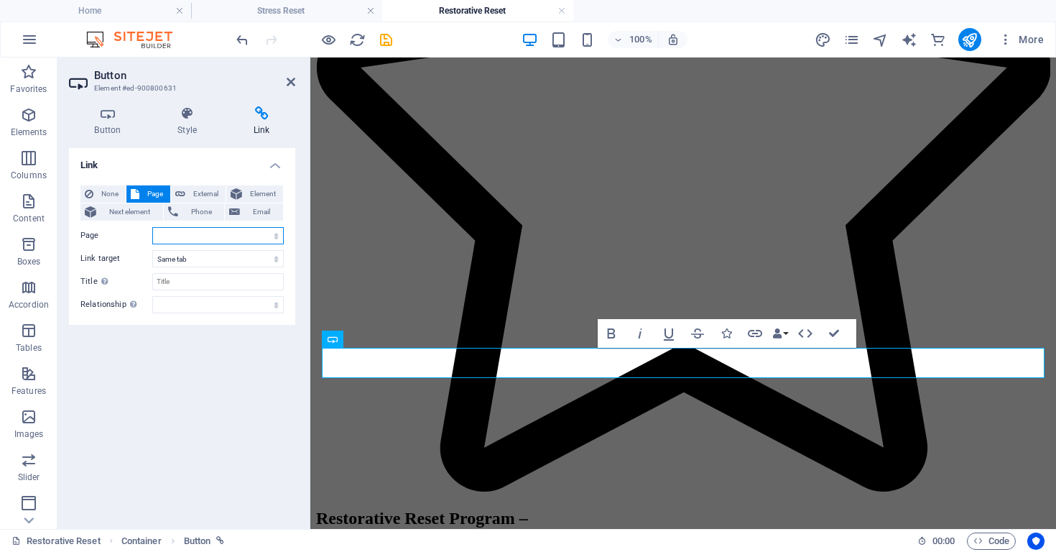
select select "16"
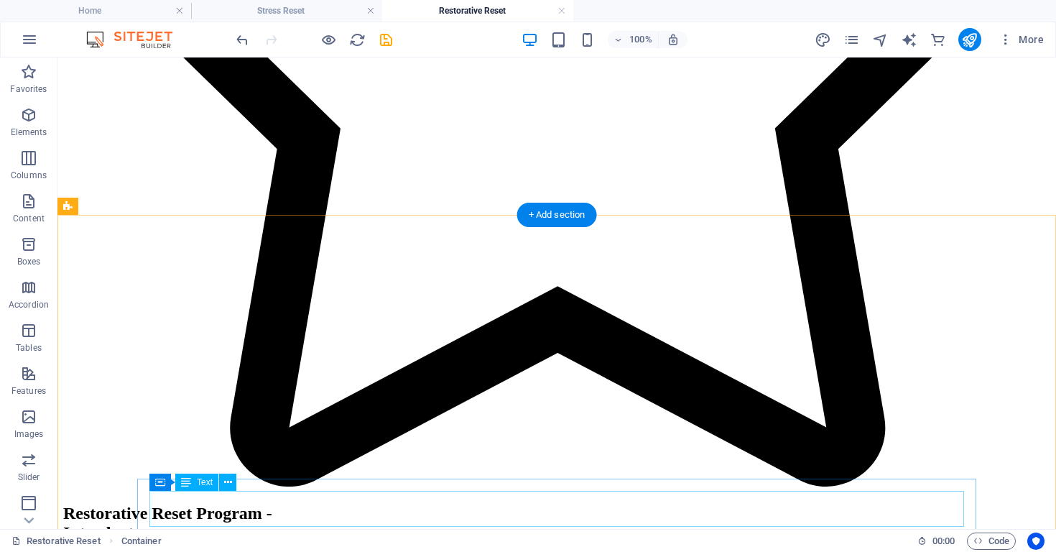
scroll to position [1110, 0]
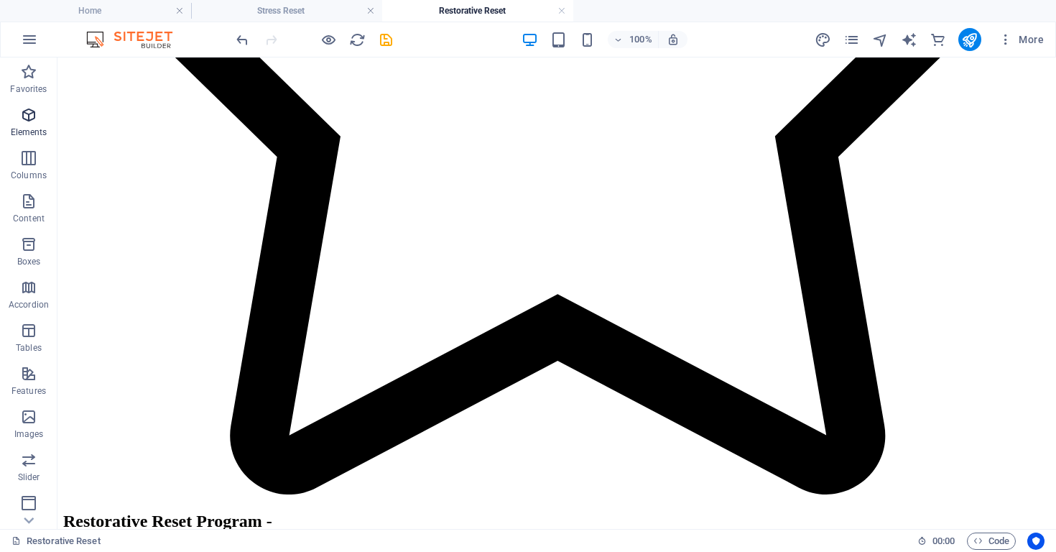
click at [20, 121] on icon "button" at bounding box center [28, 114] width 17 height 17
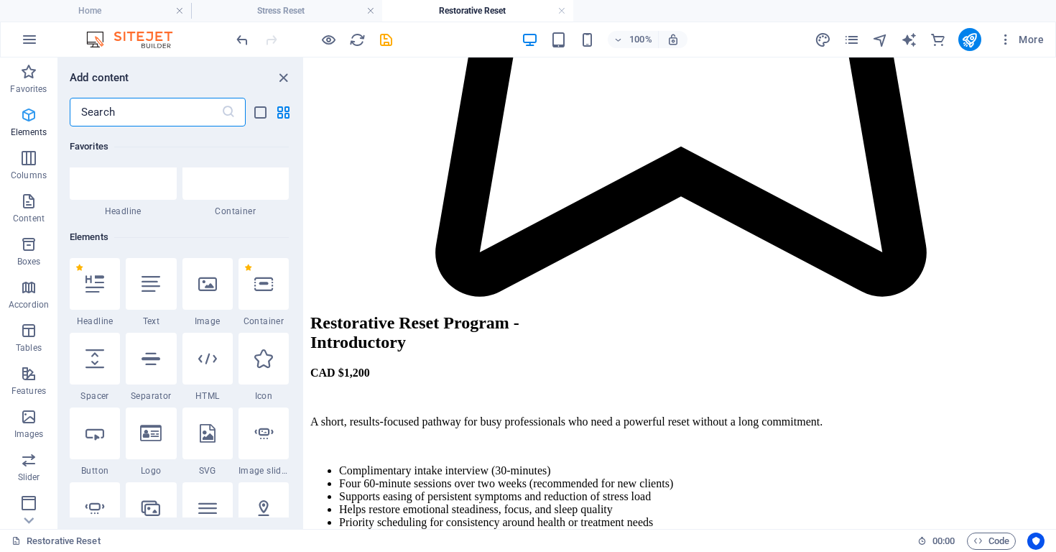
scroll to position [153, 0]
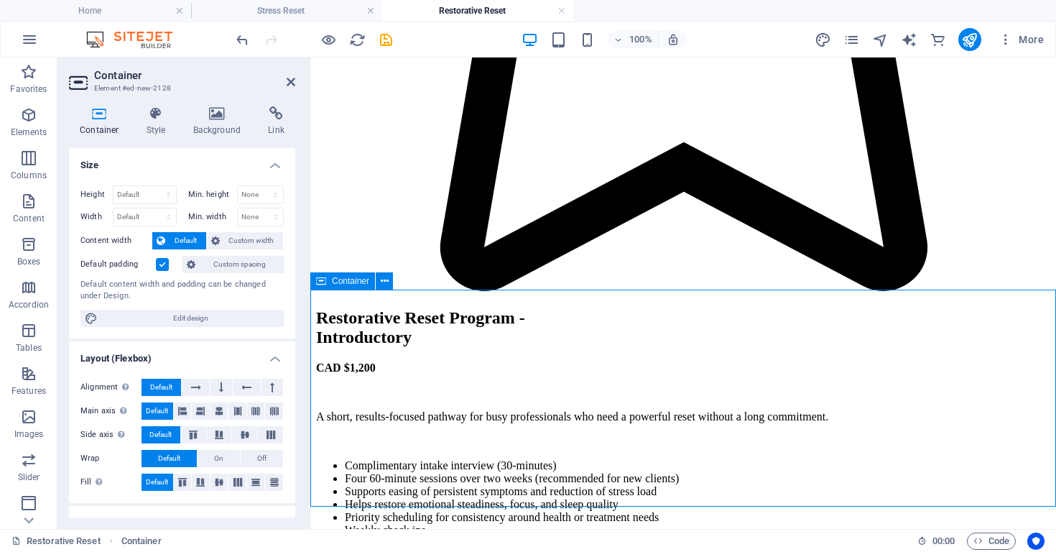
drag, startPoint x: 648, startPoint y: 420, endPoint x: 495, endPoint y: 367, distance: 161.8
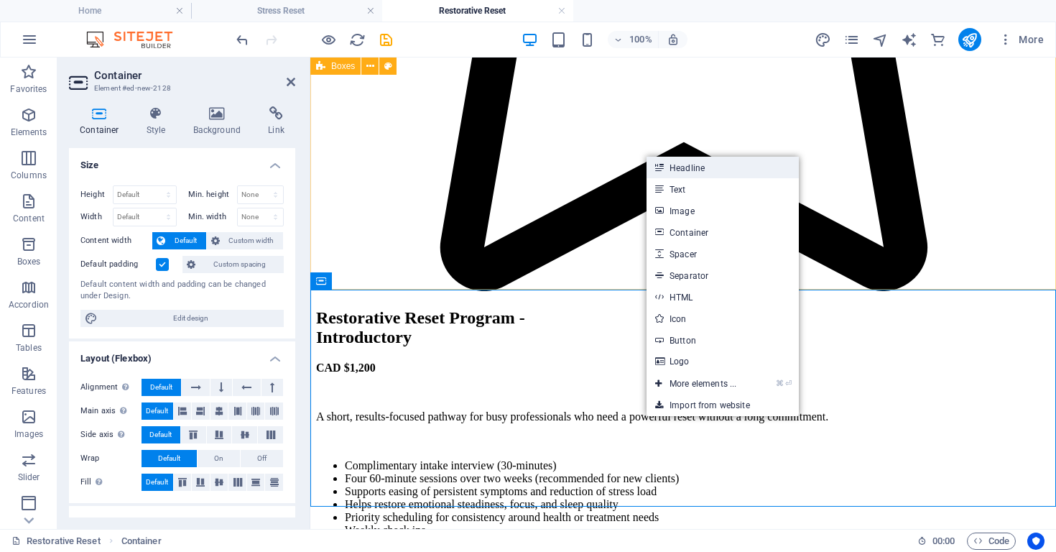
click at [701, 171] on link "Headline" at bounding box center [723, 168] width 152 height 22
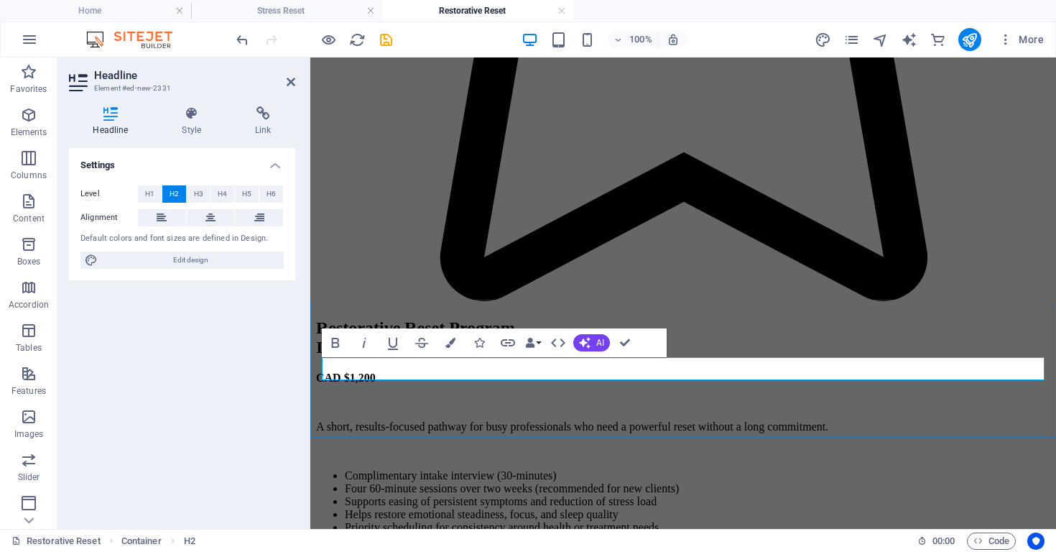
drag, startPoint x: 610, startPoint y: 405, endPoint x: 823, endPoint y: 396, distance: 212.9
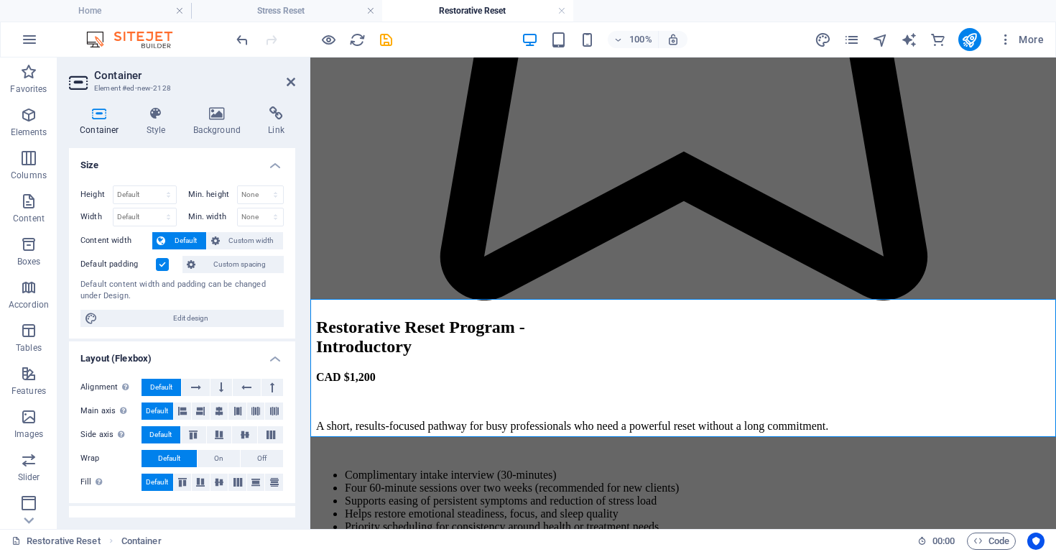
click at [164, 264] on label at bounding box center [162, 264] width 13 height 13
click at [0, 0] on input "Default padding" at bounding box center [0, 0] width 0 height 0
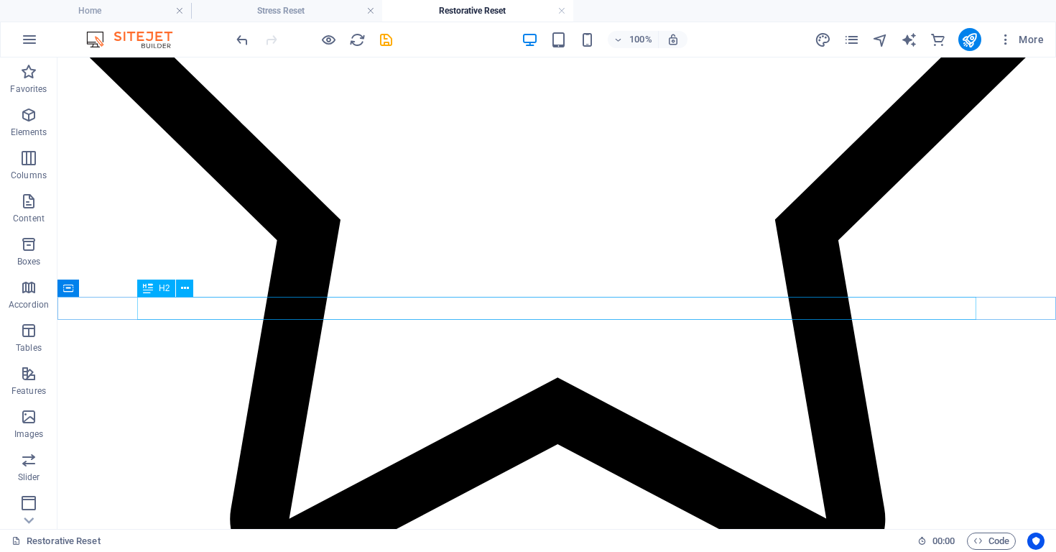
scroll to position [979, 0]
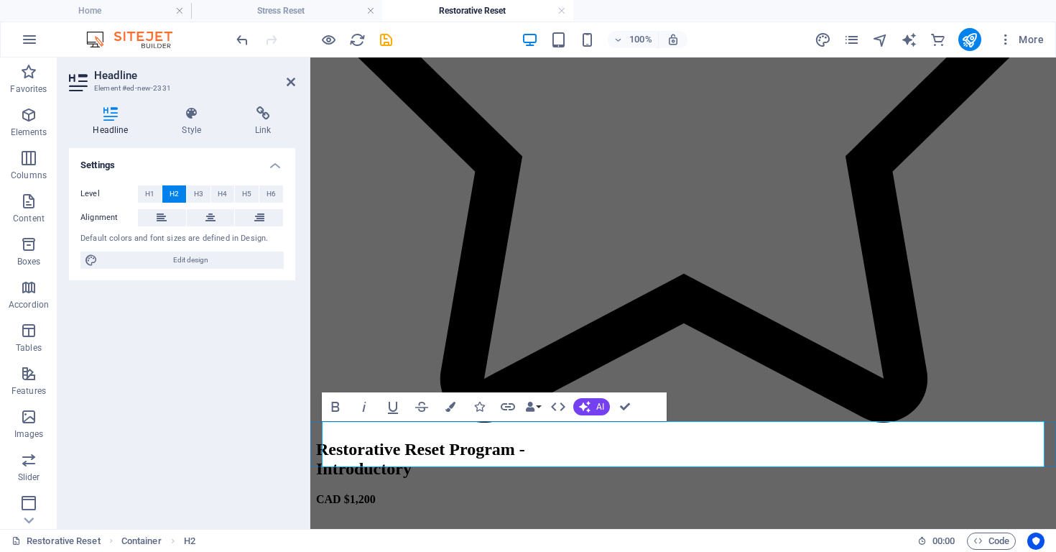
drag, startPoint x: 572, startPoint y: 456, endPoint x: 325, endPoint y: 461, distance: 247.3
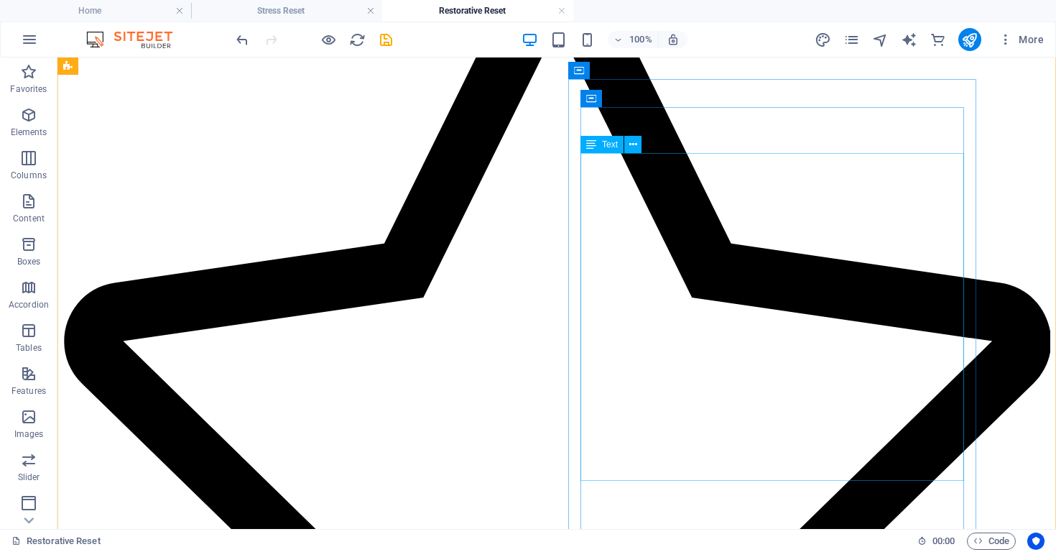
scroll to position [691, 0]
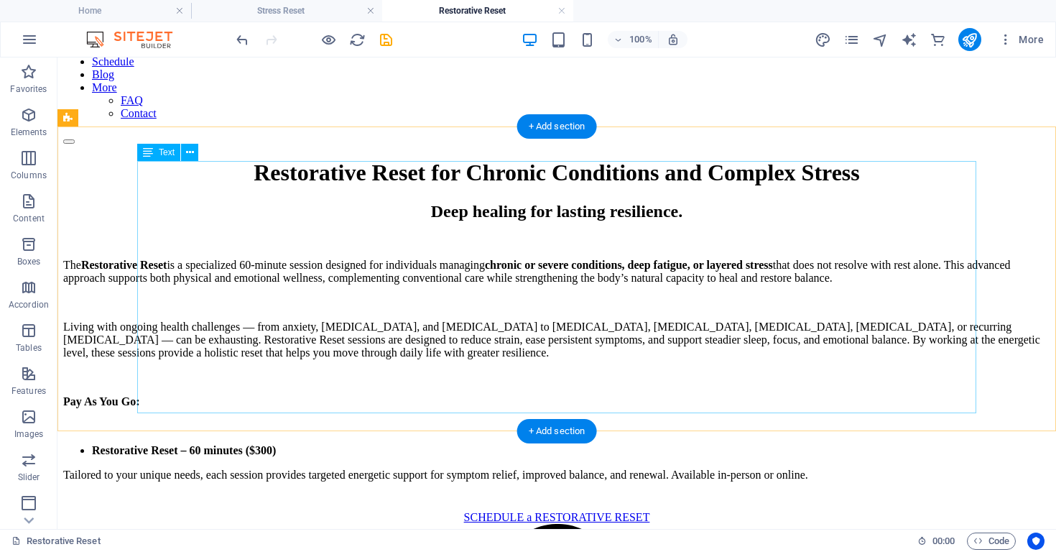
scroll to position [143, 0]
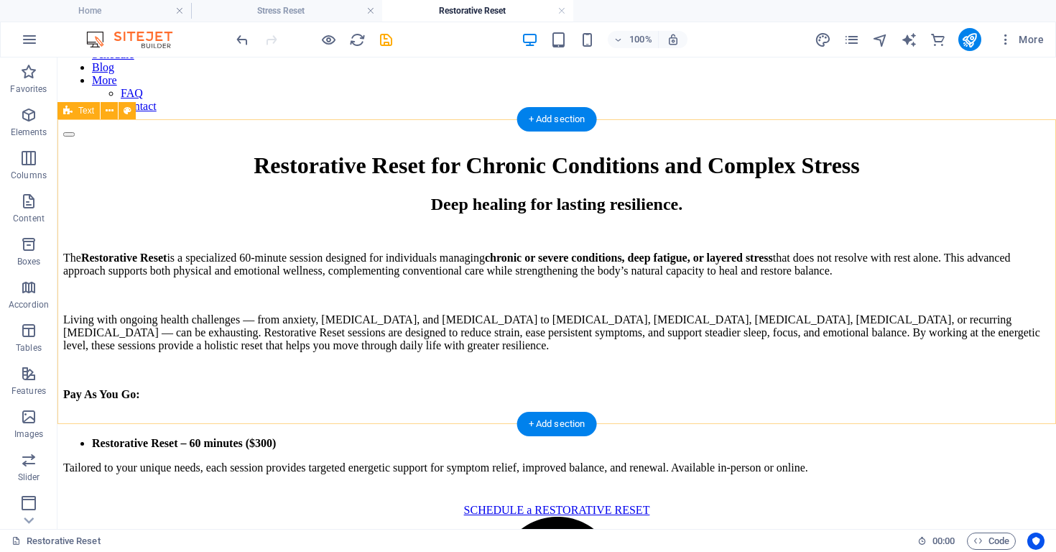
click at [1012, 340] on div "Deep healing for lasting resilience. The Restorative Reset is a specialized 60-…" at bounding box center [556, 349] width 987 height 309
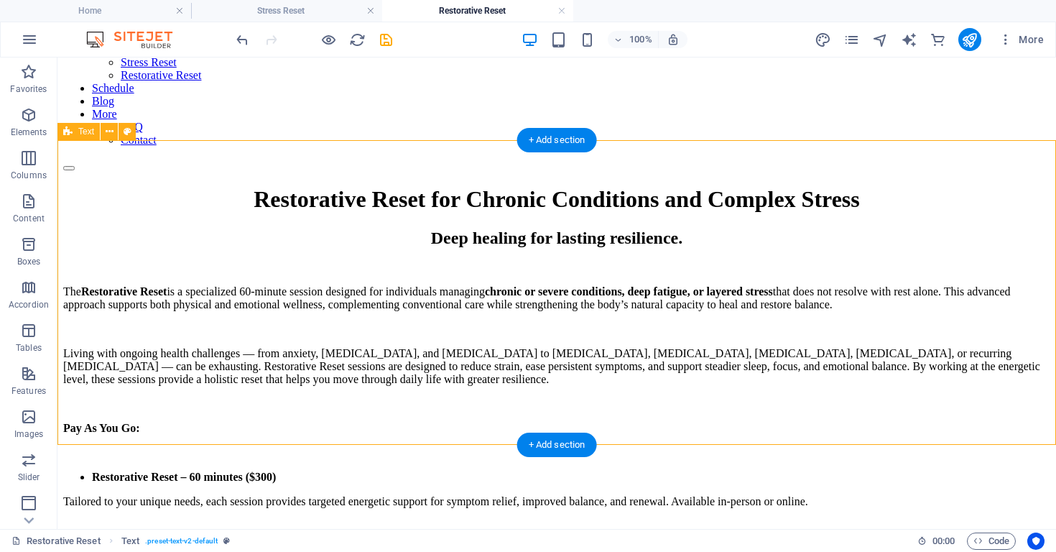
scroll to position [106, 0]
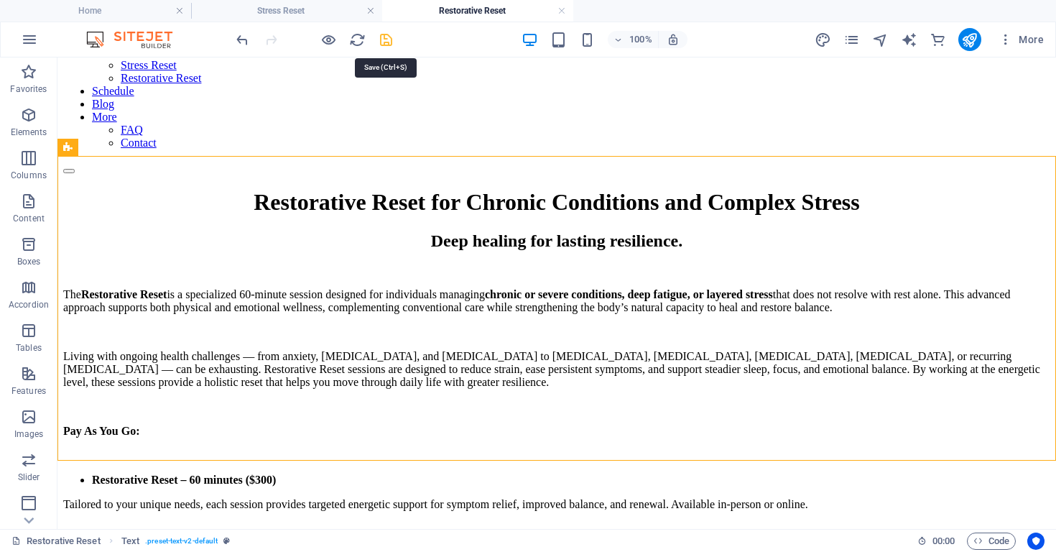
click at [385, 41] on icon "save" at bounding box center [386, 40] width 17 height 17
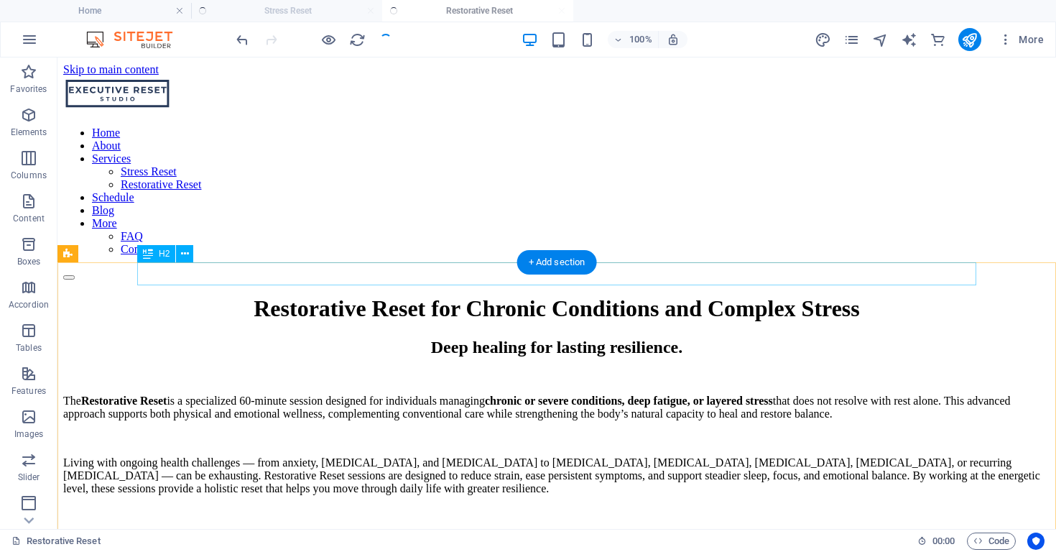
scroll to position [0, 0]
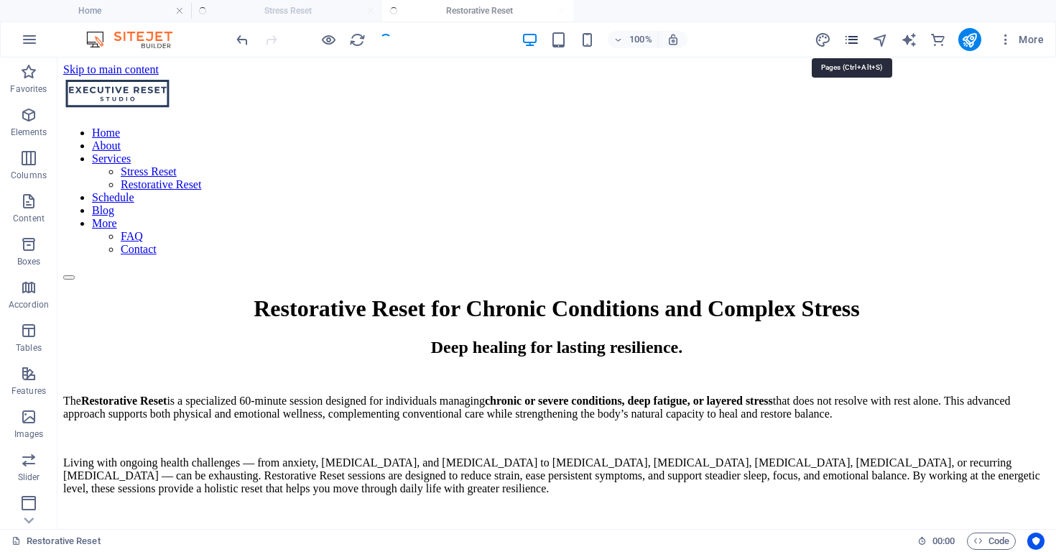
click at [853, 37] on icon "pages" at bounding box center [852, 40] width 17 height 17
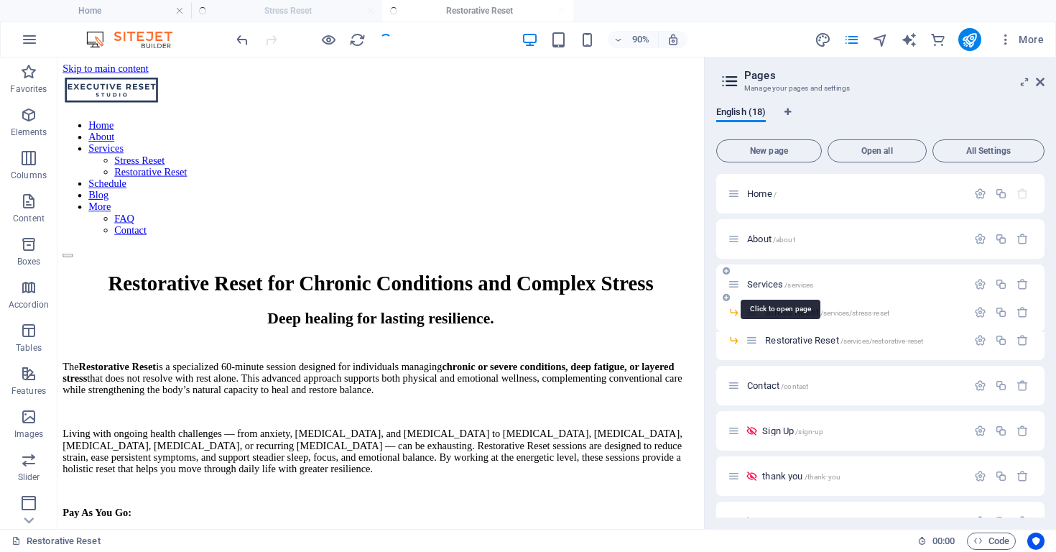
click at [788, 286] on span "/services" at bounding box center [799, 285] width 29 height 8
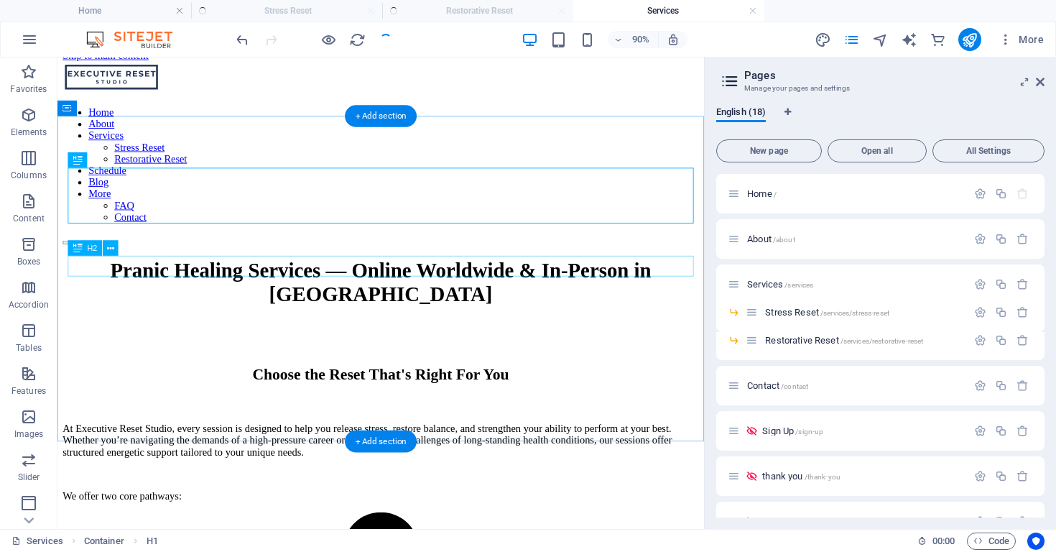
scroll to position [17, 0]
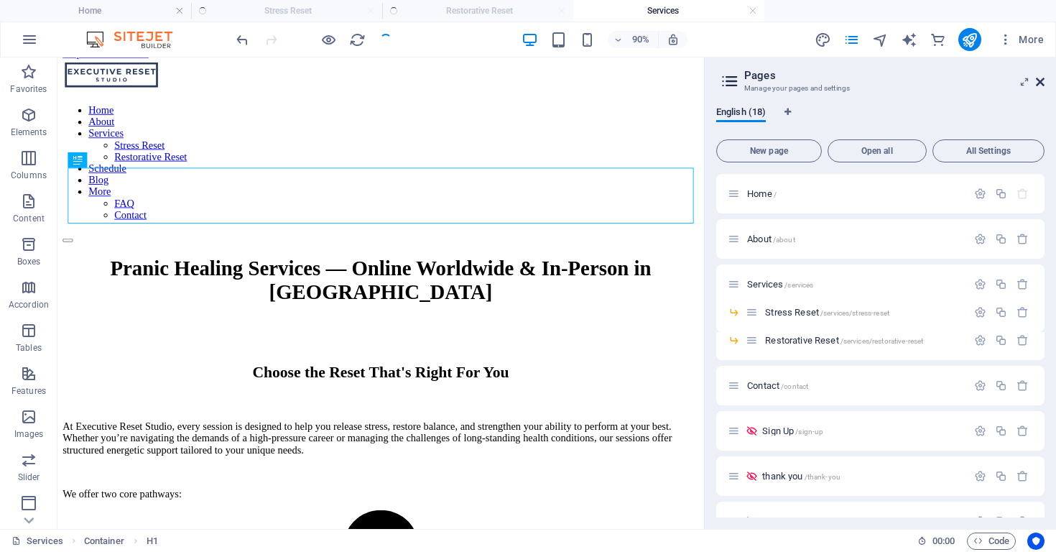
click at [1043, 83] on icon at bounding box center [1040, 81] width 9 height 11
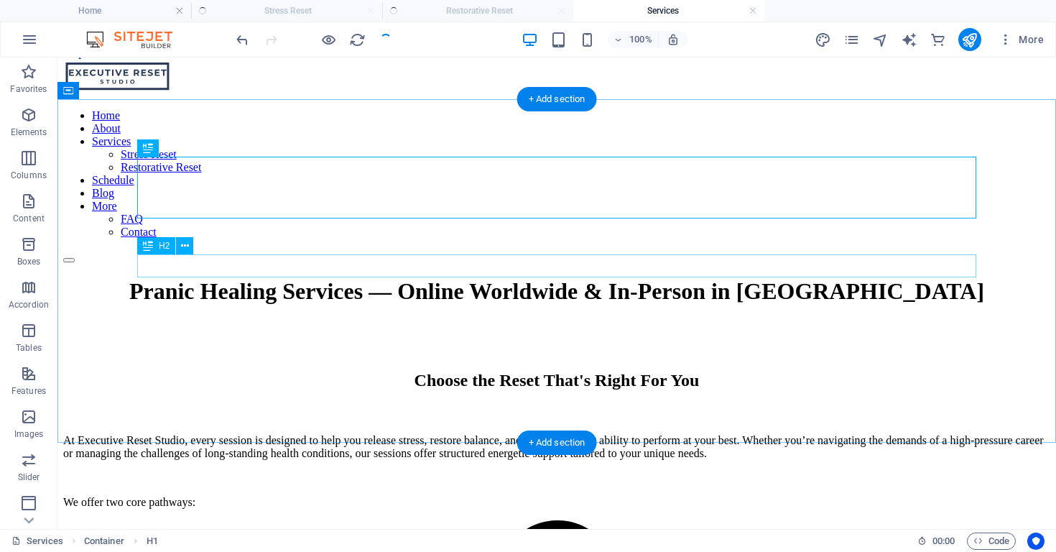
click at [431, 371] on div "Choose the Reset That's Right For You" at bounding box center [556, 380] width 987 height 19
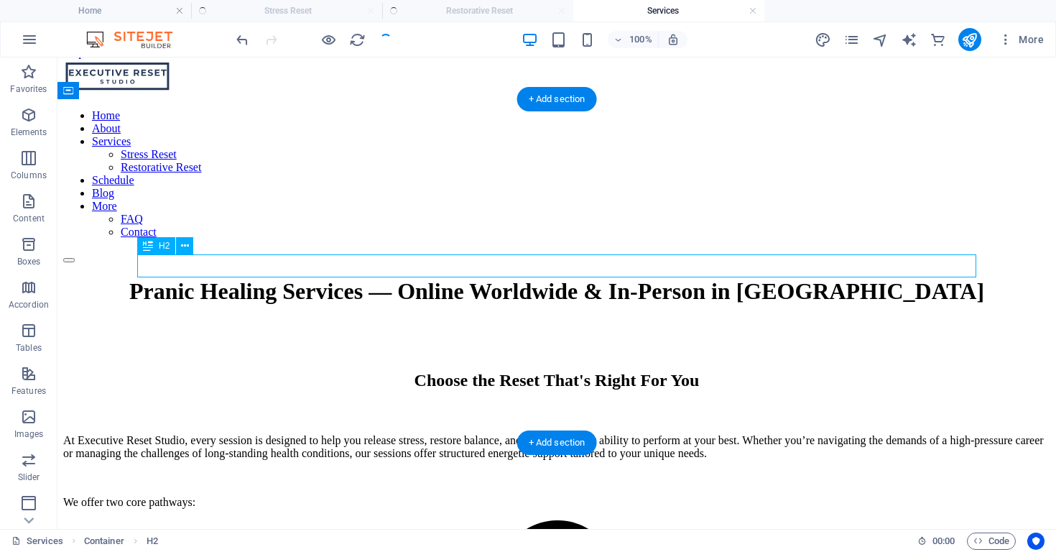
click at [431, 371] on div "Choose the Reset That's Right For You" at bounding box center [556, 380] width 987 height 19
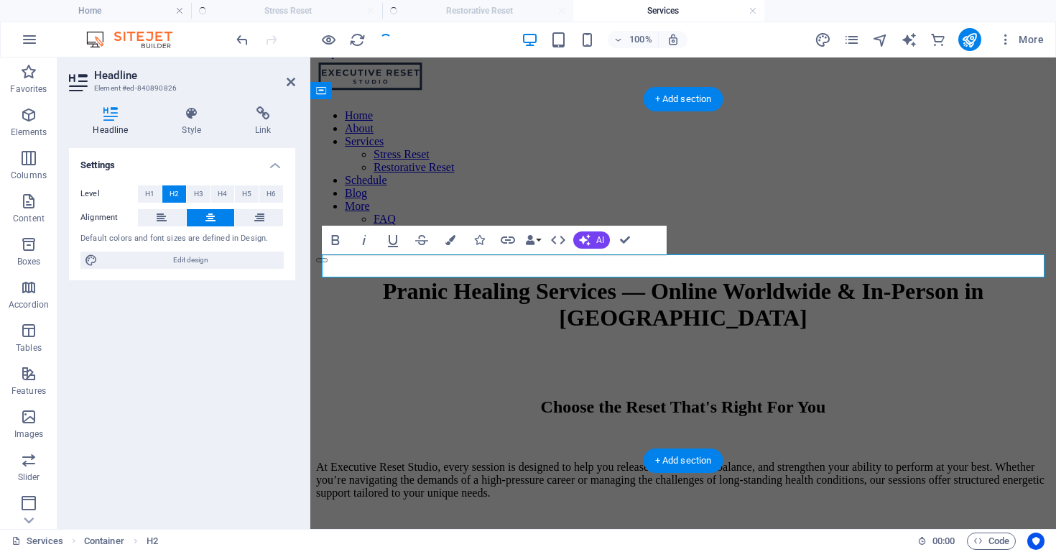
click at [563, 397] on h2 "Choose the Reset That's Right For You" at bounding box center [683, 406] width 735 height 19
drag, startPoint x: 578, startPoint y: 269, endPoint x: 512, endPoint y: 273, distance: 65.5
click at [512, 397] on h2 "Choose the Reset That's Right For You" at bounding box center [683, 406] width 735 height 19
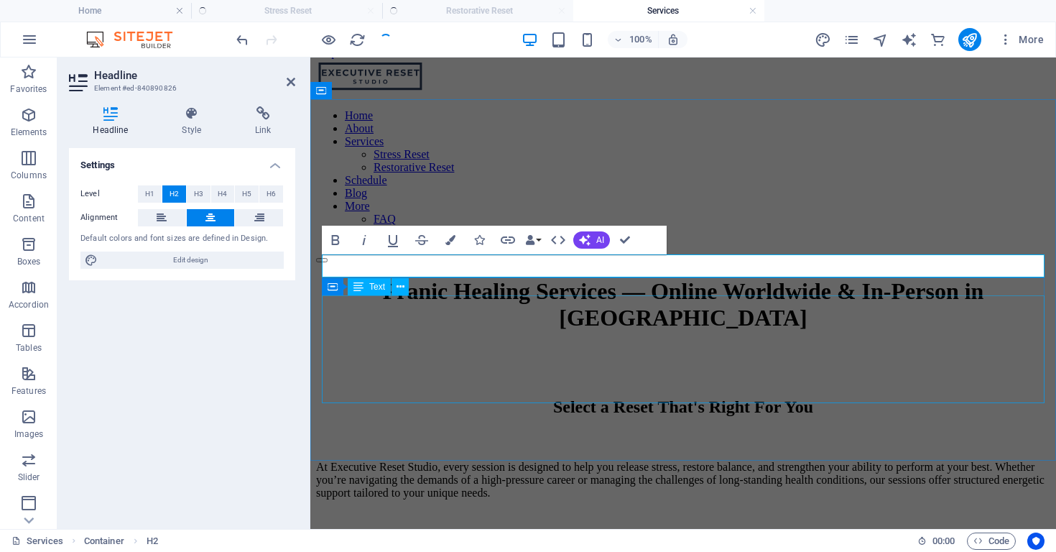
click at [798, 461] on div "At Executive Reset Studio, every session is designed to help you release stress…" at bounding box center [683, 505] width 735 height 88
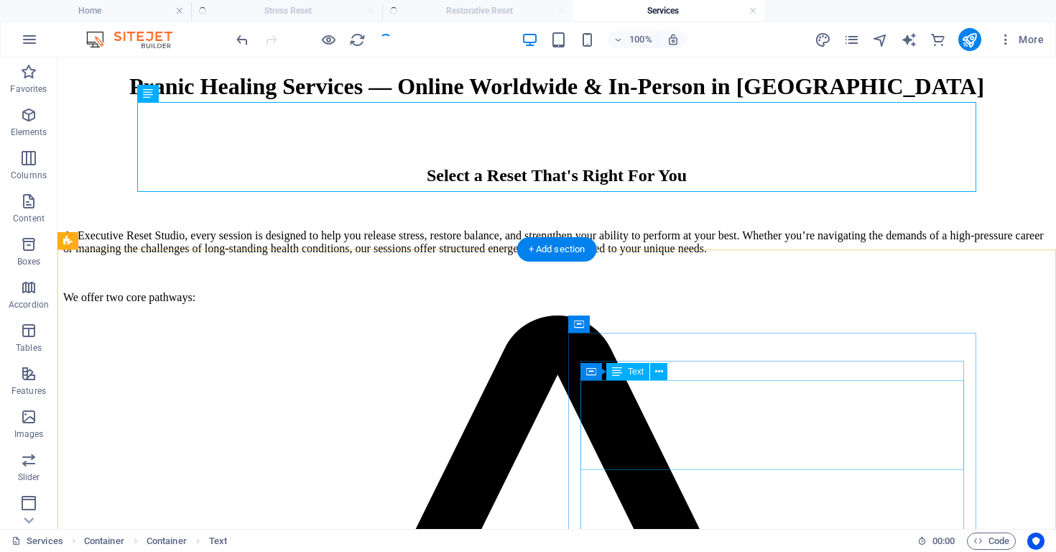
scroll to position [191, 0]
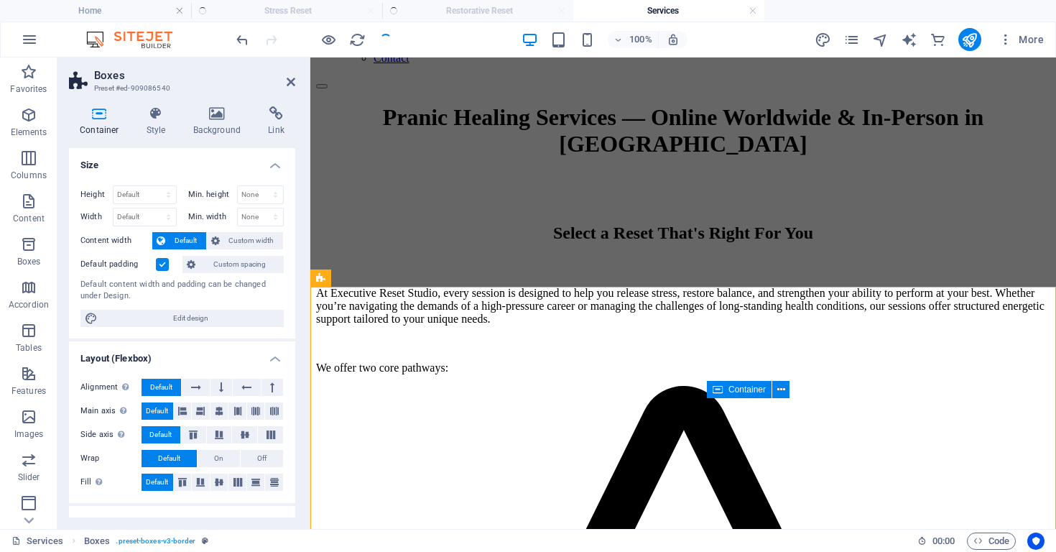
click at [165, 262] on label at bounding box center [162, 264] width 13 height 13
click at [0, 0] on input "Default padding" at bounding box center [0, 0] width 0 height 0
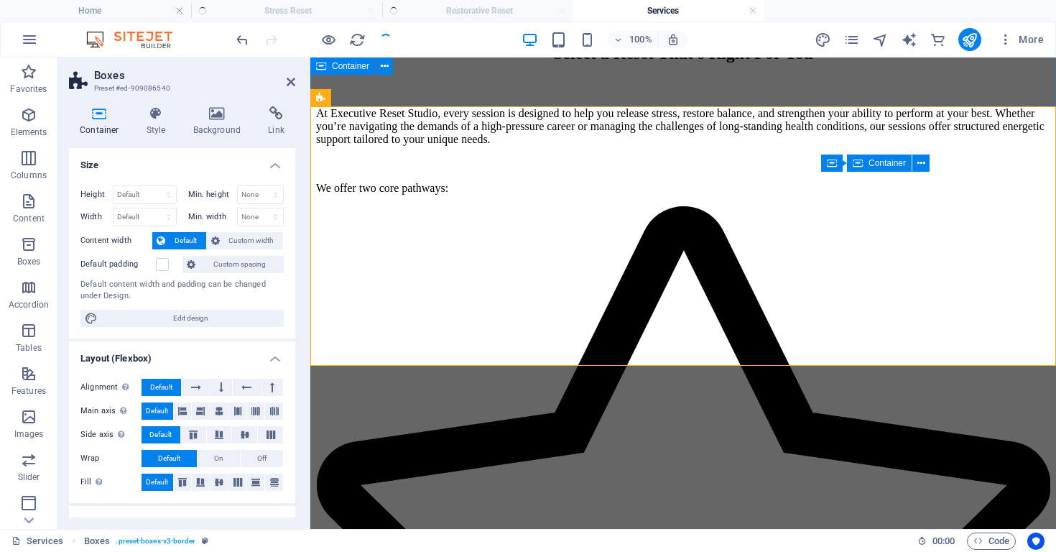
scroll to position [372, 0]
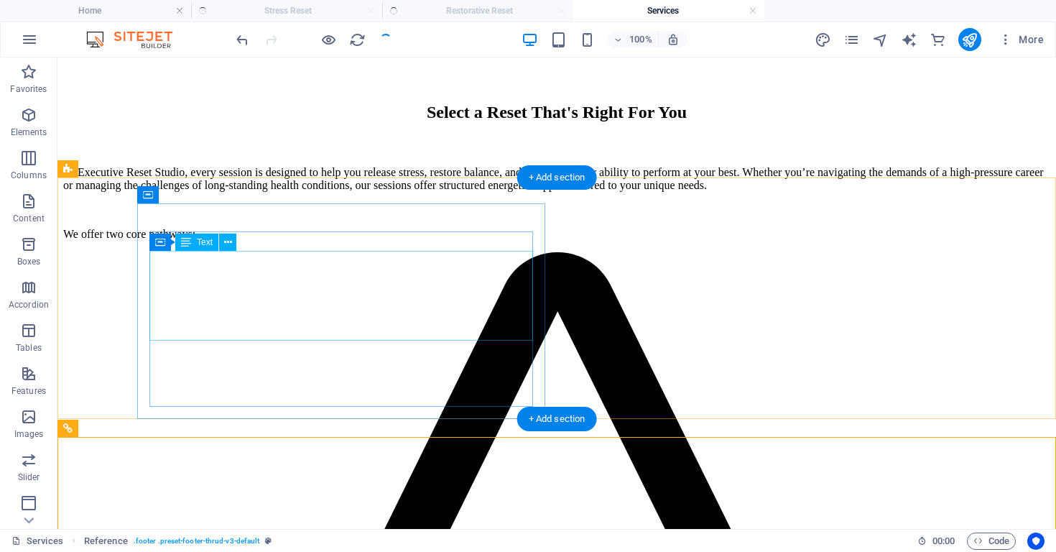
scroll to position [282, 0]
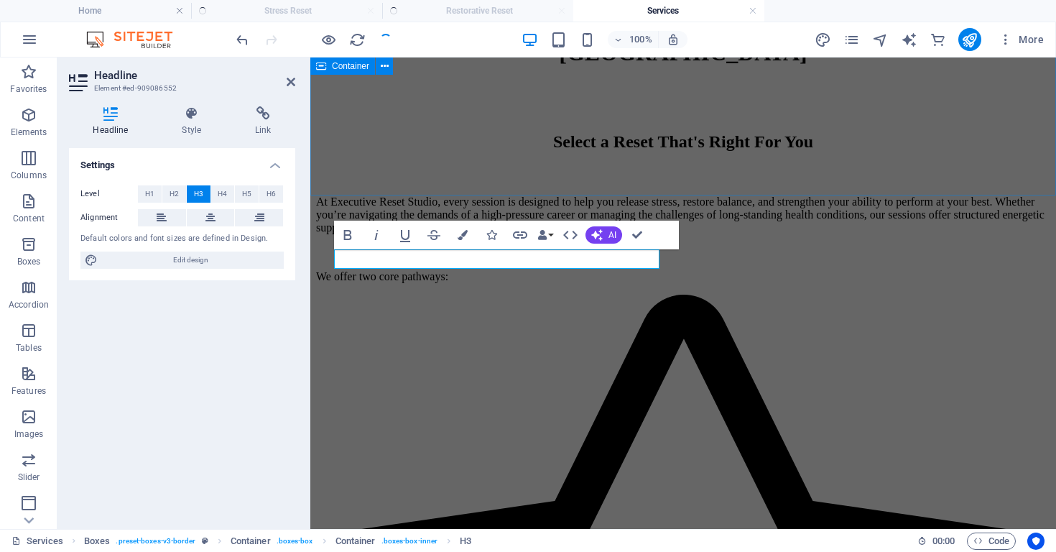
click at [810, 162] on div "Pranic Healing Services — Online Worldwide & In-Person in [GEOGRAPHIC_DATA] Sel…" at bounding box center [683, 148] width 735 height 270
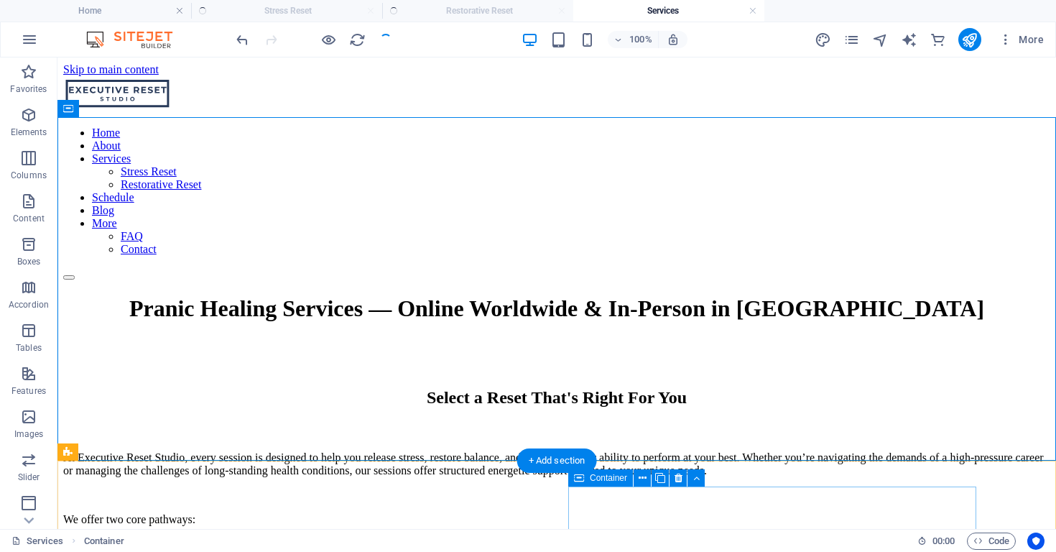
scroll to position [0, 0]
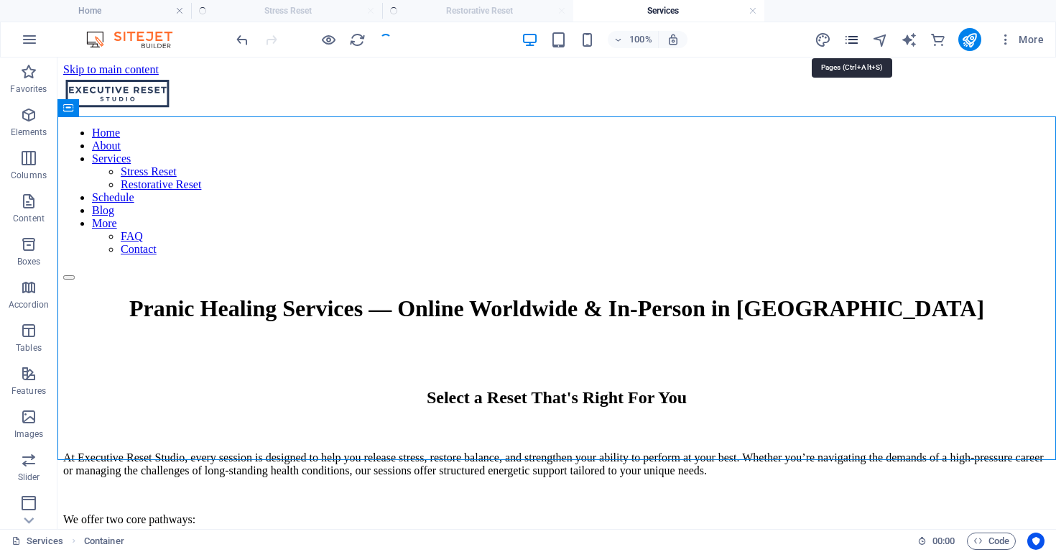
click at [854, 40] on icon "pages" at bounding box center [852, 40] width 17 height 17
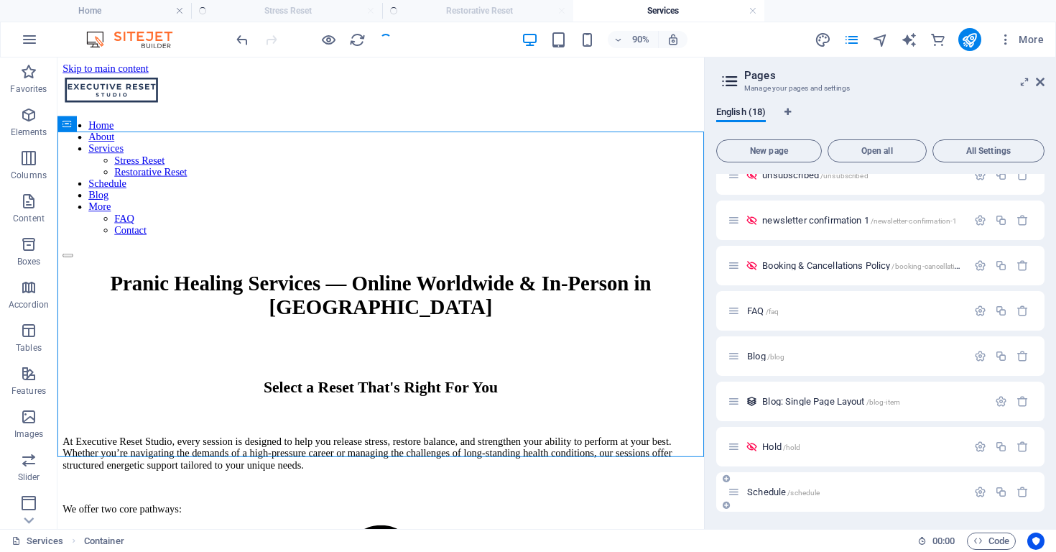
click at [789, 489] on span "/schedule" at bounding box center [804, 493] width 32 height 8
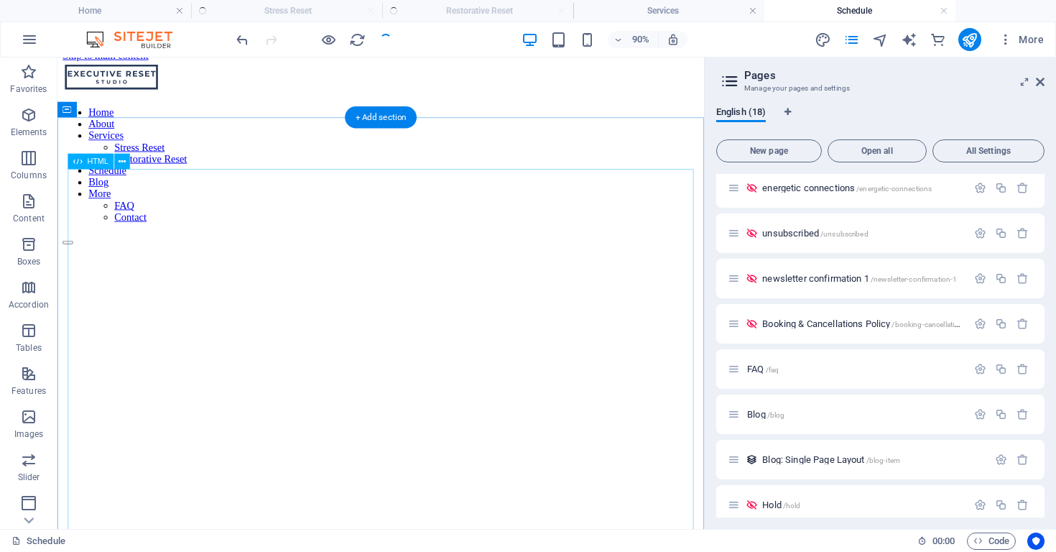
scroll to position [13, 0]
click at [124, 165] on icon at bounding box center [122, 164] width 7 height 14
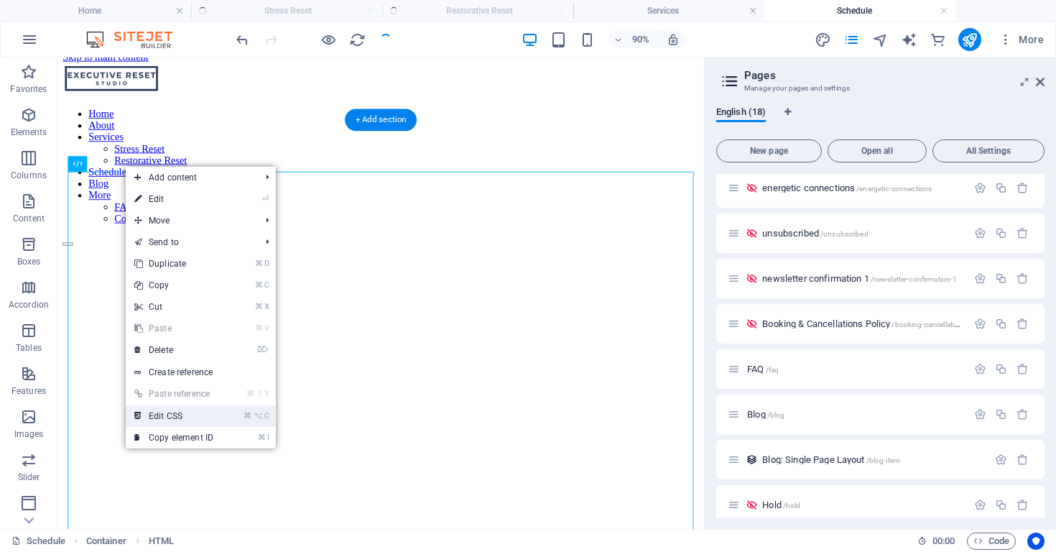
click at [187, 418] on link "⌘ ⌥ C Edit CSS" at bounding box center [174, 416] width 96 height 22
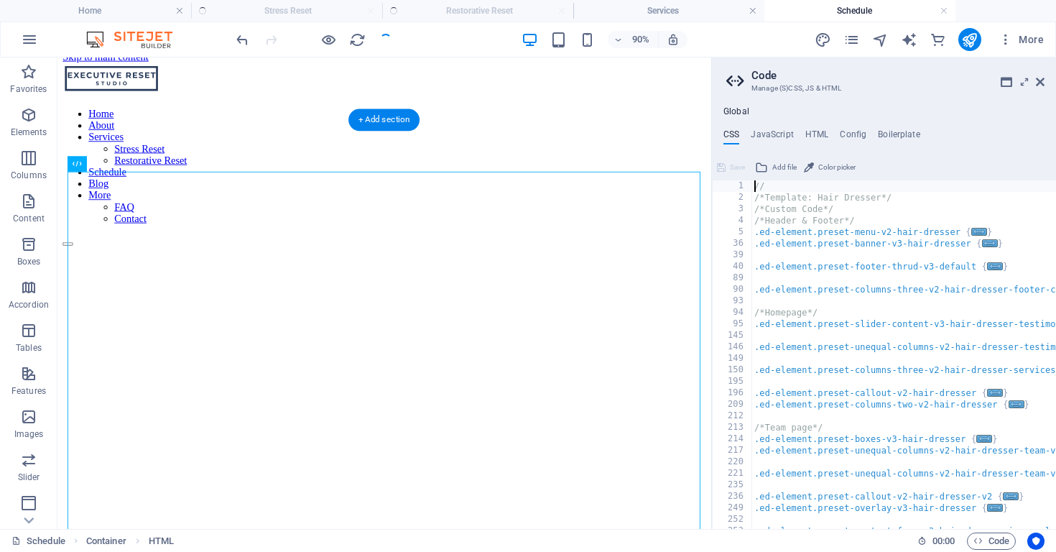
click at [440, 267] on div at bounding box center [420, 554] width 715 height 575
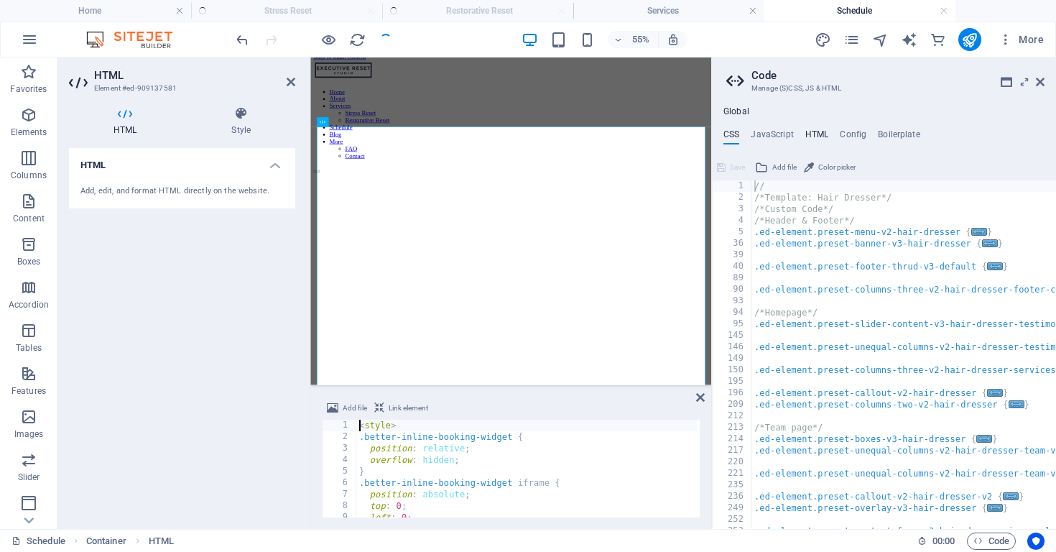
click at [807, 132] on h4 "HTML" at bounding box center [818, 137] width 24 height 16
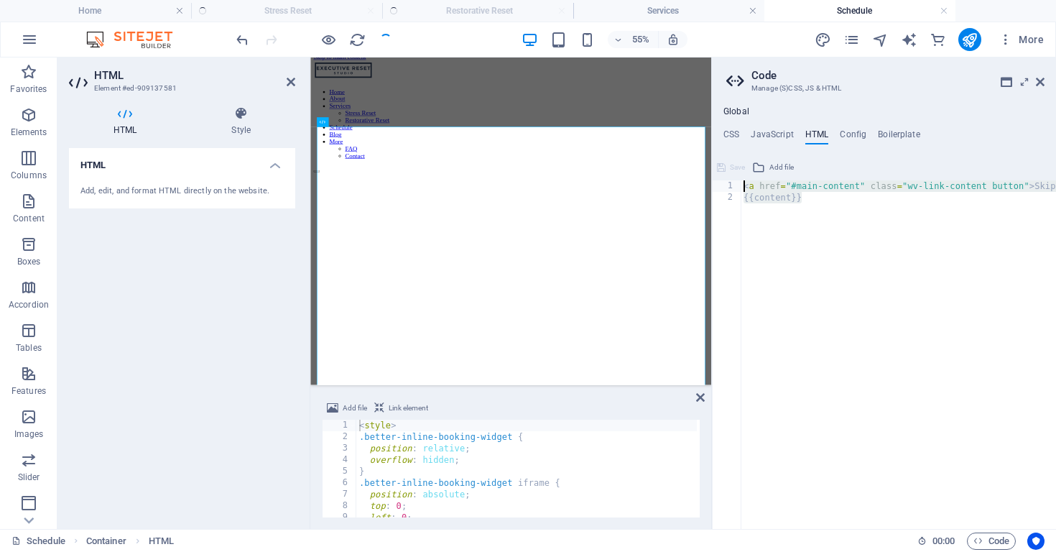
drag, startPoint x: 811, startPoint y: 198, endPoint x: 743, endPoint y: 183, distance: 69.8
click at [742, 183] on div "< a href = "#main-content" class = "wv-link-content button" > Skip to main cont…" at bounding box center [952, 366] width 423 height 372
type textarea "<a href="#main-content" class="wv-link-content button">Skip to main content</a>…"
click at [1042, 83] on icon at bounding box center [1040, 81] width 9 height 11
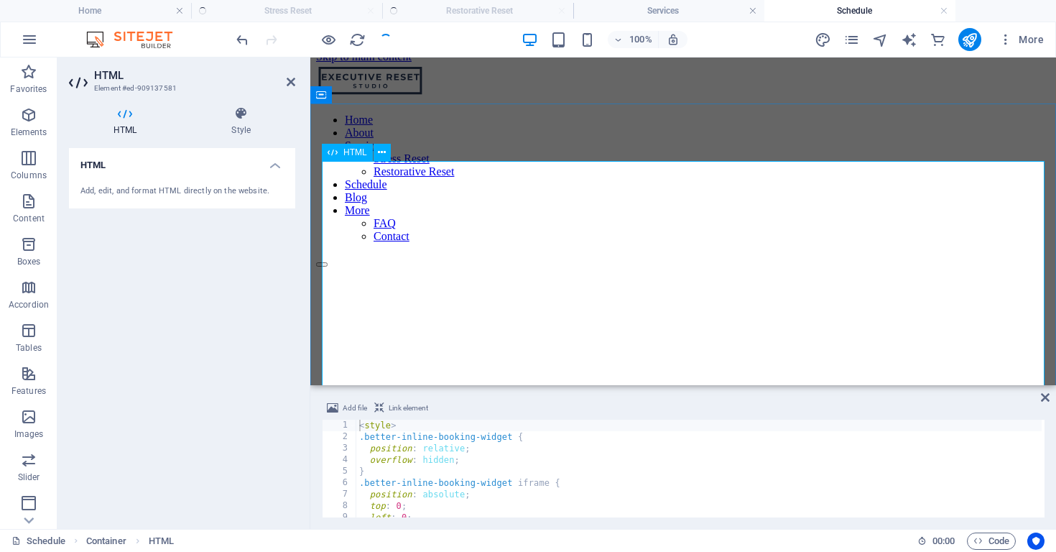
click at [873, 267] on div at bounding box center [683, 554] width 735 height 575
click at [1044, 397] on icon at bounding box center [1045, 397] width 9 height 11
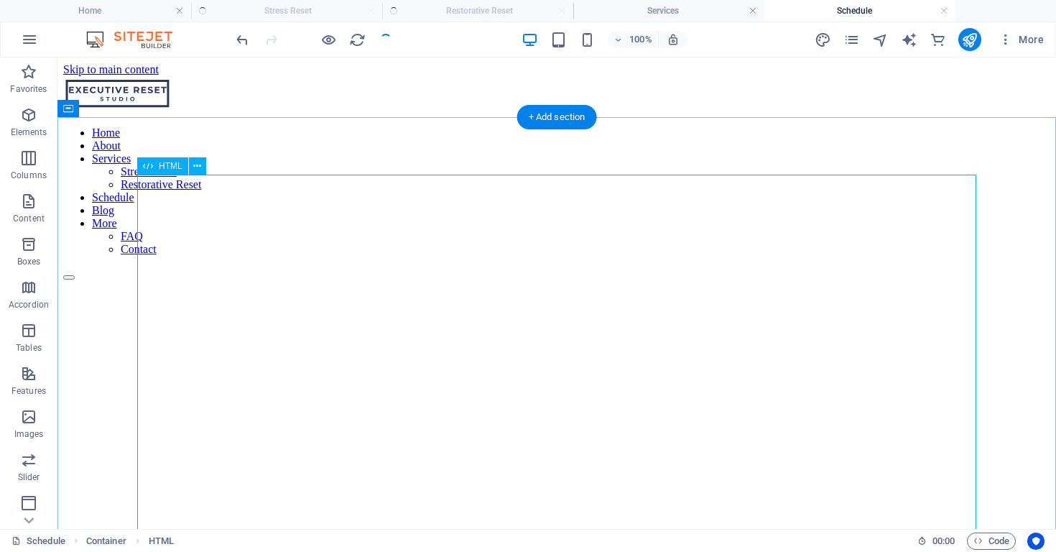
scroll to position [0, 0]
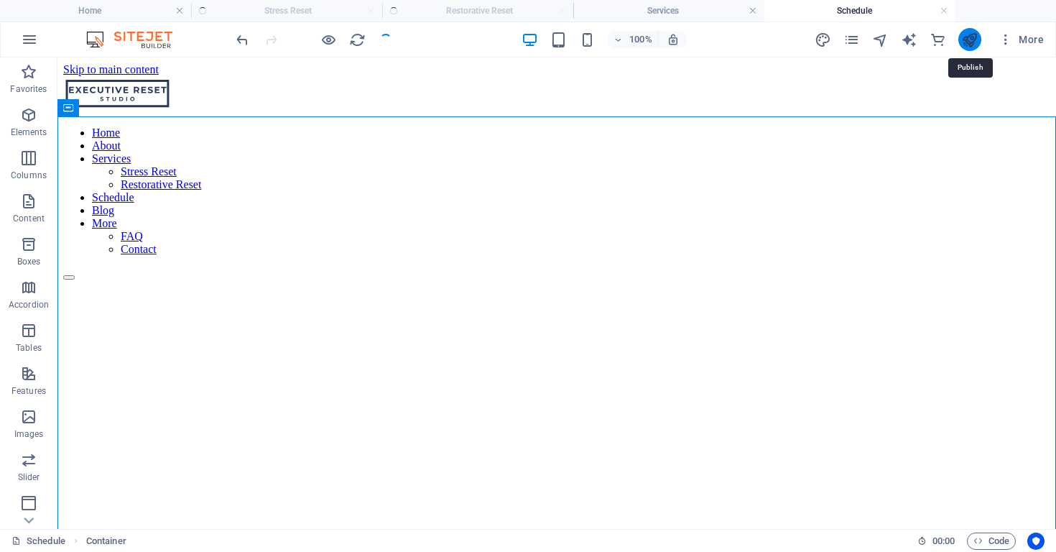
click at [972, 40] on icon "publish" at bounding box center [970, 40] width 17 height 17
